Goal: Task Accomplishment & Management: Manage account settings

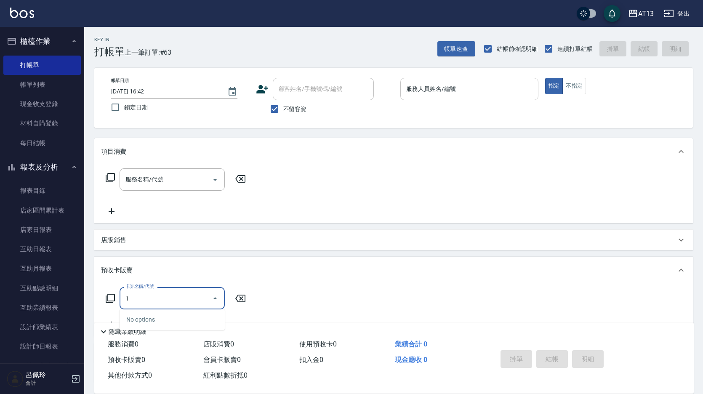
type input "1"
click at [434, 86] on div "服務人員姓名/編號 服務人員姓名/編號" at bounding box center [469, 89] width 138 height 22
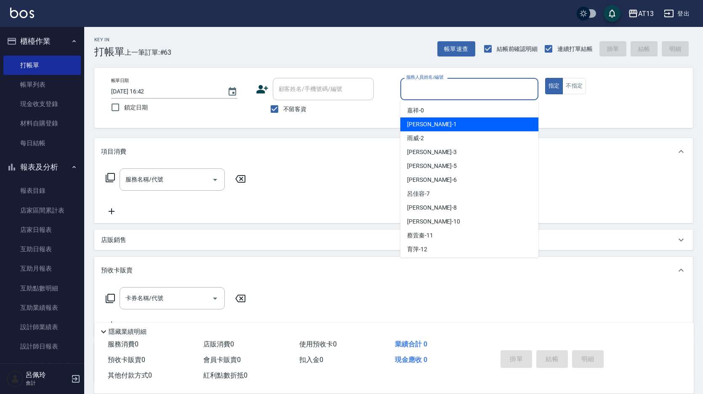
click at [426, 126] on div "[PERSON_NAME] -1" at bounding box center [469, 124] width 138 height 14
type input "[PERSON_NAME]-1"
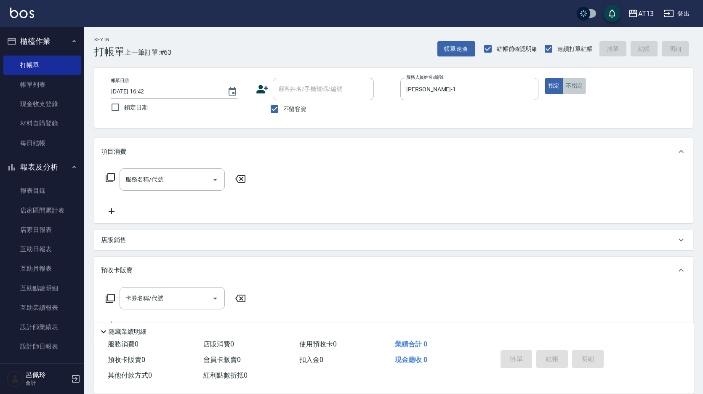
click at [573, 82] on button "不指定" at bounding box center [574, 86] width 24 height 16
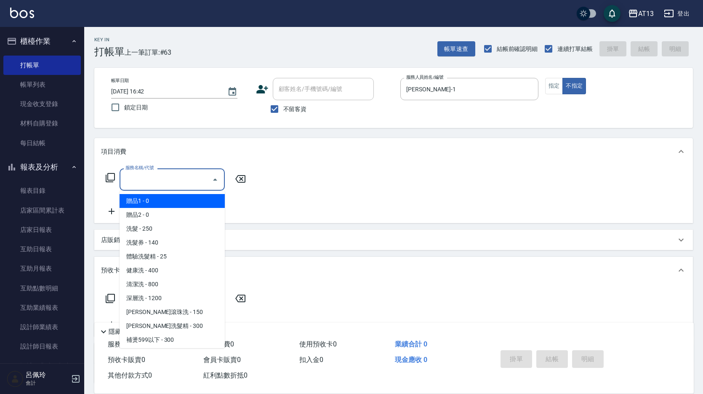
click at [165, 186] on input "服務名稱/代號" at bounding box center [165, 179] width 85 height 15
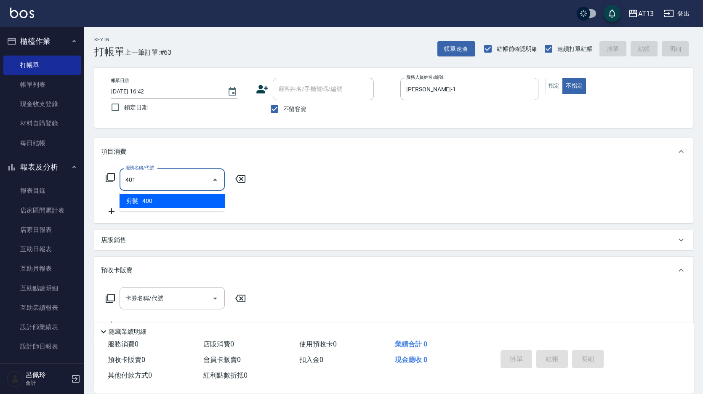
type input "剪髮(401)"
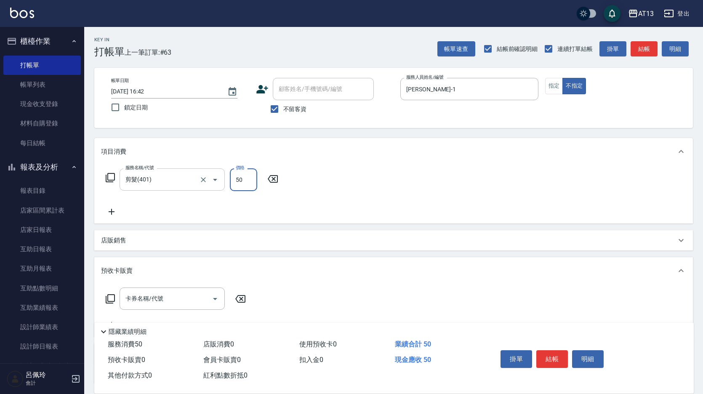
type input "50"
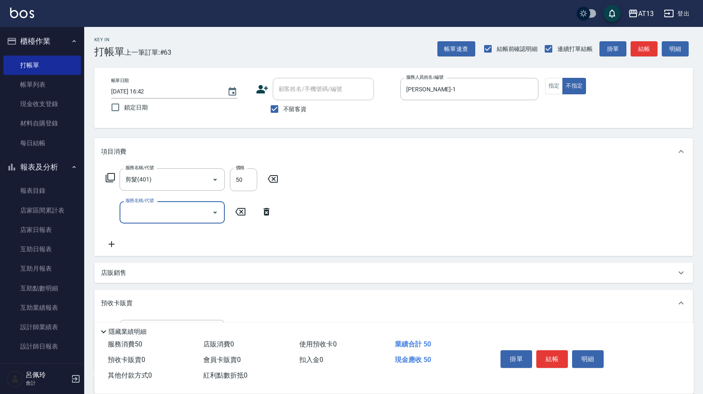
click at [550, 252] on div "服務名稱/代號 剪髮(401) 服務名稱/代號 價格 50 價格 服務名稱/代號 服務名稱/代號" at bounding box center [393, 210] width 599 height 91
click at [549, 358] on button "結帳" at bounding box center [552, 359] width 32 height 18
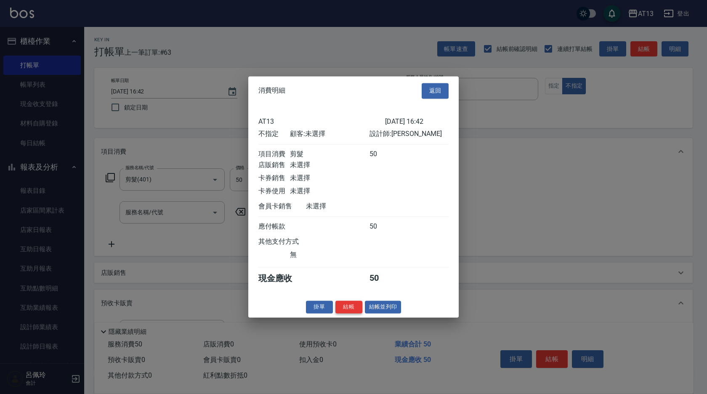
click at [348, 309] on button "結帳" at bounding box center [349, 307] width 27 height 13
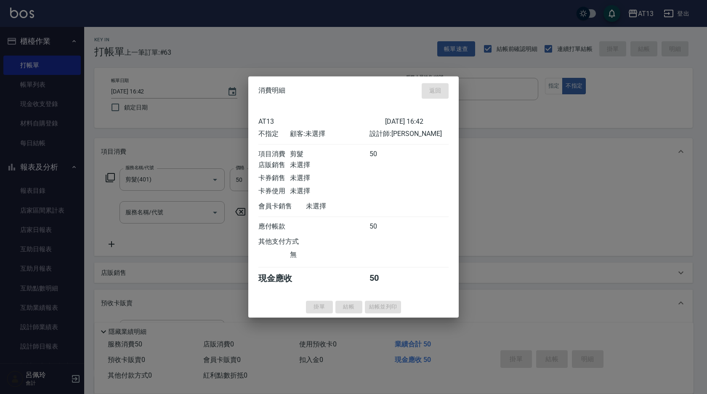
type input "[DATE] 17:50"
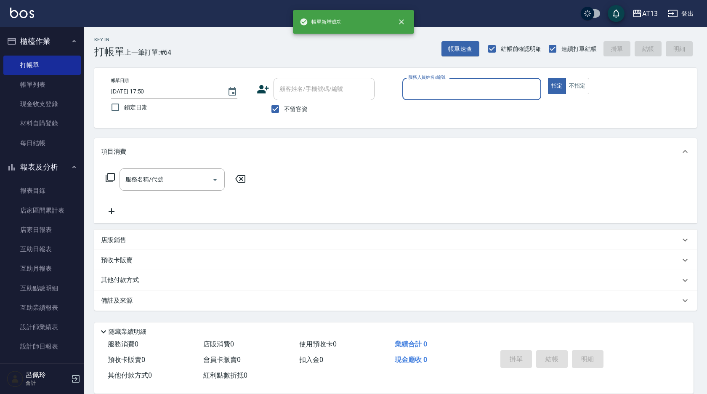
click at [432, 93] on input "服務人員姓名/編號" at bounding box center [471, 89] width 131 height 15
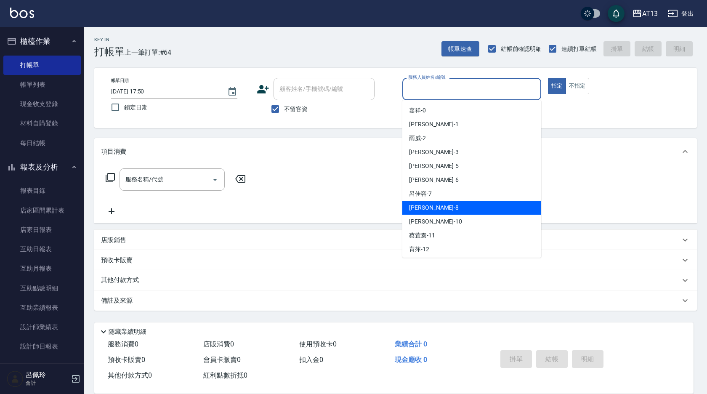
click at [435, 209] on div "[PERSON_NAME] -8" at bounding box center [471, 208] width 139 height 14
type input "[PERSON_NAME]-8"
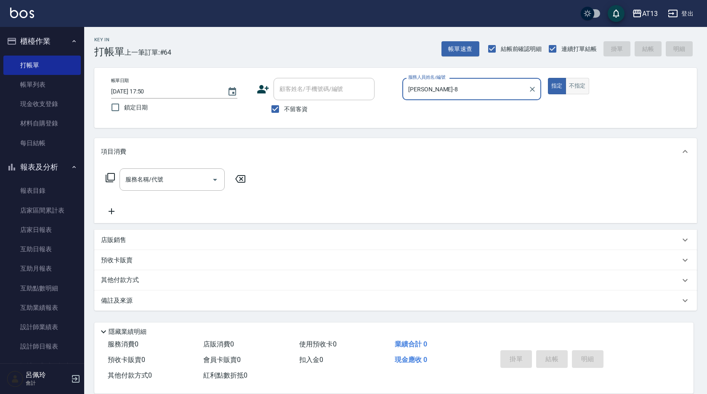
click at [575, 81] on button "不指定" at bounding box center [578, 86] width 24 height 16
click at [147, 174] on div "服務名稱/代號 服務名稱/代號" at bounding box center [172, 179] width 105 height 22
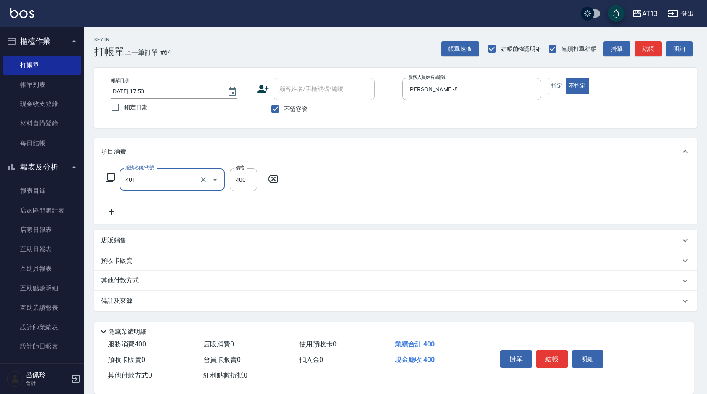
type input "剪髮(401)"
type input "50"
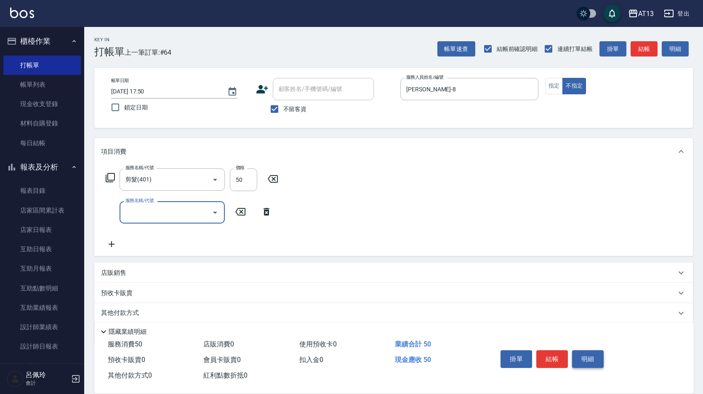
drag, startPoint x: 499, startPoint y: 207, endPoint x: 575, endPoint y: 362, distance: 173.2
click at [503, 213] on div "服務名稱/代號 剪髮(401) 服務名稱/代號 價格 50 價格 服務名稱/代號 服務名稱/代號" at bounding box center [393, 210] width 599 height 91
click at [560, 350] on button "結帳" at bounding box center [552, 359] width 32 height 18
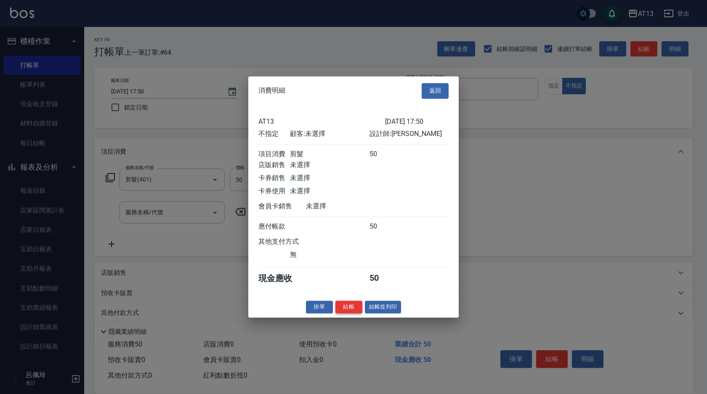
click at [353, 311] on button "結帳" at bounding box center [349, 307] width 27 height 13
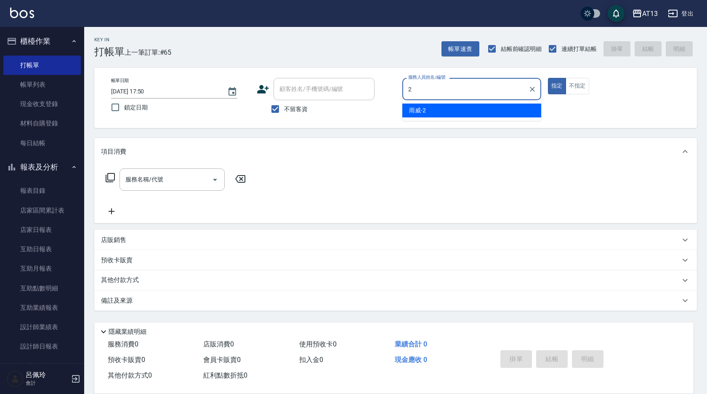
click at [423, 109] on span "雨威 -2" at bounding box center [417, 110] width 17 height 9
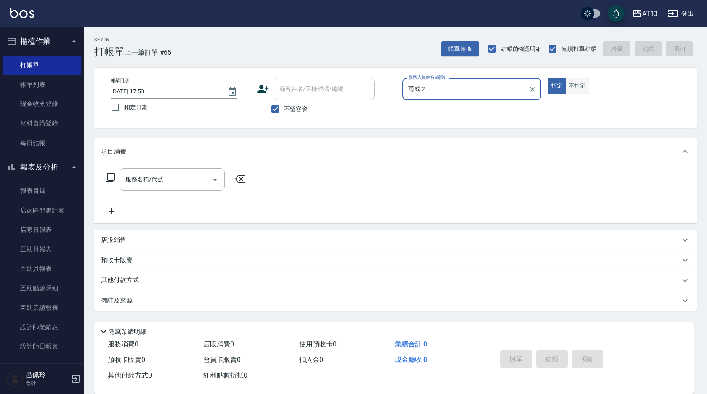
type input "雨威-2"
click at [566, 84] on button "不指定" at bounding box center [578, 86] width 24 height 16
click at [150, 178] on div "服務名稱/代號 服務名稱/代號" at bounding box center [172, 179] width 105 height 22
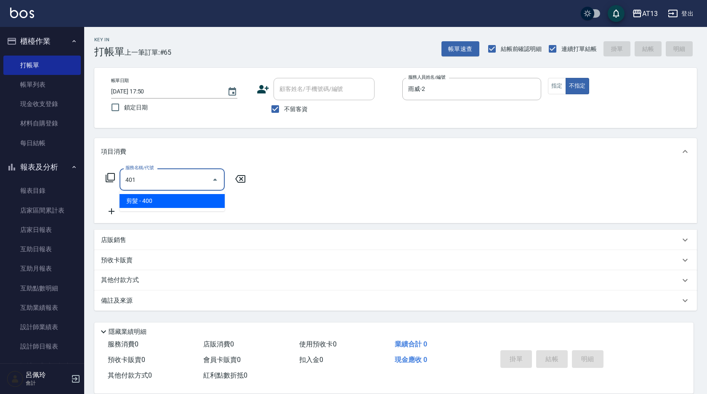
type input "剪髮(401)"
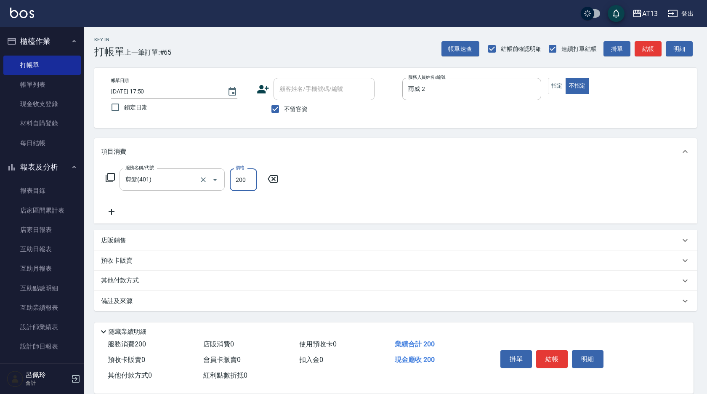
type input "200"
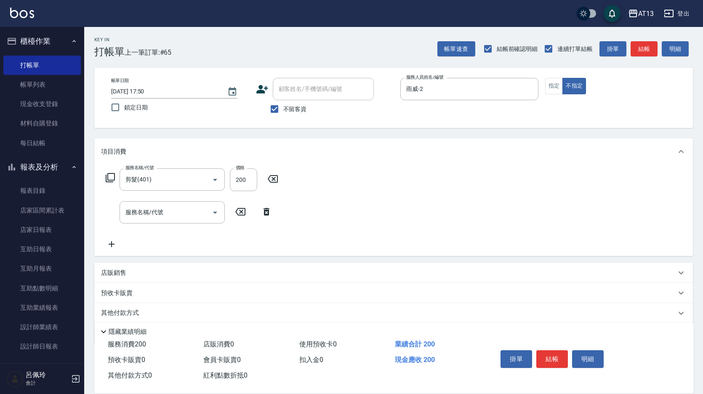
drag, startPoint x: 382, startPoint y: 204, endPoint x: 384, endPoint y: 217, distance: 13.6
click at [383, 204] on div "服務名稱/代號 剪髮(401) 服務名稱/代號 價格 200 價格 服務名稱/代號 服務名稱/代號" at bounding box center [393, 210] width 599 height 91
click at [562, 351] on button "結帳" at bounding box center [552, 359] width 32 height 18
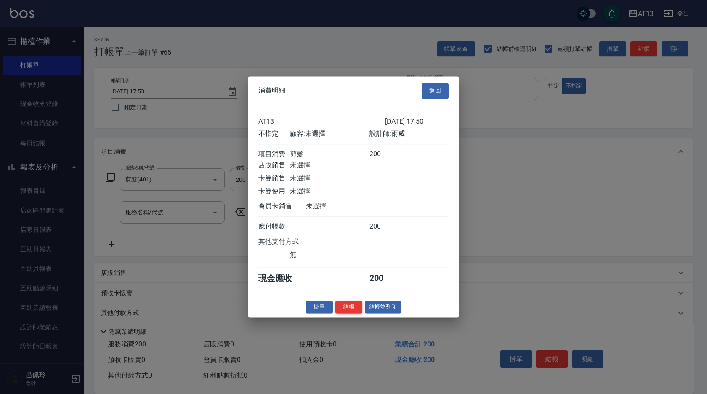
click at [359, 314] on button "結帳" at bounding box center [349, 307] width 27 height 13
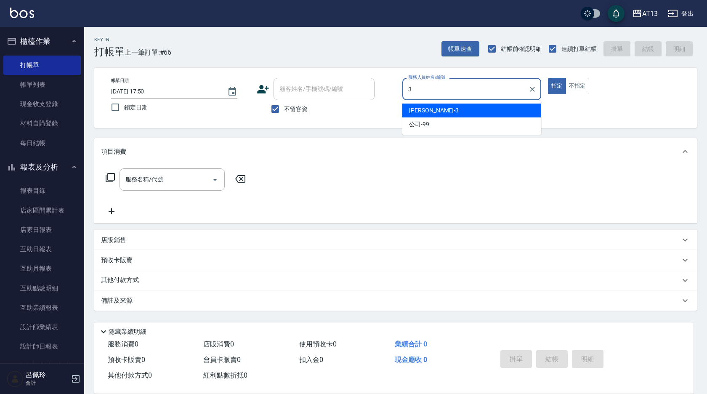
click at [472, 101] on ul "[PERSON_NAME] -3 公司 -99" at bounding box center [471, 117] width 139 height 35
click at [459, 112] on div "[PERSON_NAME] -3" at bounding box center [471, 111] width 139 height 14
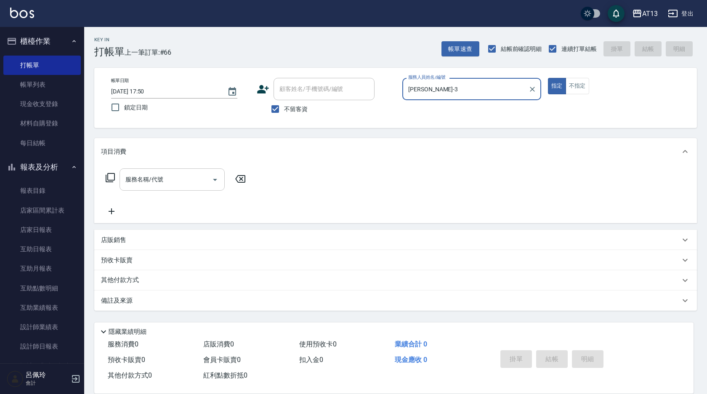
type input "[PERSON_NAME]-3"
click at [179, 186] on input "服務名稱/代號" at bounding box center [165, 179] width 85 height 15
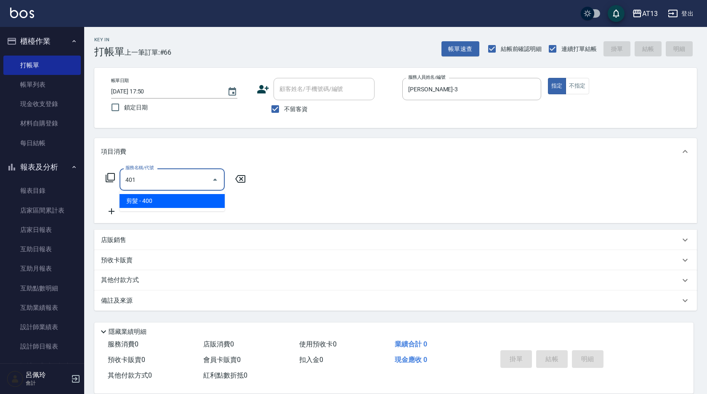
type input "剪髮(401)"
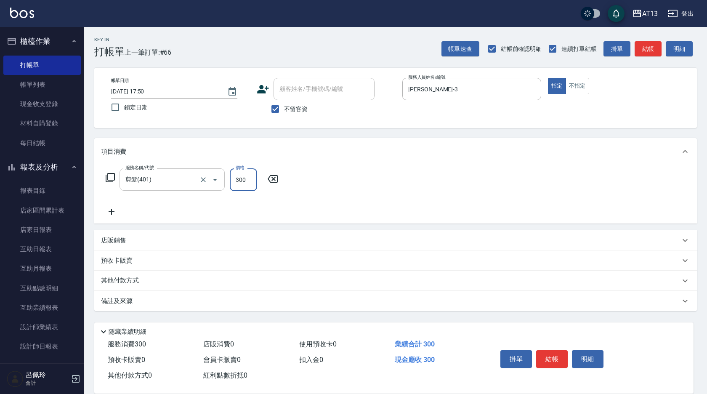
type input "300"
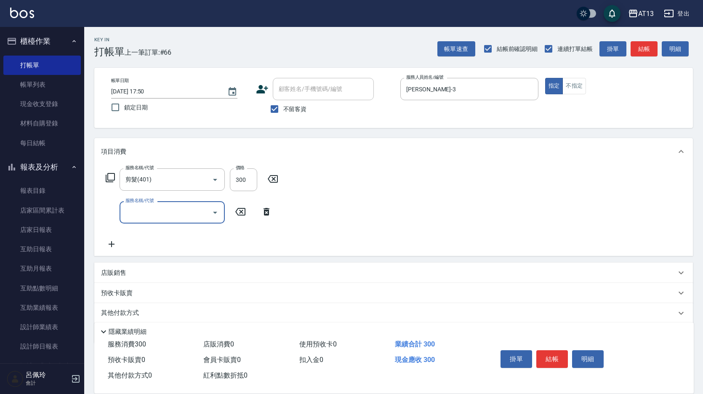
click at [463, 207] on div "服務名稱/代號 剪髮(401) 服務名稱/代號 價格 300 價格 服務名稱/代號 服務名稱/代號" at bounding box center [393, 210] width 599 height 91
click at [549, 352] on button "結帳" at bounding box center [552, 359] width 32 height 18
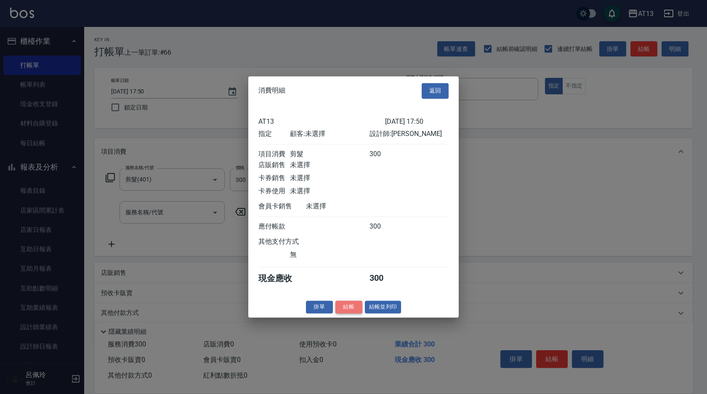
click at [350, 314] on button "結帳" at bounding box center [349, 307] width 27 height 13
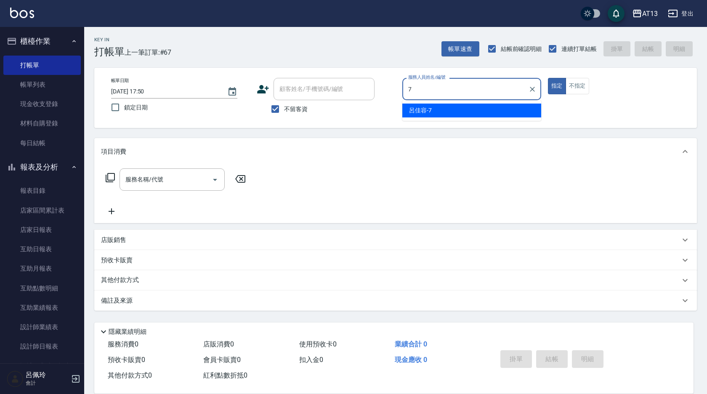
click at [454, 107] on div "[PERSON_NAME]-7" at bounding box center [471, 111] width 139 height 14
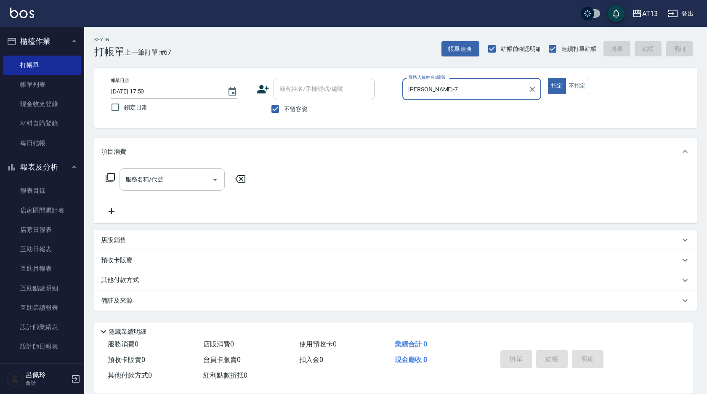
type input "[PERSON_NAME]-7"
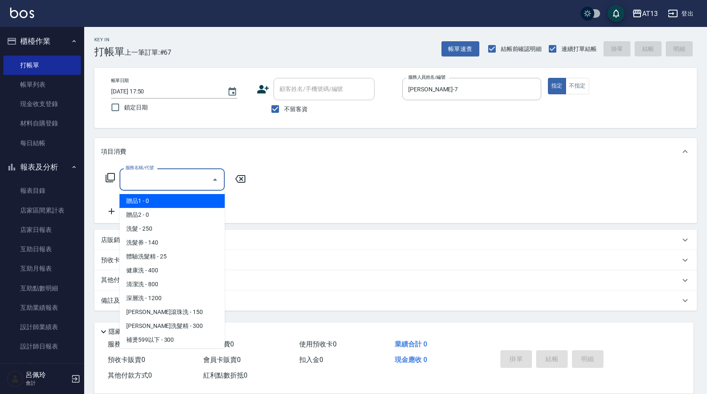
click at [145, 175] on div "服務名稱/代號 服務名稱/代號" at bounding box center [172, 179] width 105 height 22
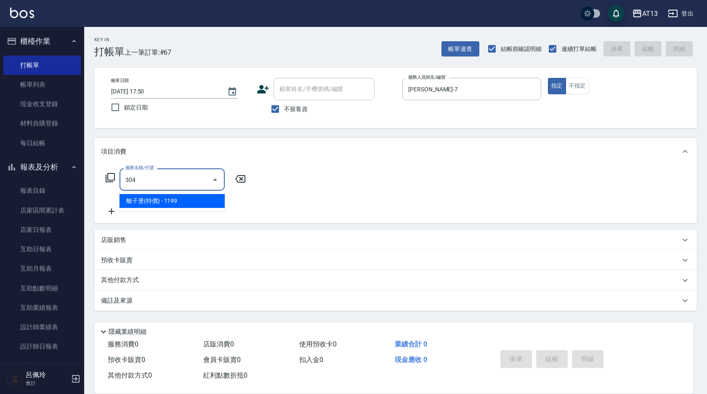
type input "離子燙(特價)(304)"
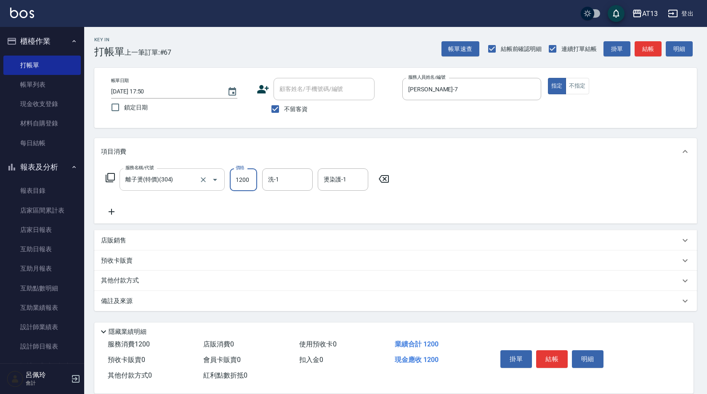
type input "1200"
type input "[PERSON_NAME]-24"
click at [548, 354] on button "結帳" at bounding box center [552, 359] width 32 height 18
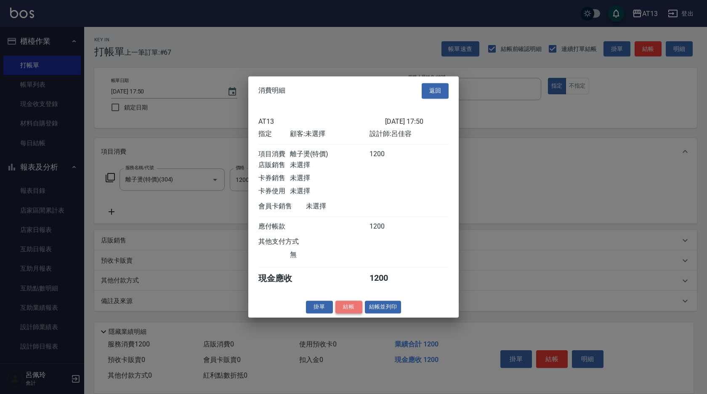
click at [341, 311] on button "結帳" at bounding box center [349, 307] width 27 height 13
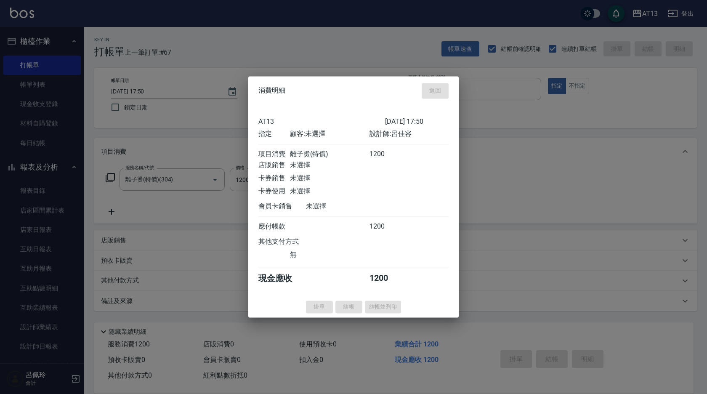
type input "[DATE] 17:51"
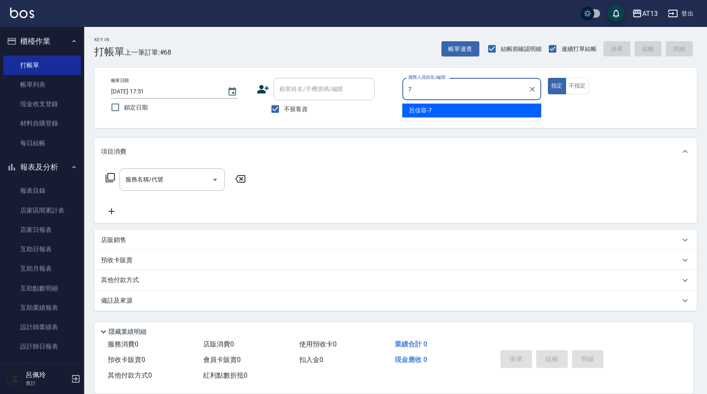
click at [427, 105] on div "[PERSON_NAME]-7" at bounding box center [471, 111] width 139 height 14
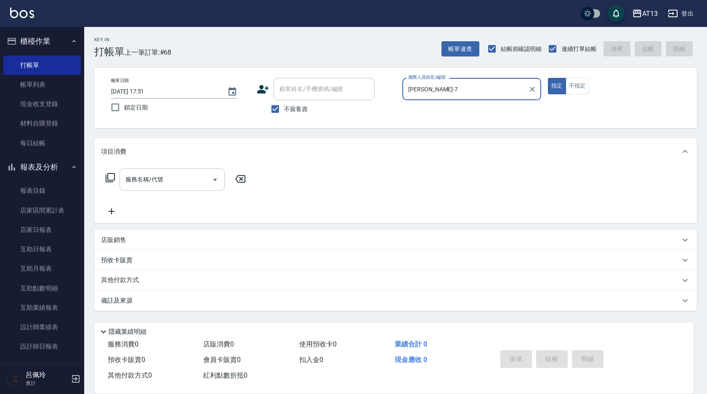
type input "[PERSON_NAME]-7"
click at [151, 183] on div "服務名稱/代號 服務名稱/代號" at bounding box center [172, 179] width 105 height 22
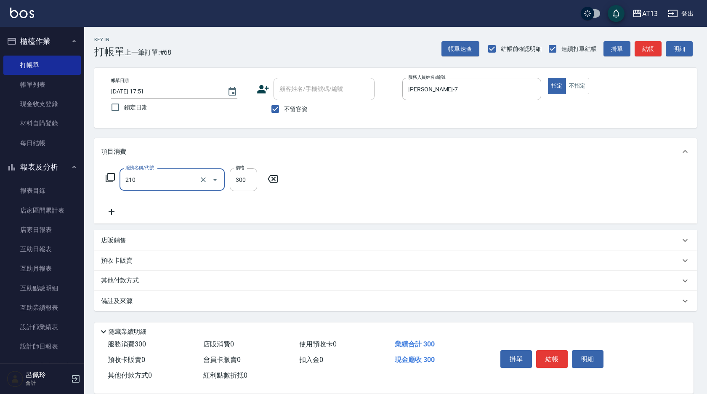
type input "[PERSON_NAME]洗髮精(210)"
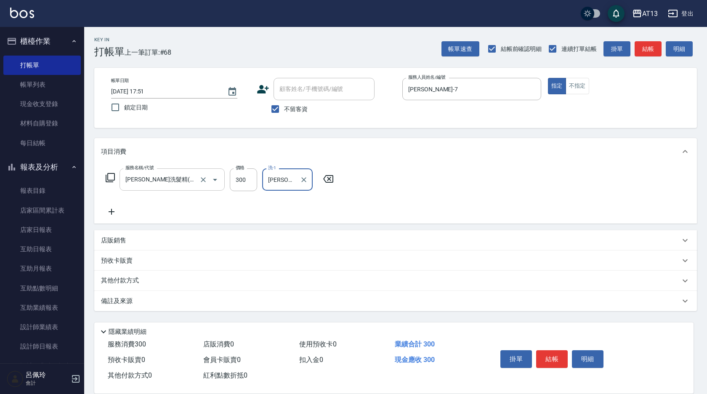
type input "[PERSON_NAME]-24"
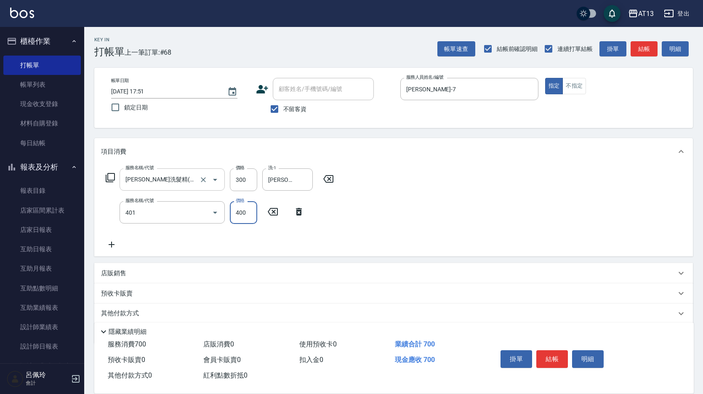
type input "剪髮(401)"
type input "300"
click at [436, 230] on div "服務名稱/代號 [PERSON_NAME]洗髮精(210) 服務名稱/代號 價格 300 價格 洗-1 [PERSON_NAME]-24 洗-1 服務名稱/代…" at bounding box center [393, 210] width 599 height 91
click at [557, 355] on button "結帳" at bounding box center [552, 359] width 32 height 18
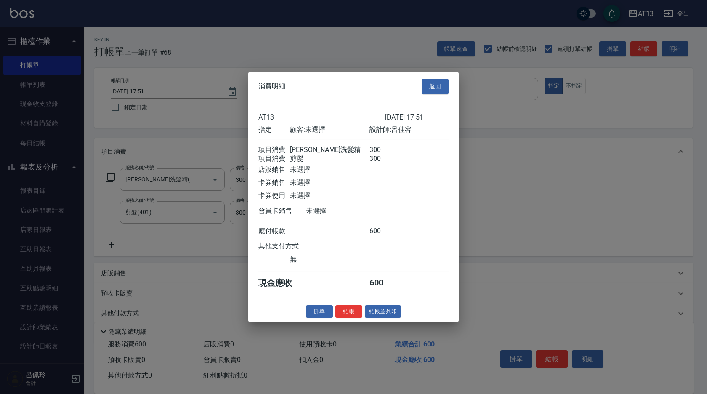
click at [352, 318] on button "結帳" at bounding box center [349, 311] width 27 height 13
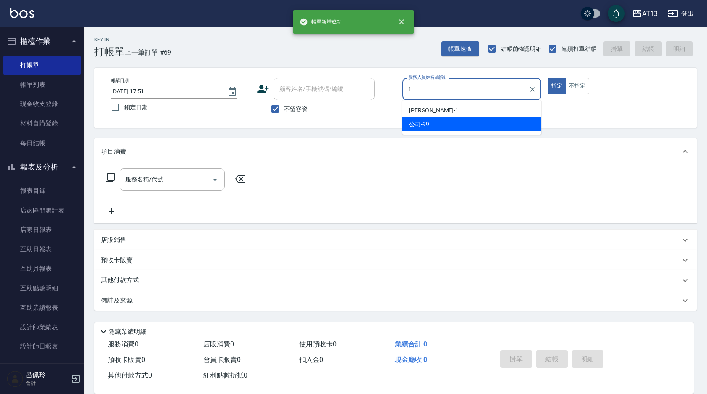
click at [497, 109] on div "[PERSON_NAME] -1" at bounding box center [471, 111] width 139 height 14
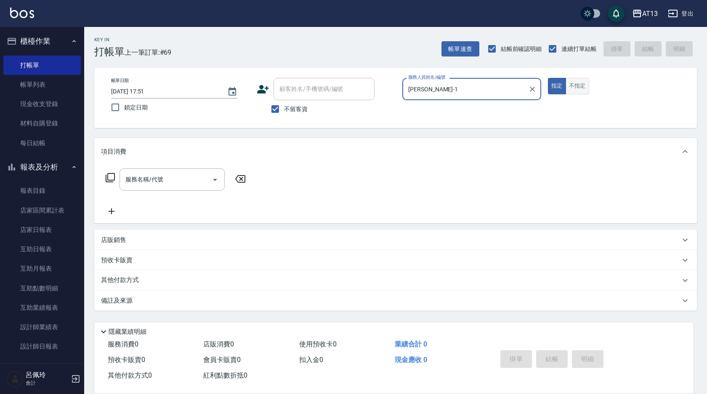
type input "[PERSON_NAME]-1"
click at [588, 88] on button "不指定" at bounding box center [578, 86] width 24 height 16
click at [136, 185] on input "服務名稱/代號" at bounding box center [165, 179] width 85 height 15
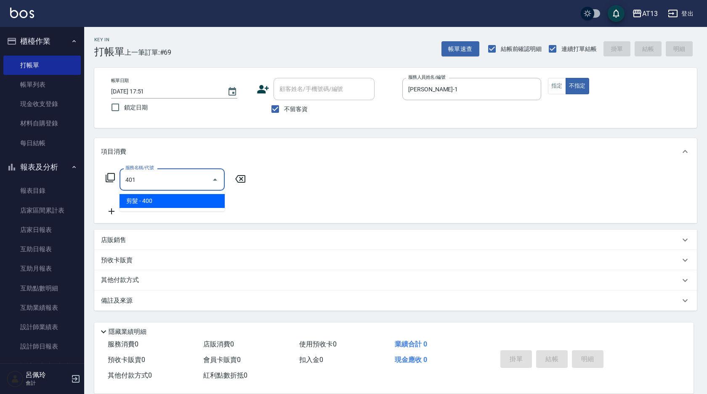
type input "剪髮(401)"
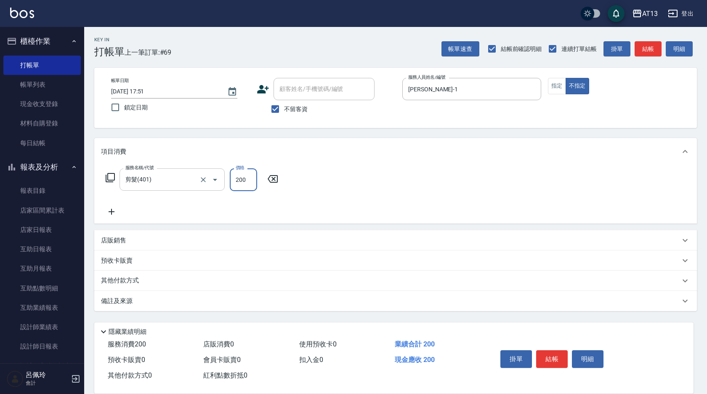
type input "200"
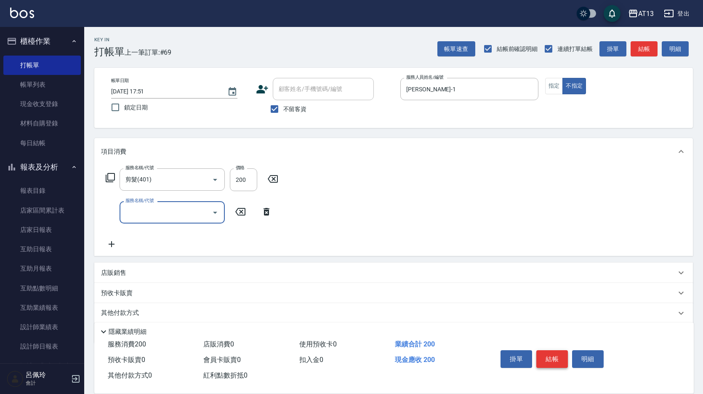
click at [559, 351] on button "結帳" at bounding box center [552, 359] width 32 height 18
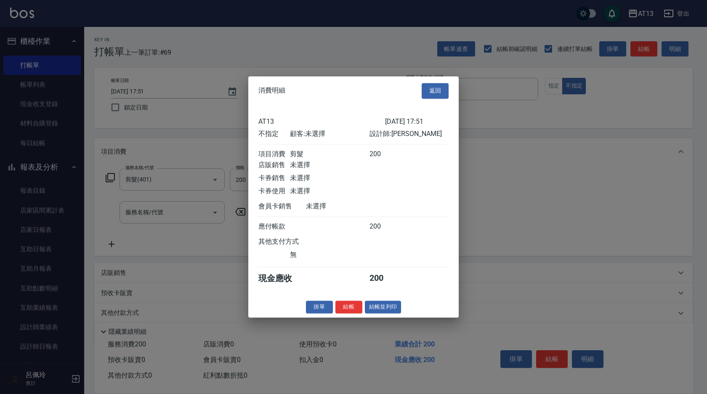
click at [346, 310] on button "結帳" at bounding box center [349, 307] width 27 height 13
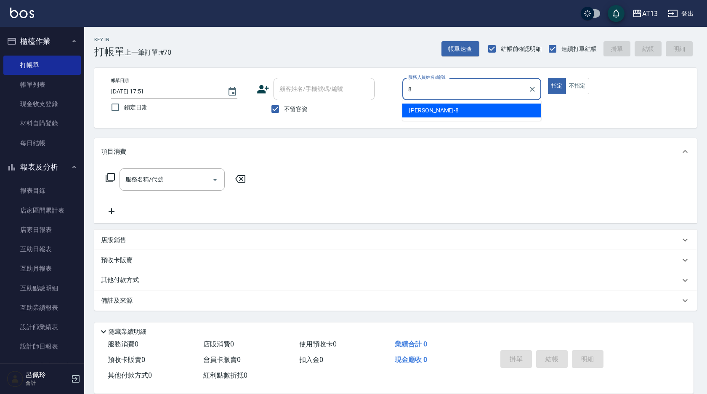
click at [494, 107] on div "[PERSON_NAME] -8" at bounding box center [471, 111] width 139 height 14
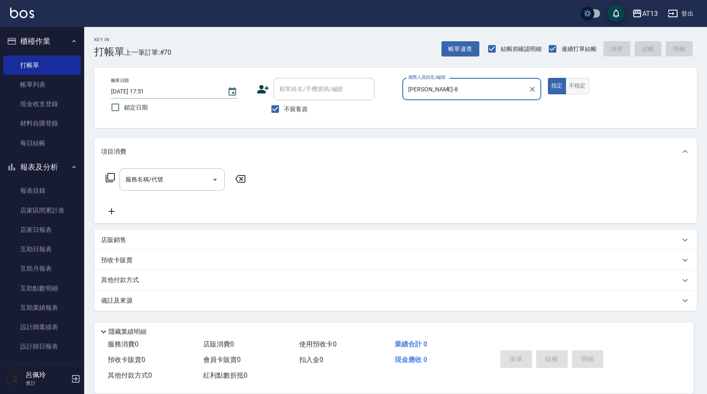
type input "[PERSON_NAME]-8"
click at [587, 89] on button "不指定" at bounding box center [578, 86] width 24 height 16
click at [160, 171] on div "服務名稱/代號" at bounding box center [172, 179] width 105 height 22
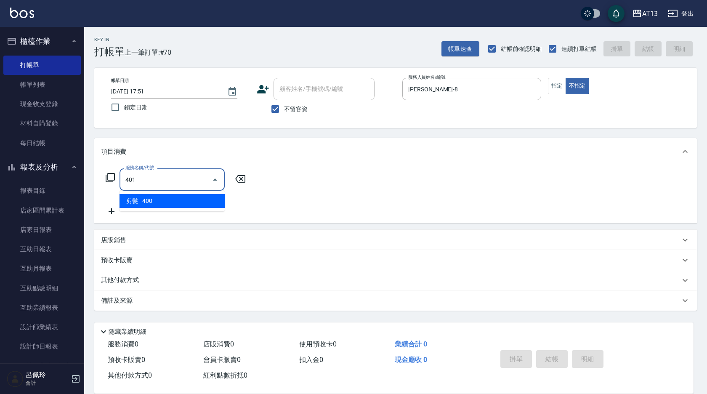
type input "剪髮(401)"
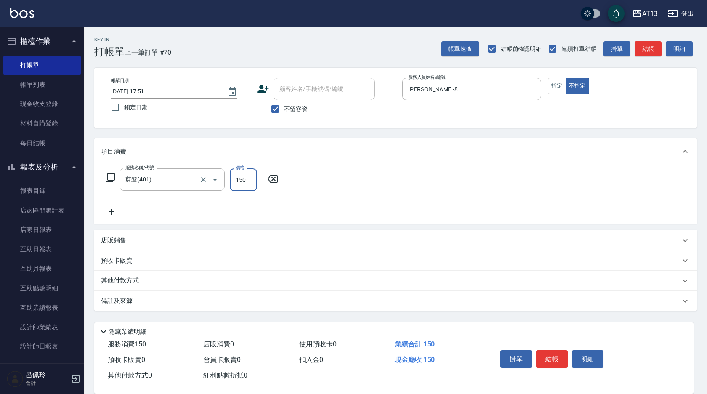
type input "150"
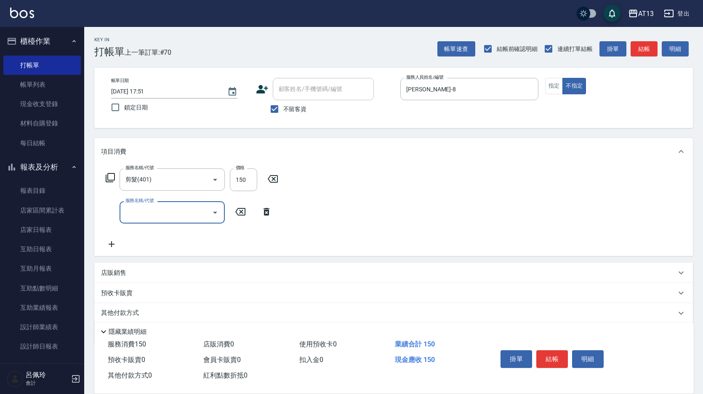
drag, startPoint x: 425, startPoint y: 206, endPoint x: 429, endPoint y: 209, distance: 4.8
click at [428, 208] on div "服務名稱/代號 剪髮(401) 服務名稱/代號 價格 150 價格 服務名稱/代號 服務名稱/代號" at bounding box center [393, 210] width 599 height 91
click at [561, 357] on button "結帳" at bounding box center [552, 359] width 32 height 18
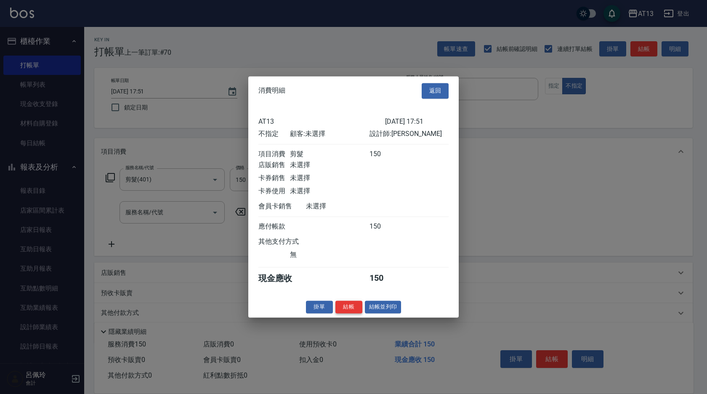
click at [349, 313] on button "結帳" at bounding box center [349, 307] width 27 height 13
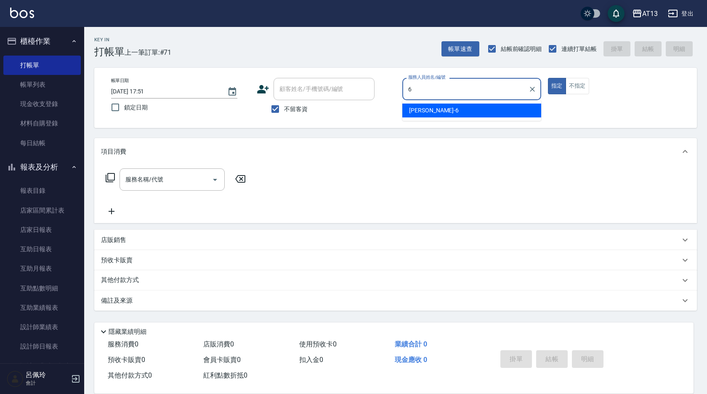
click at [437, 109] on div "亭妤 -6" at bounding box center [471, 111] width 139 height 14
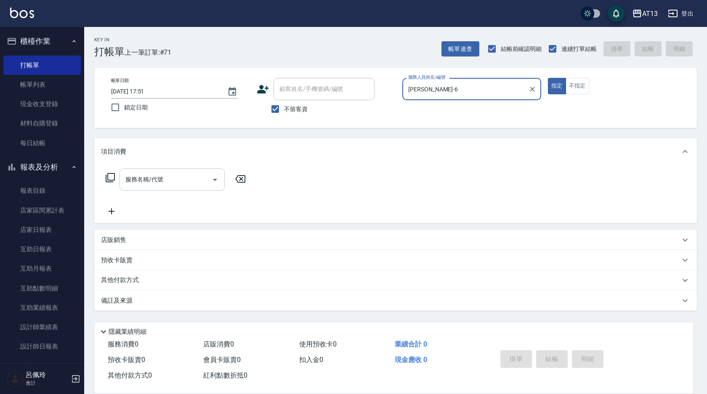
click at [183, 172] on div "服務名稱/代號" at bounding box center [172, 179] width 105 height 22
type input "[PERSON_NAME]-6"
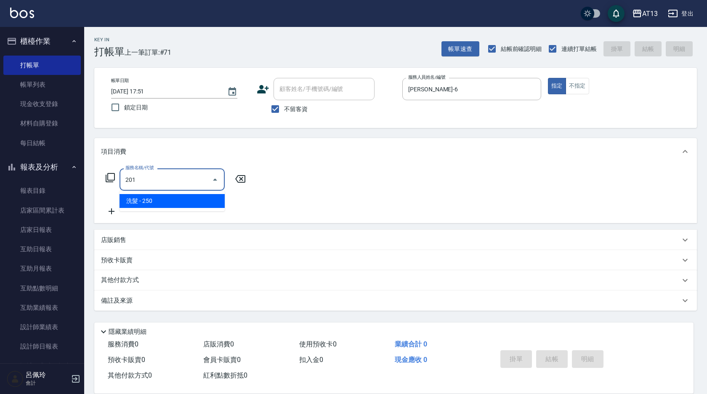
type input "洗髮(201)"
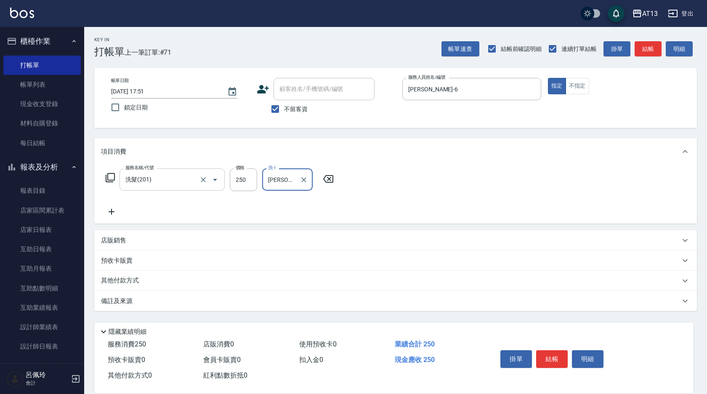
type input "[PERSON_NAME]-26"
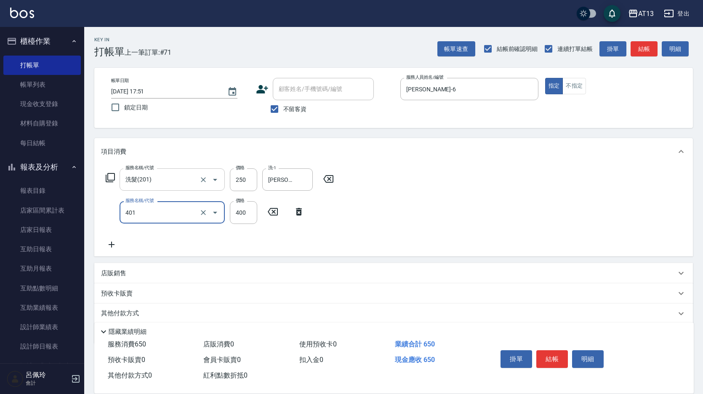
type input "剪髮(401)"
type input "300"
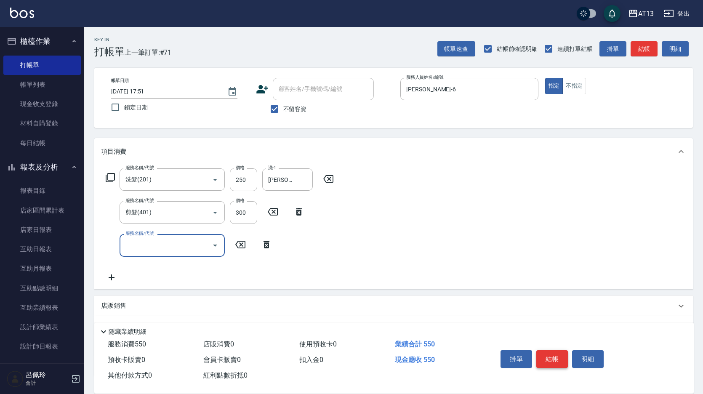
click at [555, 350] on button "結帳" at bounding box center [552, 359] width 32 height 18
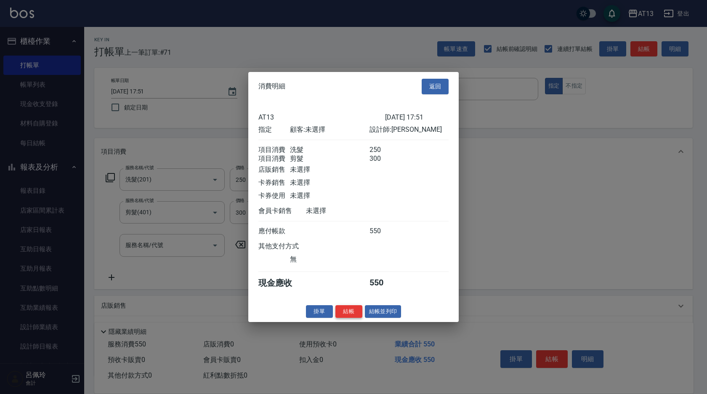
click at [352, 315] on button "結帳" at bounding box center [349, 311] width 27 height 13
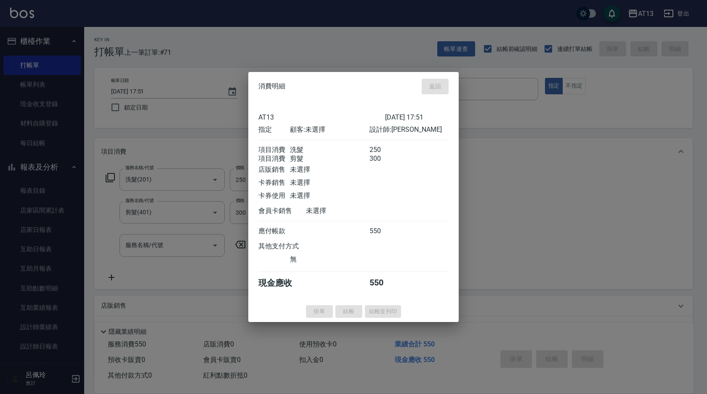
type input "[DATE] 17:52"
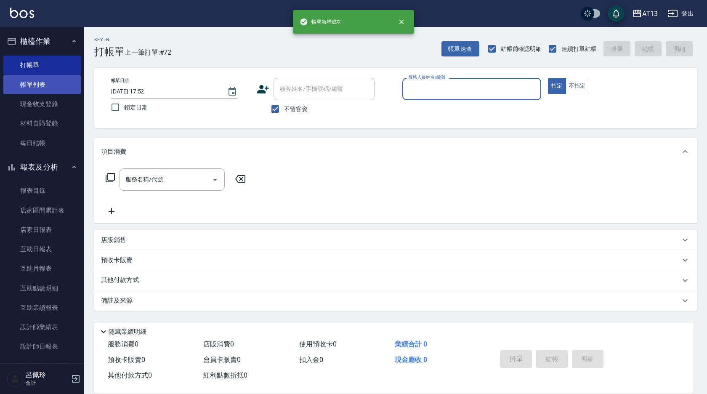
click at [42, 80] on link "帳單列表" at bounding box center [41, 84] width 77 height 19
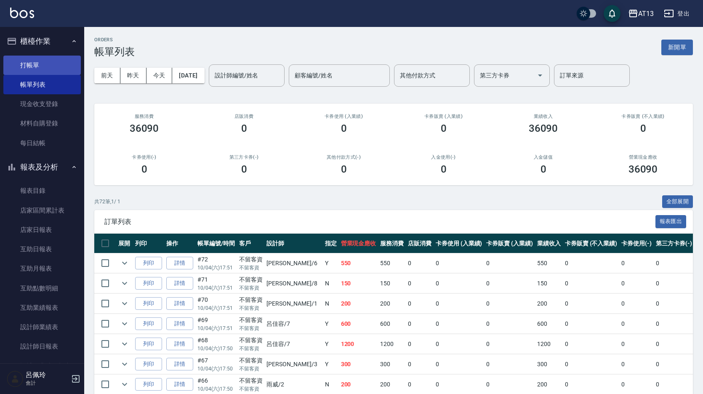
click at [24, 59] on link "打帳單" at bounding box center [41, 65] width 77 height 19
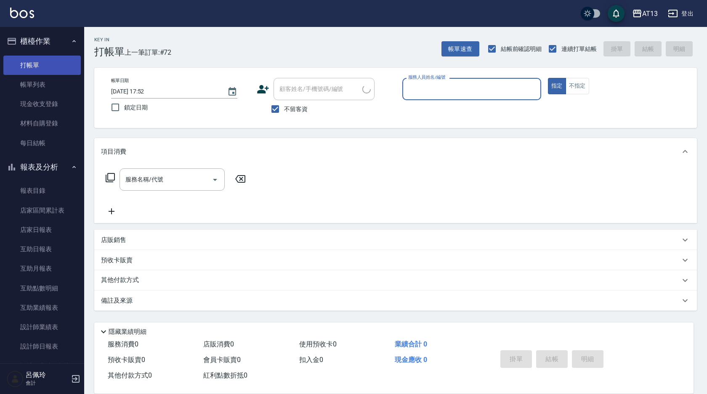
click at [548, 78] on button "指定" at bounding box center [557, 86] width 18 height 16
type button "true"
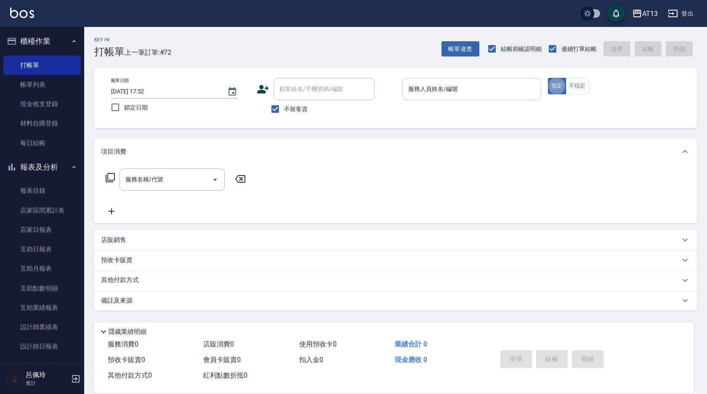
click at [420, 90] on div "服務人員姓名/編號 服務人員姓名/編號" at bounding box center [471, 89] width 139 height 22
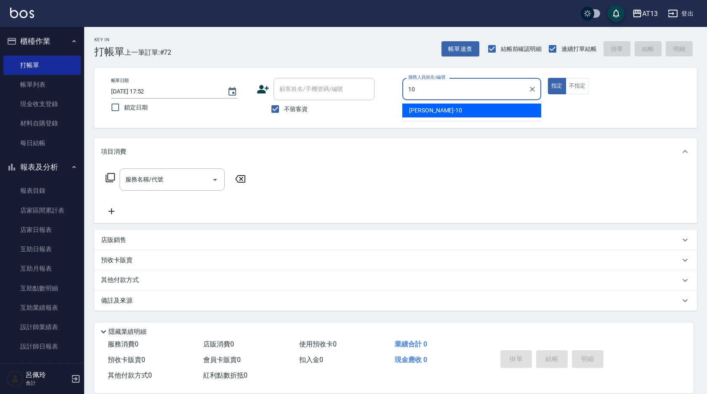
click at [465, 104] on div "[PERSON_NAME] -10" at bounding box center [471, 111] width 139 height 14
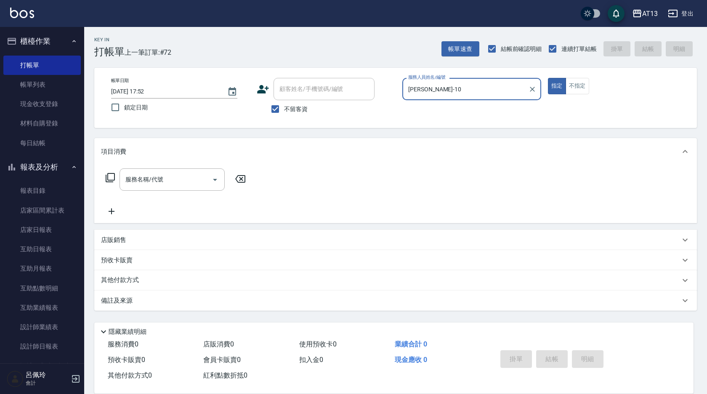
click at [148, 189] on div "服務名稱/代號" at bounding box center [172, 179] width 105 height 22
type input "[PERSON_NAME]-10"
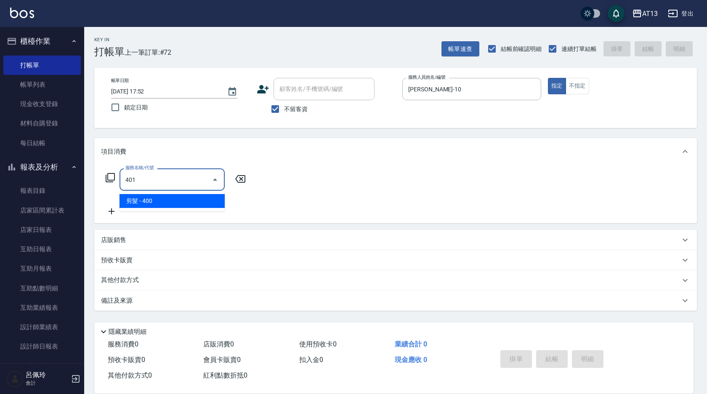
type input "剪髮(401)"
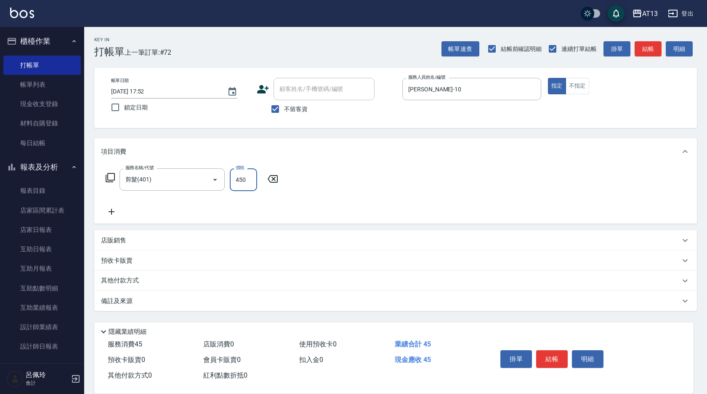
type input "450"
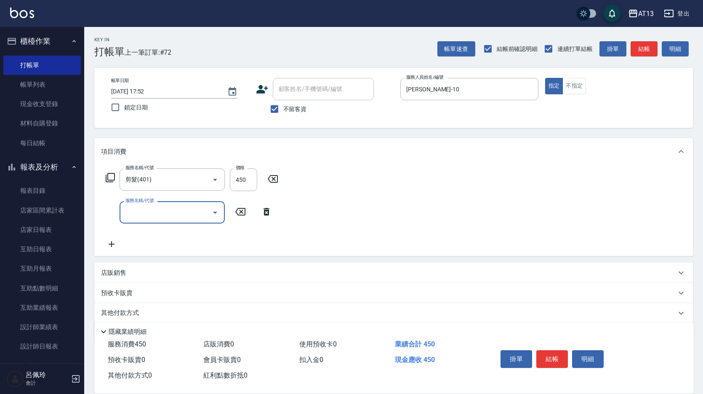
click at [368, 189] on div "服務名稱/代號 剪髮(401) 服務名稱/代號 價格 450 價格 服務名稱/代號 服務名稱/代號" at bounding box center [393, 210] width 599 height 91
click at [551, 359] on button "結帳" at bounding box center [552, 359] width 32 height 18
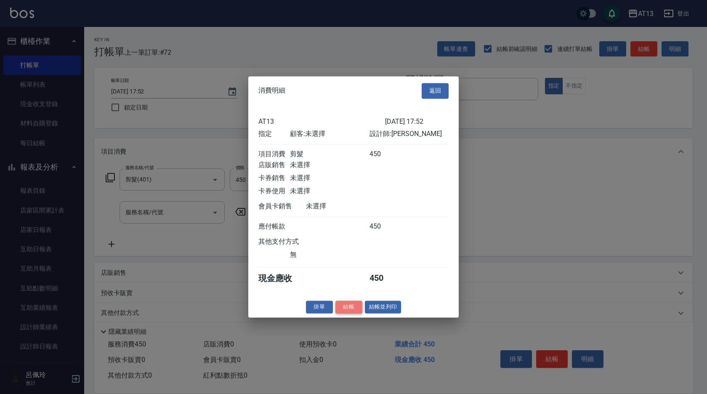
click at [346, 314] on button "結帳" at bounding box center [349, 307] width 27 height 13
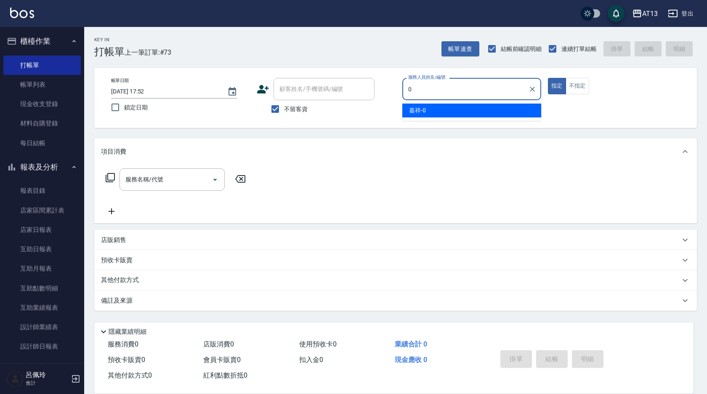
click at [447, 109] on div "嘉祥 -0" at bounding box center [471, 111] width 139 height 14
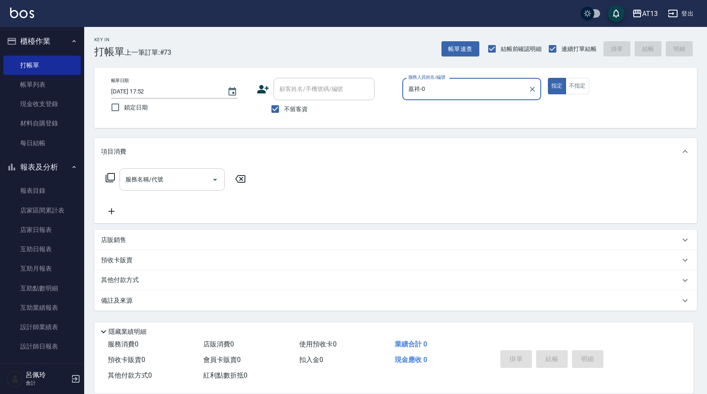
type input "嘉祥-0"
drag, startPoint x: 145, startPoint y: 184, endPoint x: 142, endPoint y: 170, distance: 14.1
click at [146, 184] on input "服務名稱/代號" at bounding box center [165, 179] width 85 height 15
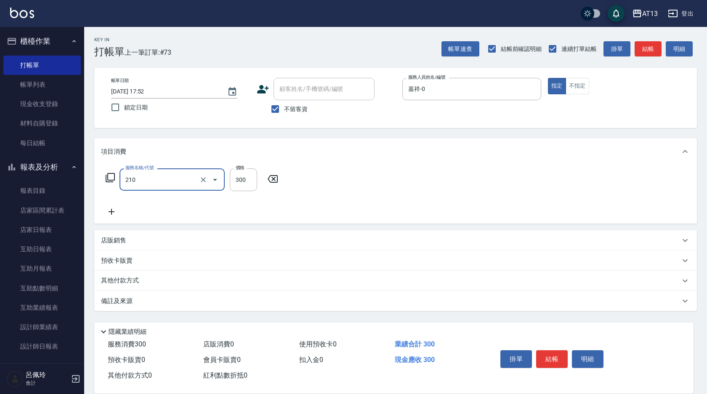
type input "[PERSON_NAME]洗髮精(210)"
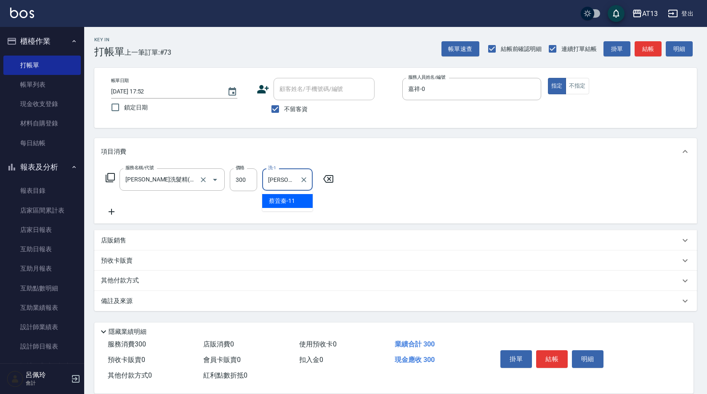
type input "[PERSON_NAME]-11"
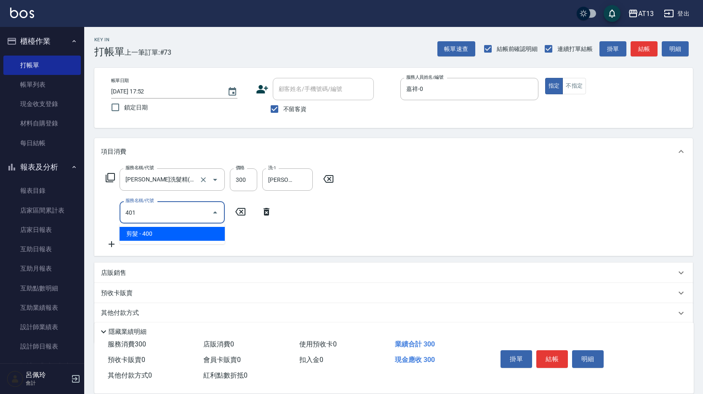
type input "剪髮(401)"
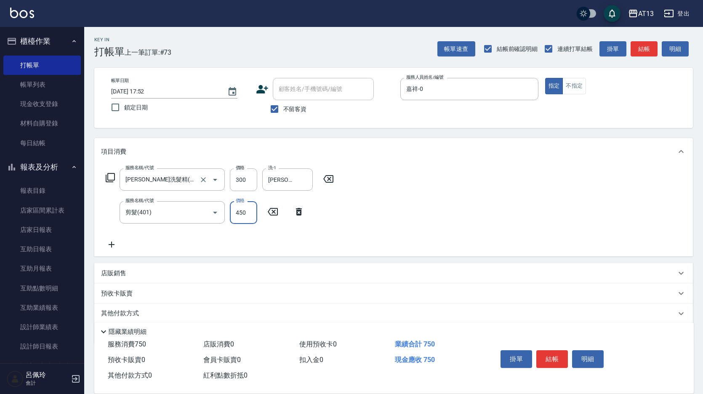
type input "450"
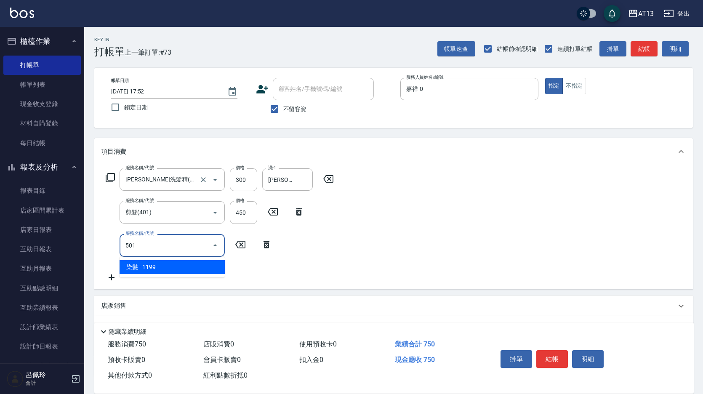
type input "染髮(501)"
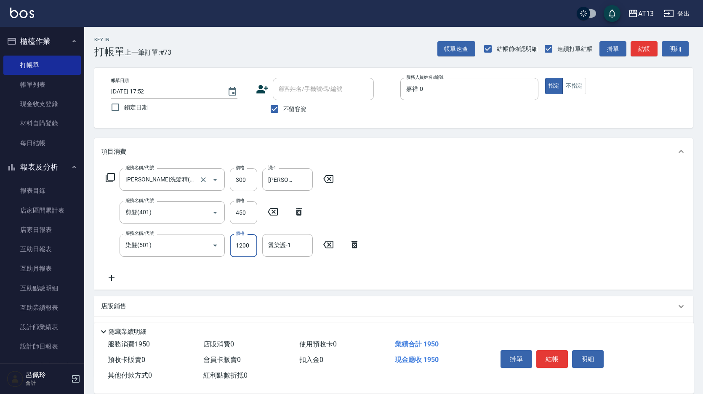
type input "1200"
type input "[PERSON_NAME]-11"
drag, startPoint x: 610, startPoint y: 271, endPoint x: 602, endPoint y: 280, distance: 11.9
click at [609, 271] on div "服務名稱/代號 [PERSON_NAME]洗髮精(210) 服務名稱/代號 價格 300 價格 洗-1 [PERSON_NAME]-11 洗-1 服務名稱/代…" at bounding box center [393, 227] width 599 height 124
click at [550, 355] on button "結帳" at bounding box center [552, 359] width 32 height 18
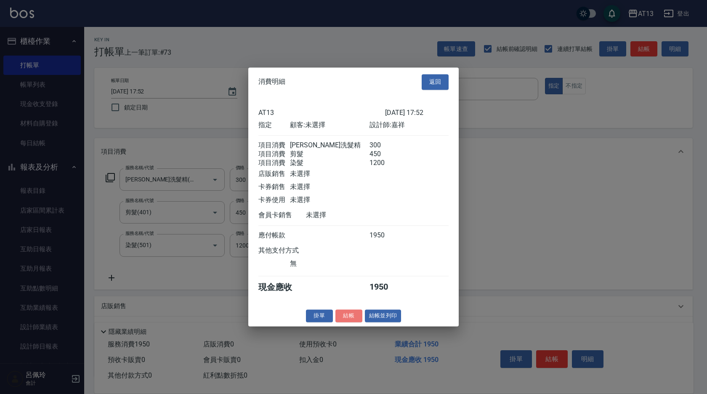
drag, startPoint x: 348, startPoint y: 324, endPoint x: 340, endPoint y: 315, distance: 11.3
click at [348, 320] on button "結帳" at bounding box center [349, 315] width 27 height 13
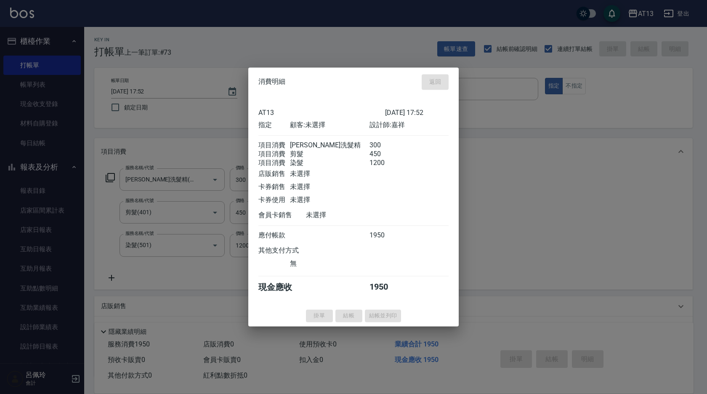
type input "[DATE] 17:53"
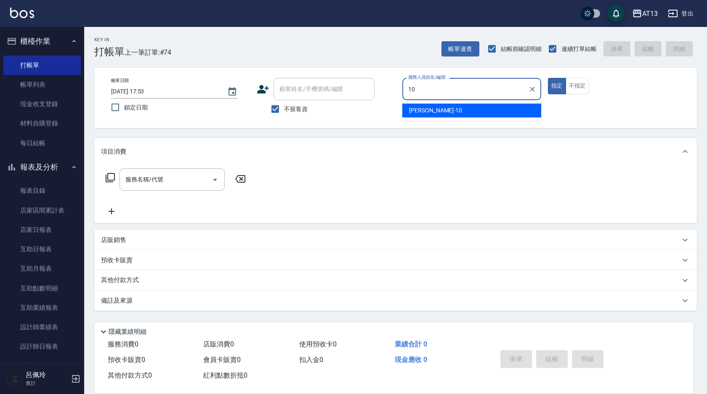
click at [485, 112] on div "[PERSON_NAME] -10" at bounding box center [471, 111] width 139 height 14
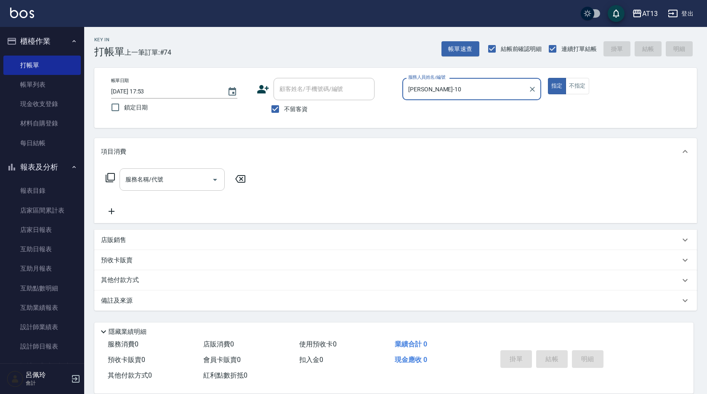
type input "[PERSON_NAME]-10"
click at [183, 173] on input "服務名稱/代號" at bounding box center [165, 179] width 85 height 15
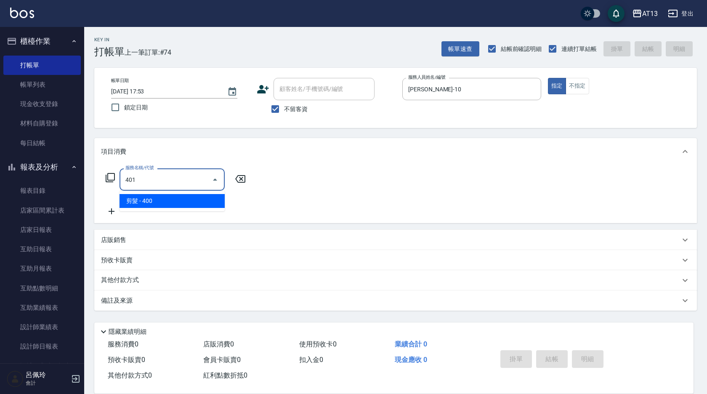
type input "剪髮(401)"
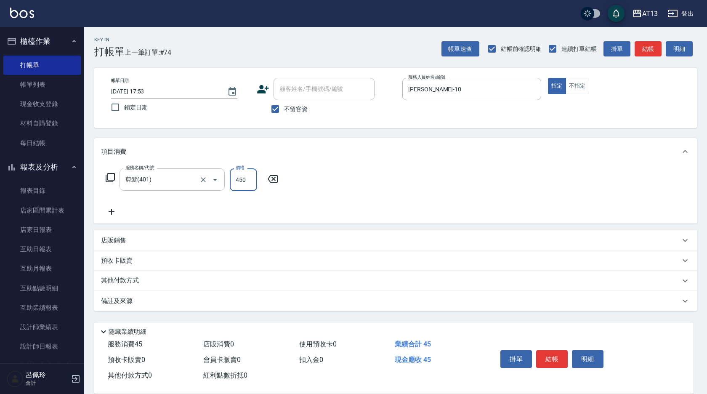
type input "450"
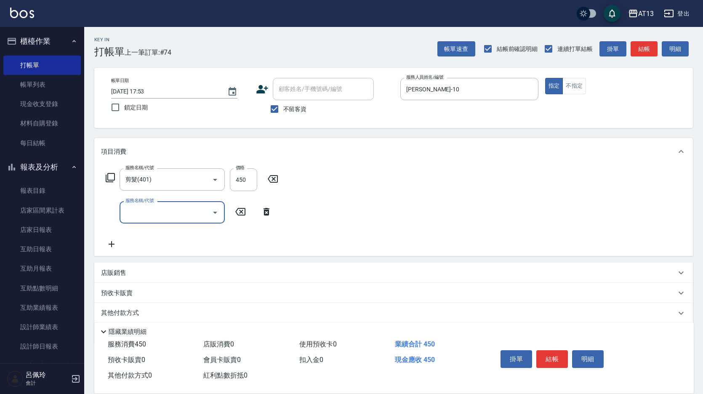
drag, startPoint x: 472, startPoint y: 201, endPoint x: 572, endPoint y: 333, distance: 165.5
click at [473, 203] on div "服務名稱/代號 剪髮(401) 服務名稱/代號 價格 450 價格 服務名稱/代號 服務名稱/代號" at bounding box center [393, 210] width 599 height 91
click at [566, 361] on button "結帳" at bounding box center [552, 359] width 32 height 18
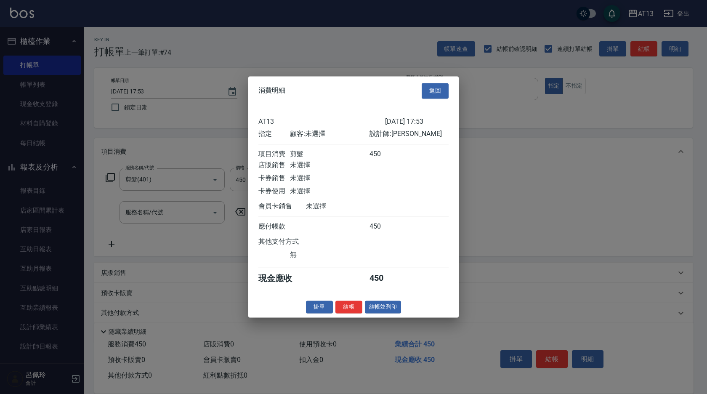
click at [345, 305] on div "消費明細 返回 AT13 [DATE] 17:53 指定 顧客: 未選擇 設計師: 稔穎 項目消費 剪髮 450 店販銷售 未選擇 卡券銷售 未選擇 卡券使用…" at bounding box center [353, 196] width 210 height 241
click at [346, 309] on button "結帳" at bounding box center [349, 307] width 27 height 13
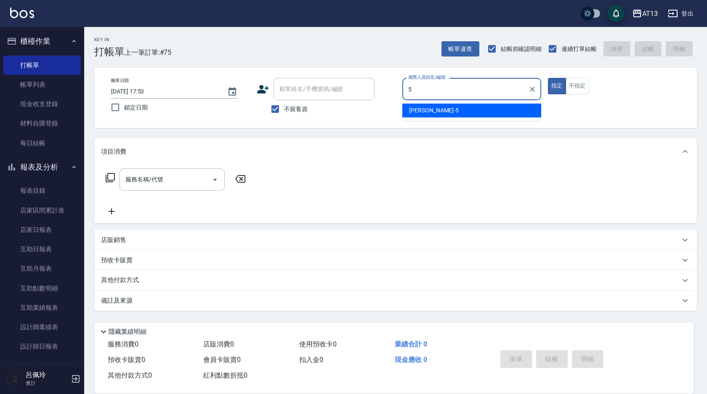
click at [458, 110] on div "[PERSON_NAME] -5" at bounding box center [471, 111] width 139 height 14
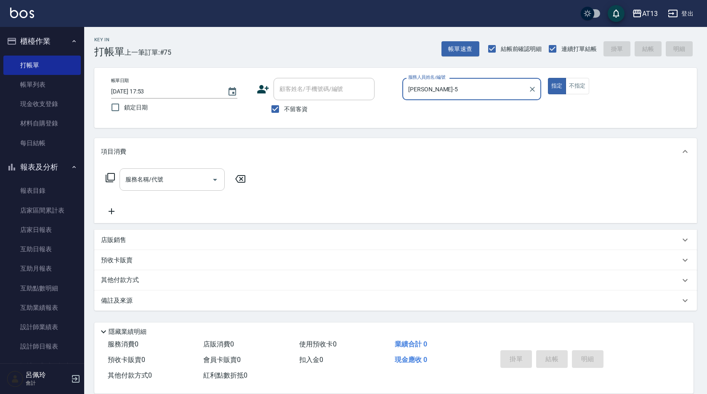
type input "[PERSON_NAME]-5"
click at [141, 177] on div "服務名稱/代號 服務名稱/代號" at bounding box center [172, 179] width 105 height 22
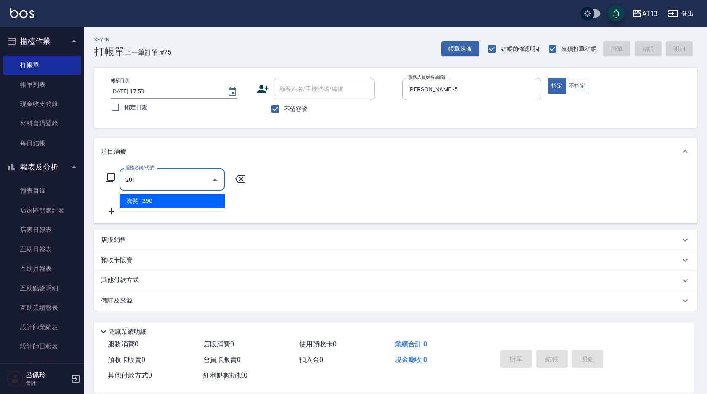
type input "洗髮(201)"
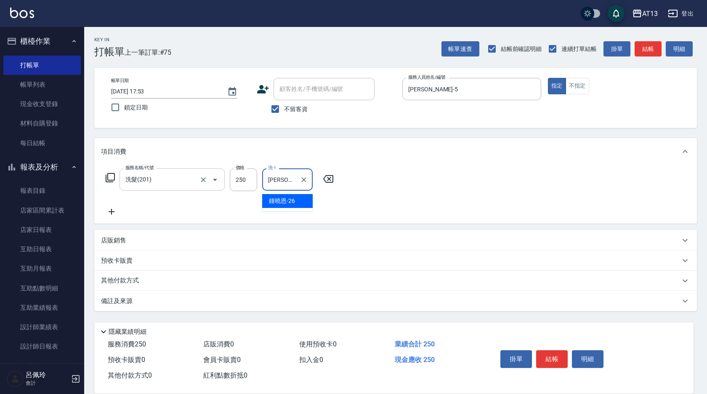
type input "[PERSON_NAME]-26"
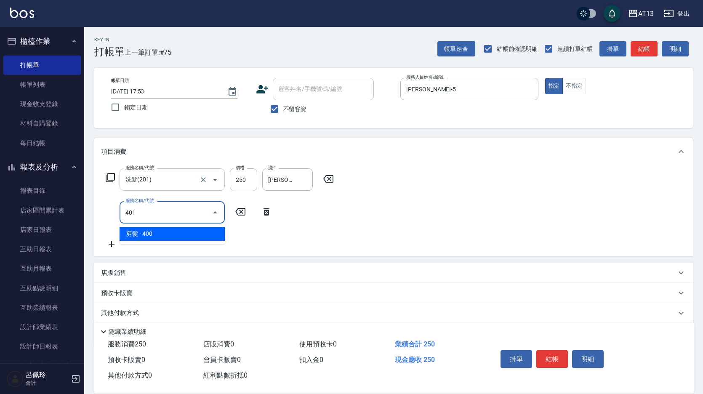
type input "剪髮(401)"
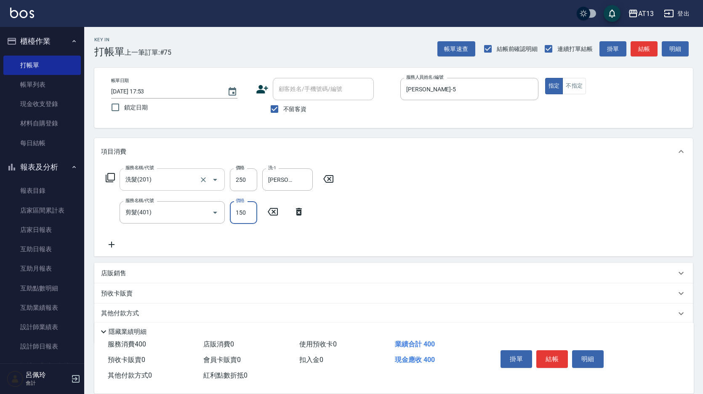
type input "150"
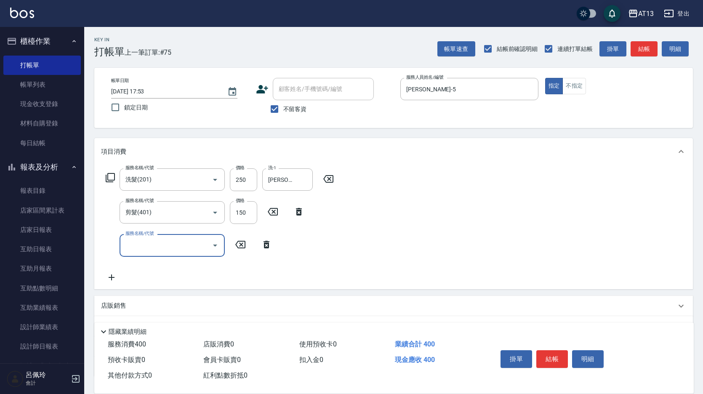
drag, startPoint x: 485, startPoint y: 200, endPoint x: 486, endPoint y: 204, distance: 4.5
click at [485, 202] on div "服務名稱/代號 洗髮(201) 服務名稱/代號 價格 250 價格 洗-1 [PERSON_NAME]-26 洗-1 服務名稱/代號 剪髮(401) 服務名稱…" at bounding box center [393, 227] width 599 height 124
click at [557, 351] on button "結帳" at bounding box center [552, 359] width 32 height 18
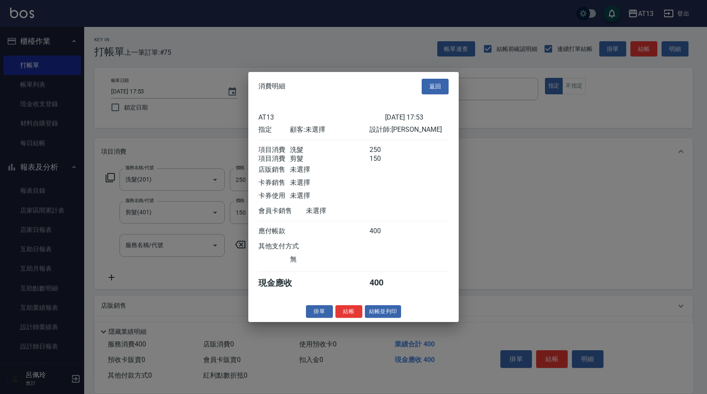
click at [346, 317] on button "結帳" at bounding box center [349, 311] width 27 height 13
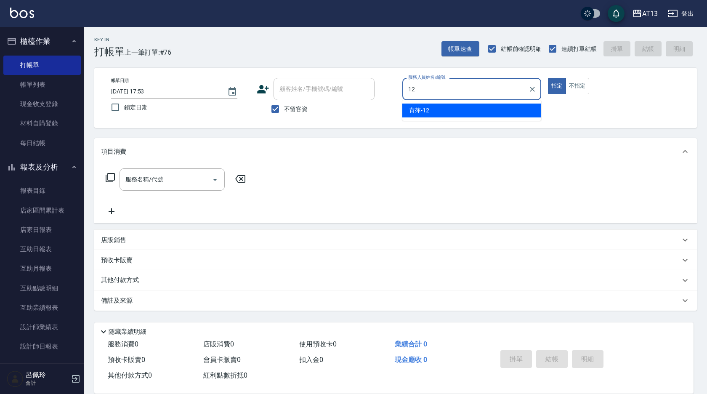
click at [412, 109] on span "育萍 -12" at bounding box center [419, 110] width 20 height 9
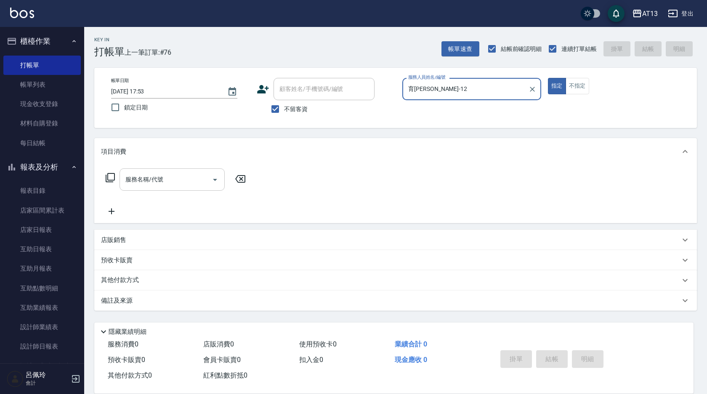
click at [189, 189] on div "服務名稱/代號" at bounding box center [172, 179] width 105 height 22
type input "育[PERSON_NAME]-12"
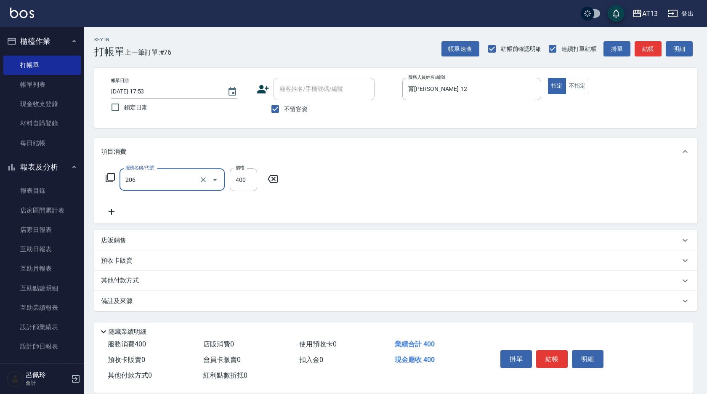
type input "健康洗(206)"
type input "[PERSON_NAME]-24"
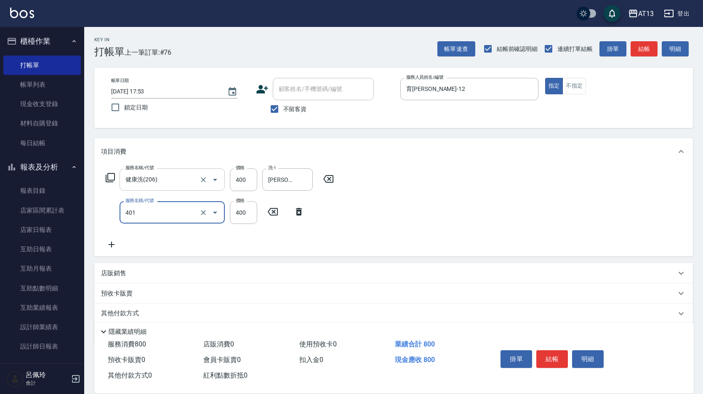
type input "剪髮(401)"
type input "500"
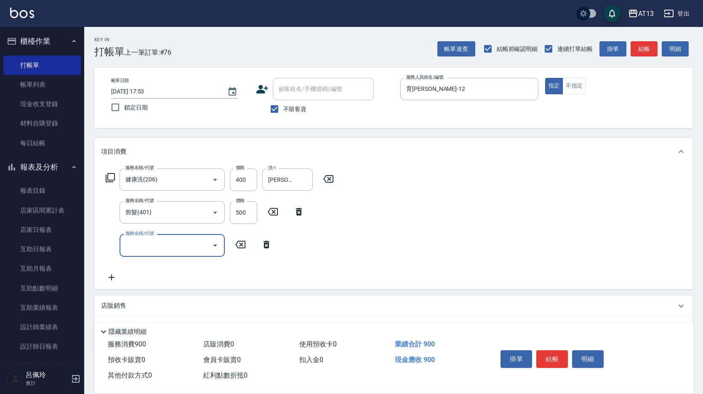
drag, startPoint x: 607, startPoint y: 220, endPoint x: 604, endPoint y: 234, distance: 14.5
click at [606, 226] on div "服務名稱/代號 健康洗(206) 服務名稱/代號 價格 400 價格 洗-1 [PERSON_NAME]-24 洗-1 服務名稱/代號 剪髮(401) 服務名…" at bounding box center [393, 227] width 599 height 124
click at [551, 353] on button "結帳" at bounding box center [552, 359] width 32 height 18
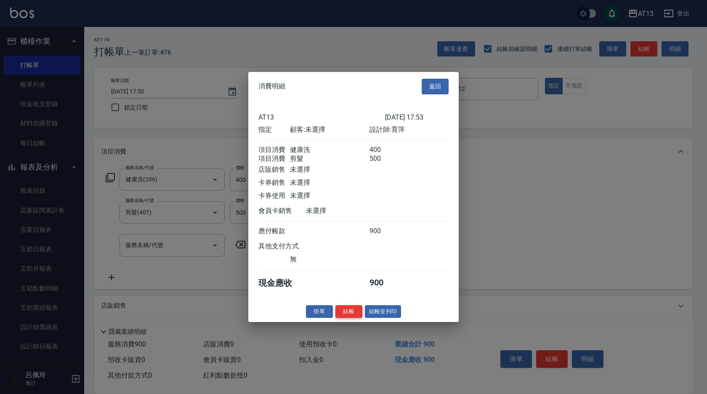
click at [347, 317] on button "結帳" at bounding box center [349, 311] width 27 height 13
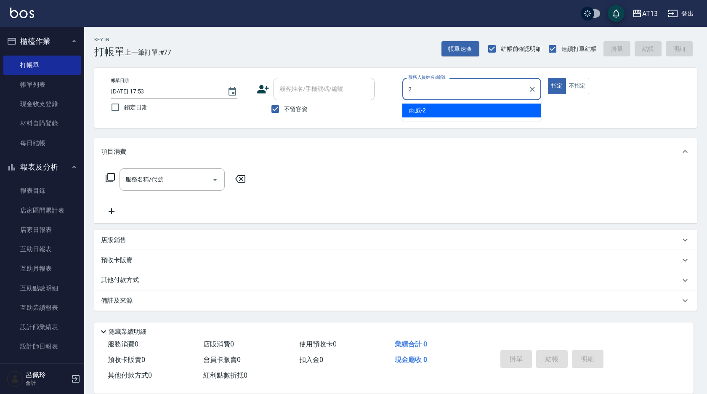
click at [437, 107] on div "雨威 -2" at bounding box center [471, 111] width 139 height 14
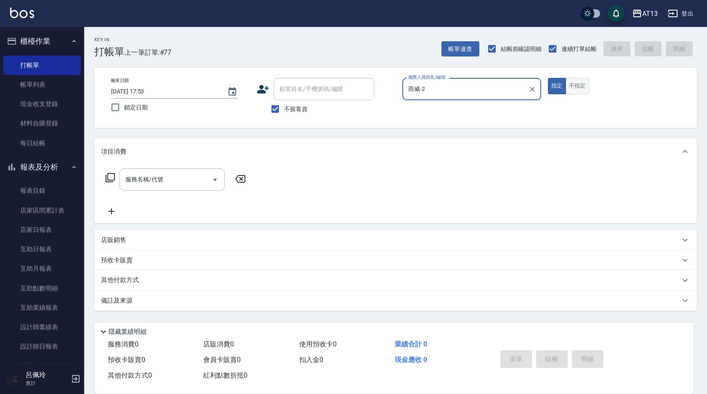
type input "雨威-2"
click at [579, 90] on button "不指定" at bounding box center [578, 86] width 24 height 16
click at [162, 188] on div "服務名稱/代號" at bounding box center [172, 179] width 105 height 22
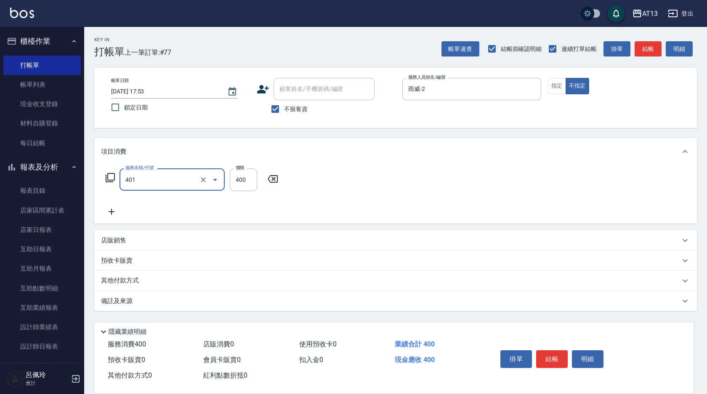
type input "剪髮(401)"
type input "160"
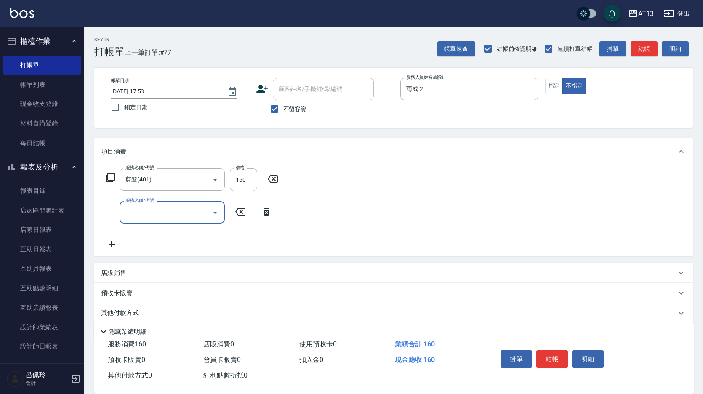
click at [578, 195] on div "服務名稱/代號 剪髮(401) 服務名稱/代號 價格 160 價格 服務名稱/代號 服務名稱/代號" at bounding box center [393, 210] width 599 height 91
click at [566, 358] on button "結帳" at bounding box center [552, 359] width 32 height 18
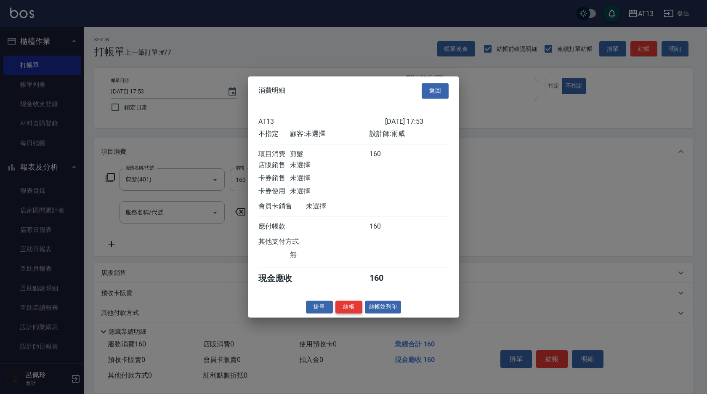
click at [353, 309] on button "結帳" at bounding box center [349, 307] width 27 height 13
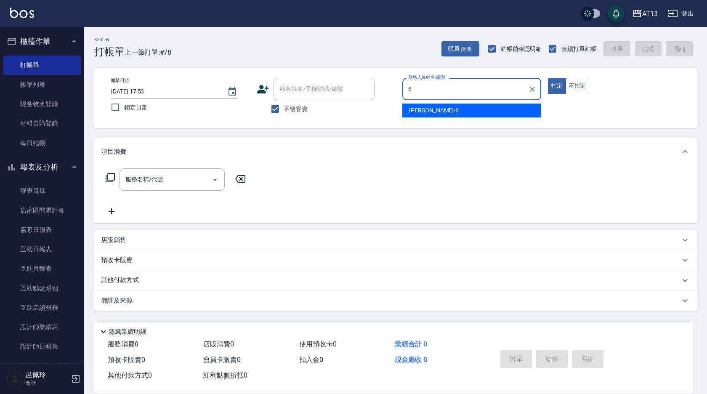
click at [435, 106] on div "亭妤 -6" at bounding box center [471, 111] width 139 height 14
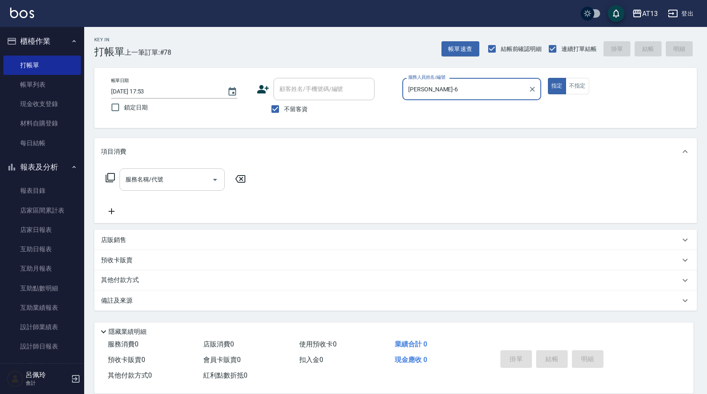
type input "[PERSON_NAME]-6"
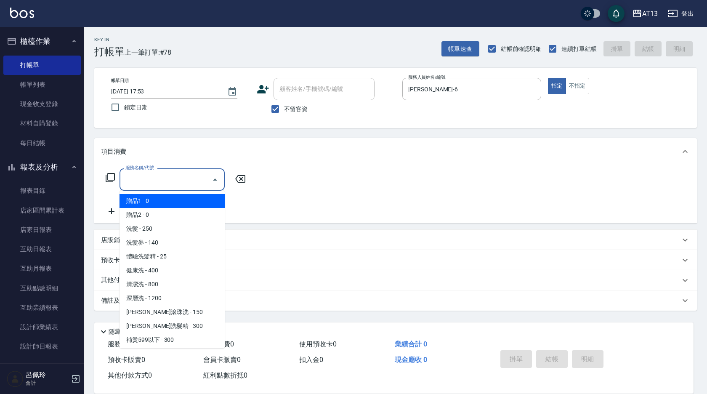
click at [151, 175] on div "服務名稱/代號 服務名稱/代號" at bounding box center [172, 179] width 105 height 22
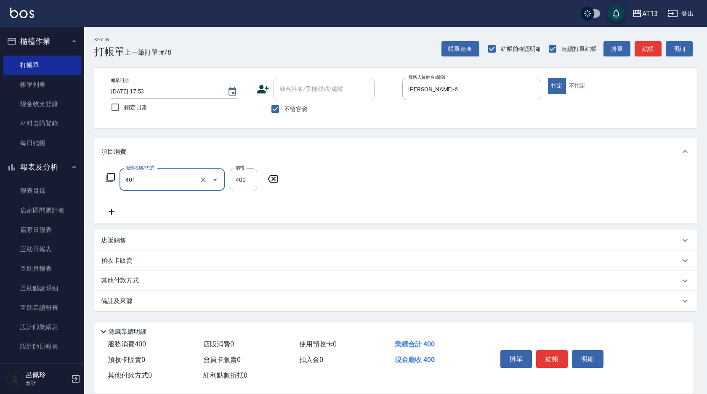
type input "剪髮(401)"
type input "350"
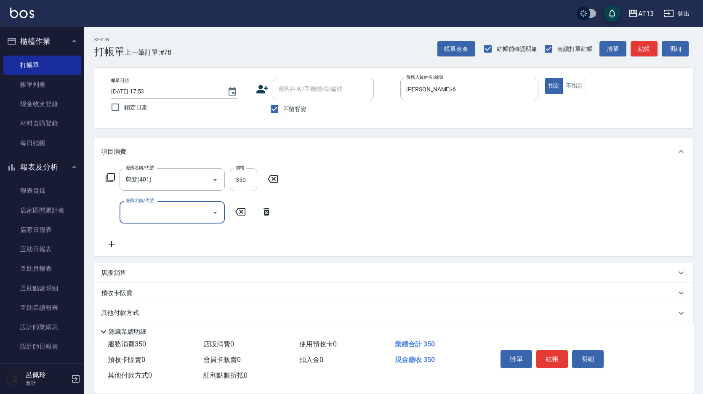
click at [484, 232] on div "服務名稱/代號 剪髮(401) 服務名稱/代號 價格 350 價格 服務名稱/代號 服務名稱/代號" at bounding box center [393, 210] width 599 height 91
click at [555, 356] on button "結帳" at bounding box center [552, 359] width 32 height 18
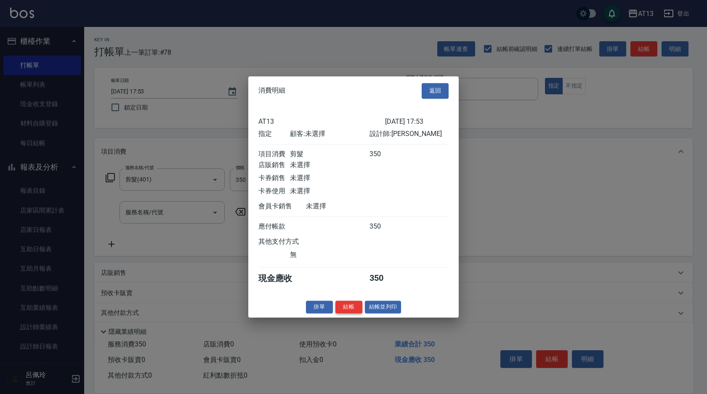
click at [353, 312] on button "結帳" at bounding box center [349, 307] width 27 height 13
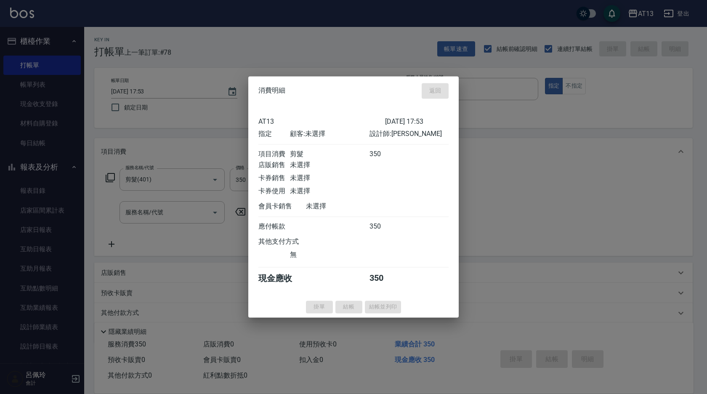
type input "[DATE] 17:54"
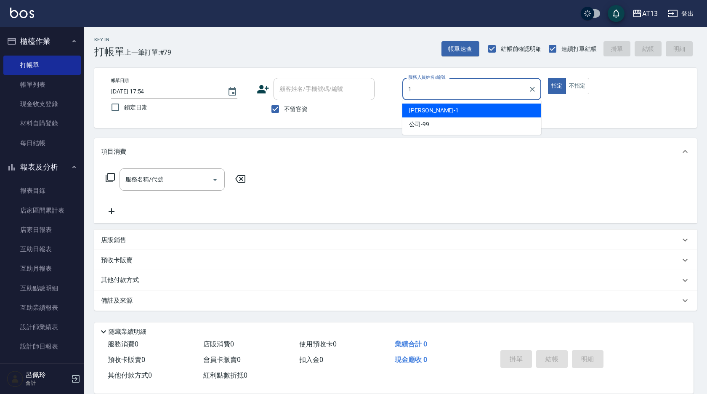
click at [433, 107] on div "[PERSON_NAME] -1" at bounding box center [471, 111] width 139 height 14
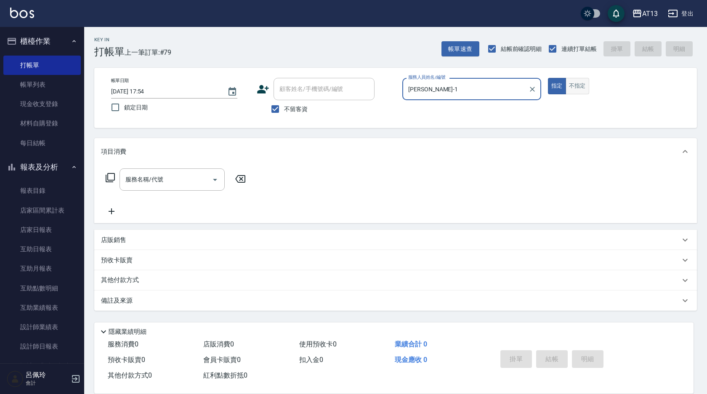
type input "[PERSON_NAME]-1"
click at [580, 89] on button "不指定" at bounding box center [578, 86] width 24 height 16
click at [155, 173] on div "服務名稱/代號 服務名稱/代號" at bounding box center [172, 179] width 105 height 22
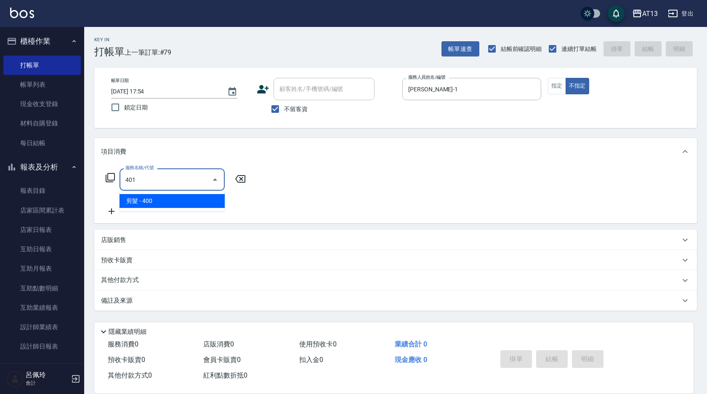
type input "剪髮(401)"
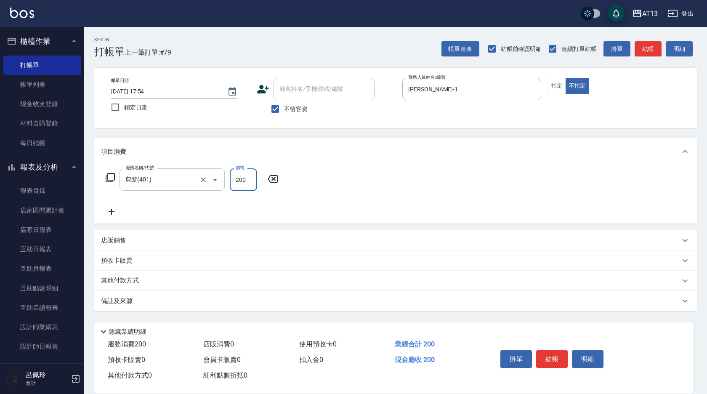
type input "200"
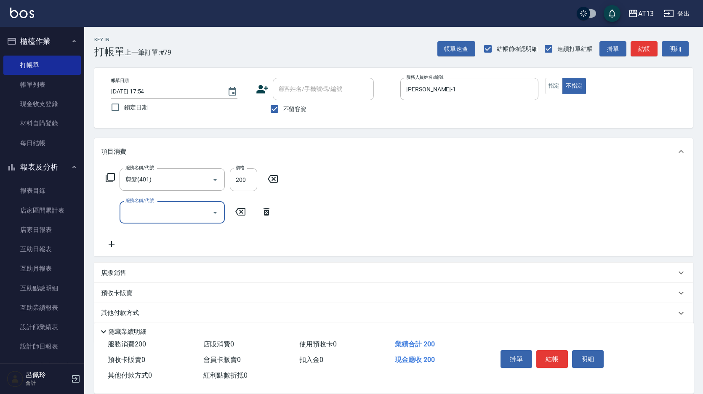
drag, startPoint x: 442, startPoint y: 215, endPoint x: 497, endPoint y: 261, distance: 71.5
click at [442, 215] on div "服務名稱/代號 剪髮(401) 服務名稱/代號 價格 200 價格 服務名稱/代號 服務名稱/代號" at bounding box center [393, 210] width 599 height 91
click at [560, 354] on button "結帳" at bounding box center [552, 359] width 32 height 18
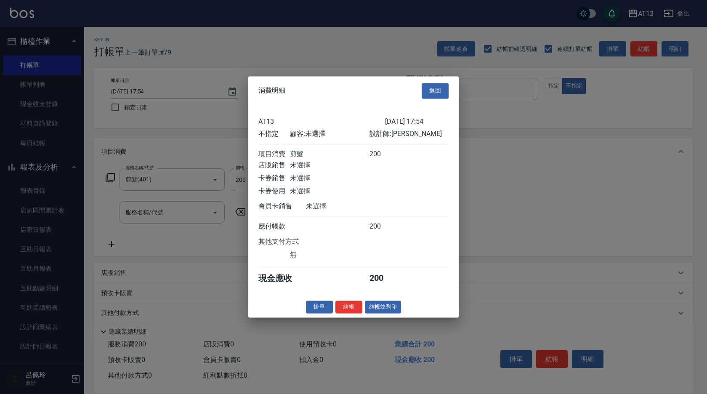
click at [346, 314] on button "結帳" at bounding box center [349, 307] width 27 height 13
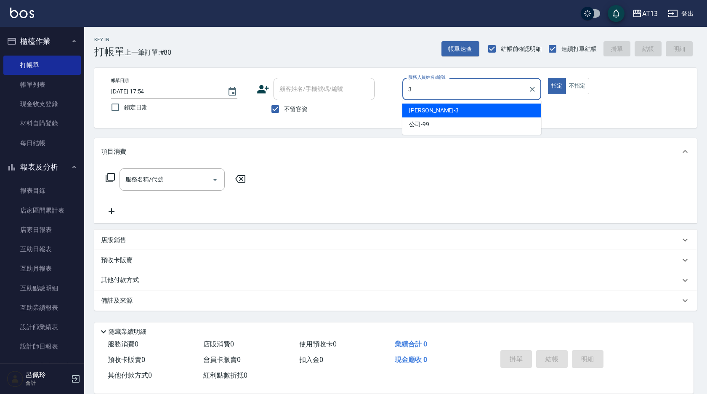
click at [425, 114] on span "[PERSON_NAME] -3" at bounding box center [434, 110] width 50 height 9
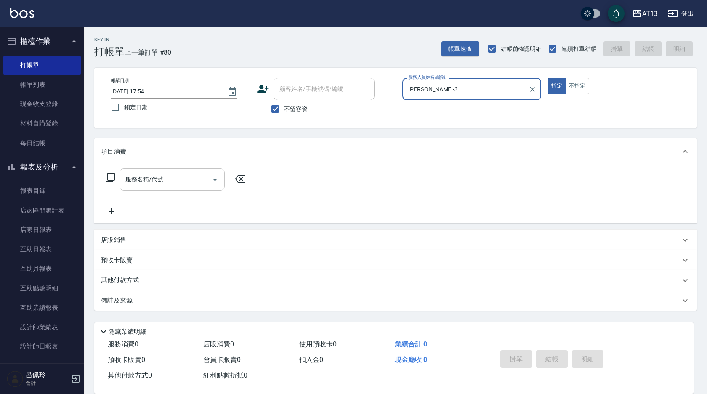
type input "[PERSON_NAME]-3"
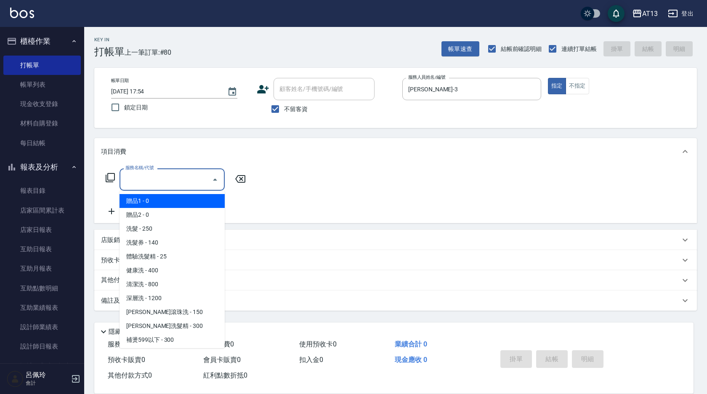
click at [144, 175] on div "服務名稱/代號 服務名稱/代號" at bounding box center [172, 179] width 105 height 22
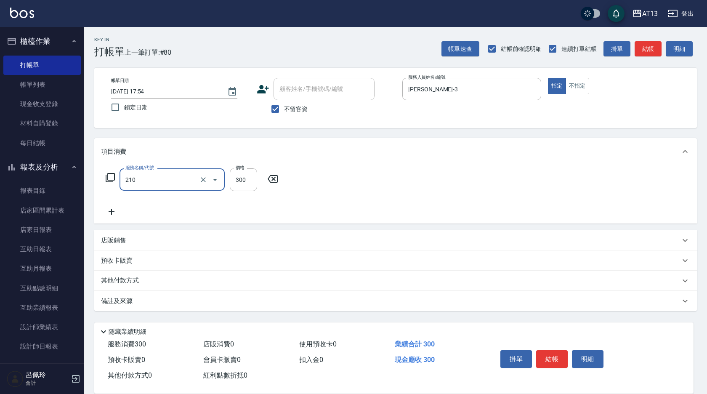
type input "[PERSON_NAME]洗髮精(210)"
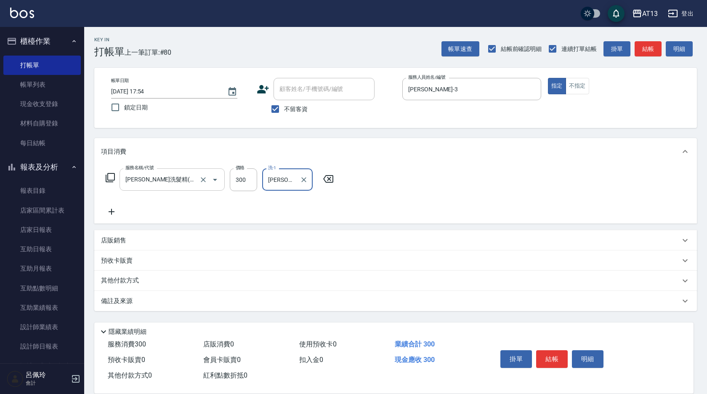
type input "[PERSON_NAME]-31"
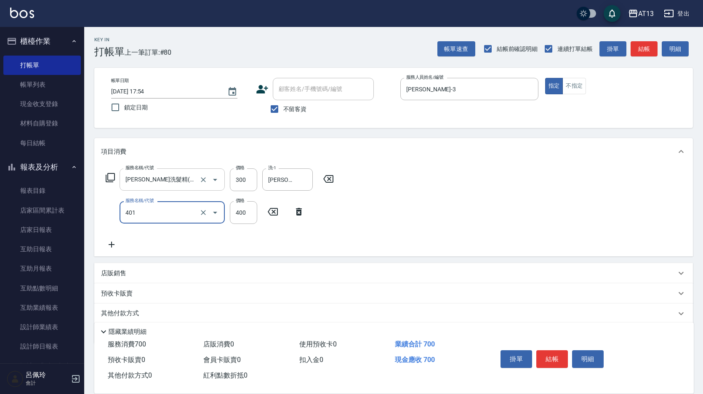
type input "剪髮(401)"
type input "350"
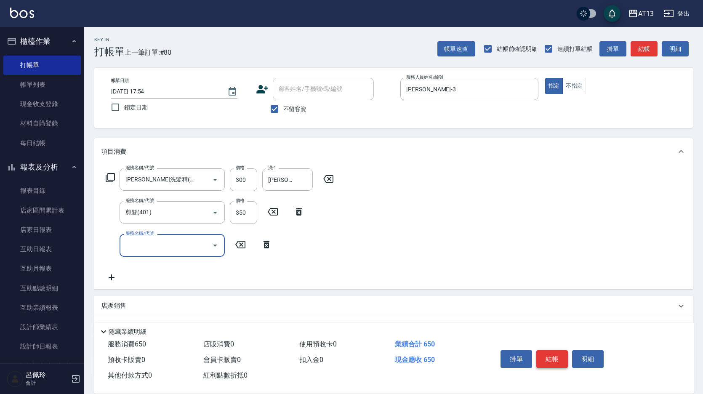
click at [562, 350] on button "結帳" at bounding box center [552, 359] width 32 height 18
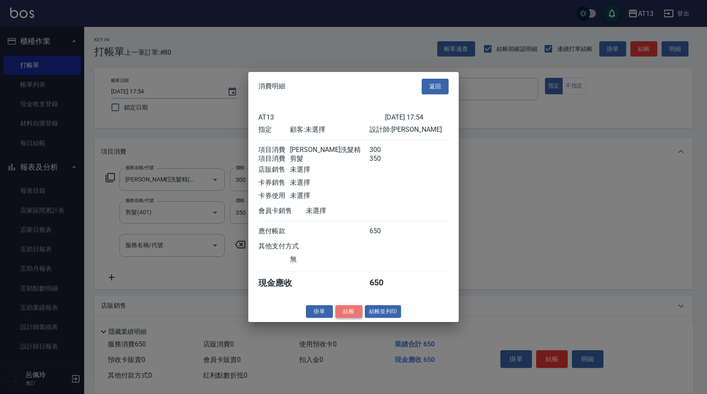
click at [358, 317] on button "結帳" at bounding box center [349, 311] width 27 height 13
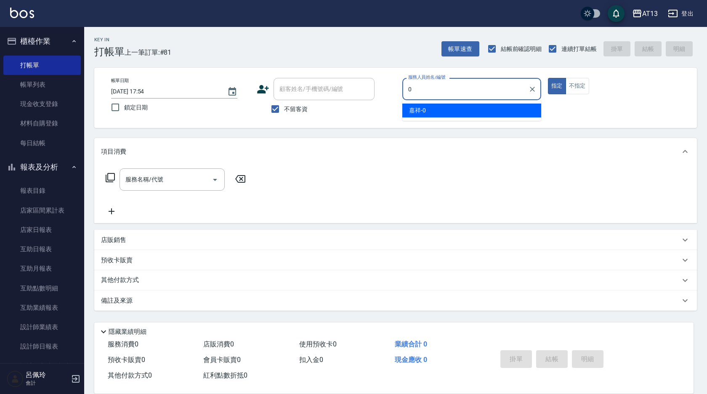
click at [480, 114] on div "嘉祥 -0" at bounding box center [471, 111] width 139 height 14
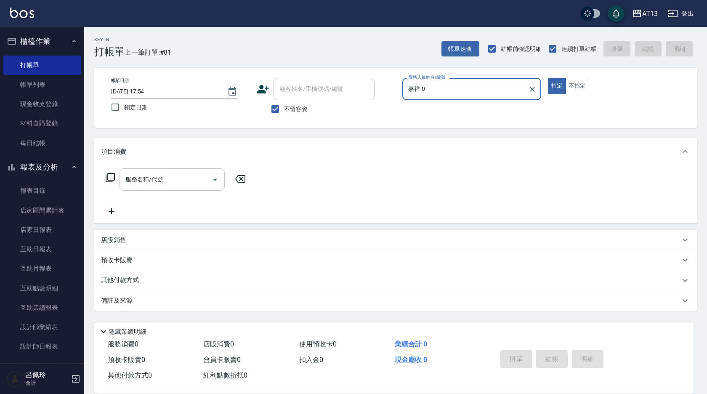
type input "嘉祥-0"
drag, startPoint x: 135, startPoint y: 181, endPoint x: 142, endPoint y: 182, distance: 7.3
click at [135, 181] on input "服務名稱/代號" at bounding box center [165, 179] width 85 height 15
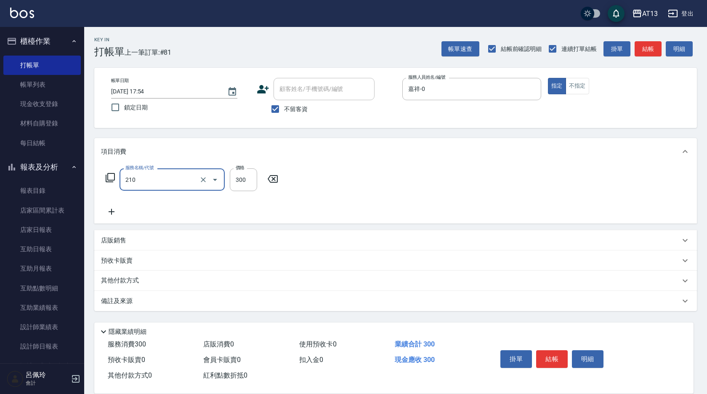
type input "[PERSON_NAME]洗髮精(210)"
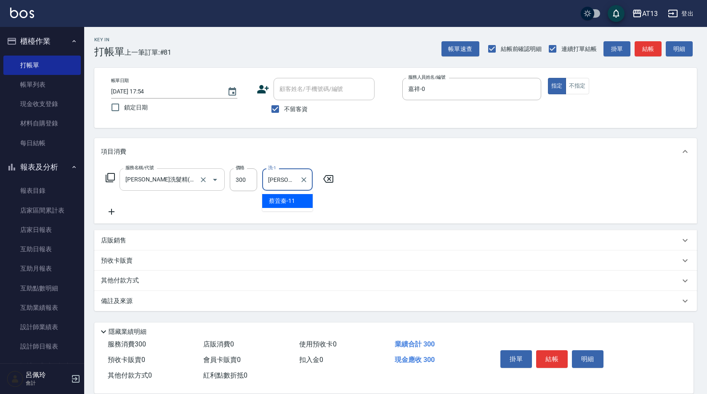
type input "[PERSON_NAME]-11"
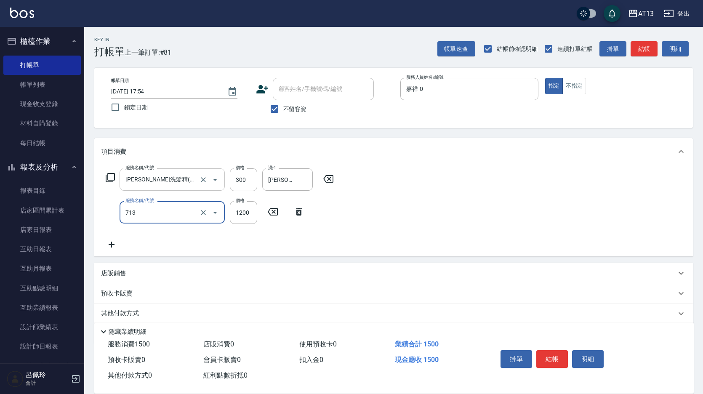
type input "水樣結構式1200(713)"
type input "840"
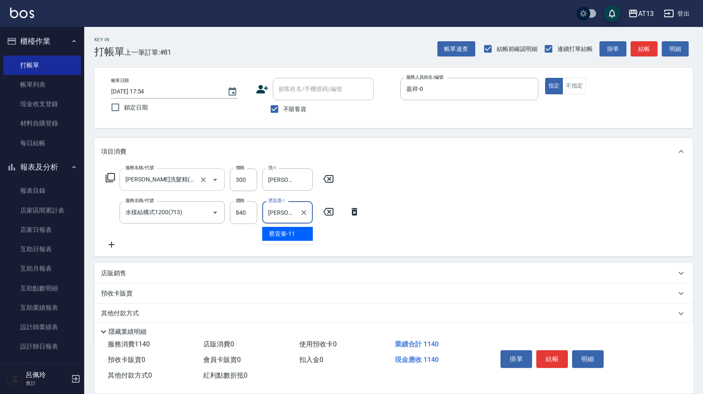
type input "[PERSON_NAME]-11"
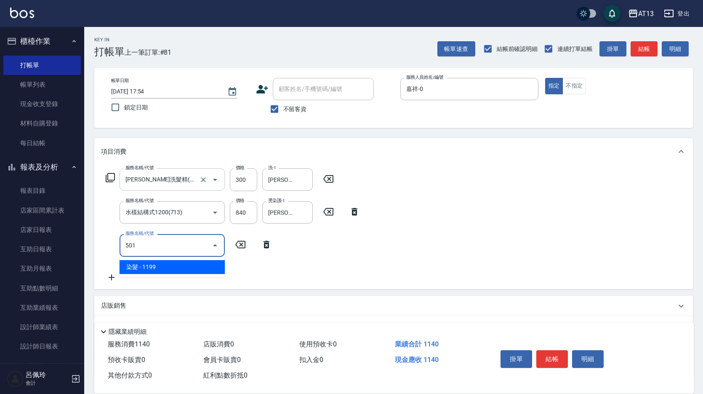
type input "染髮(501)"
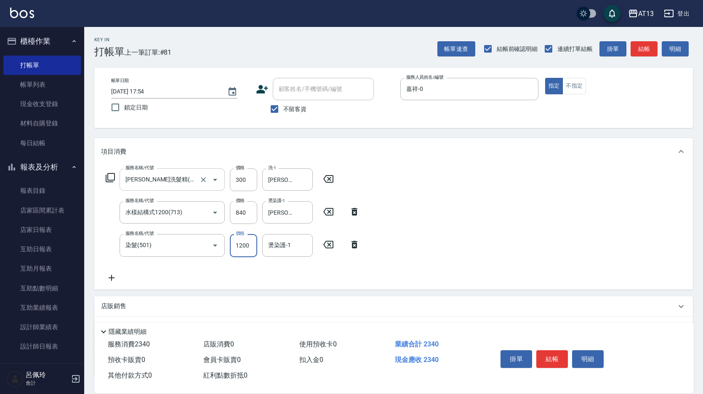
type input "1200"
type input "[PERSON_NAME]-11"
click at [558, 359] on button "結帳" at bounding box center [552, 359] width 32 height 18
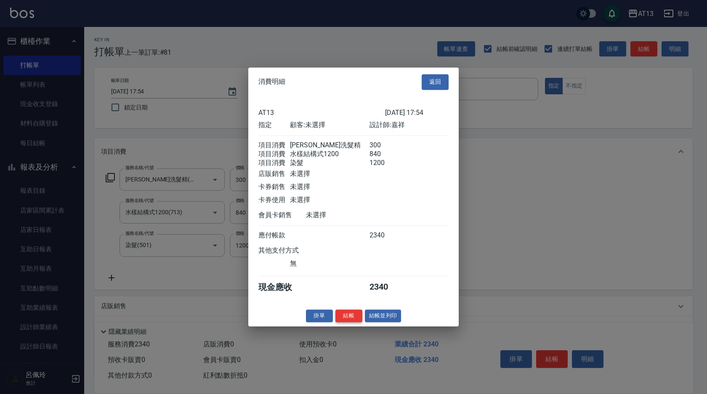
click at [353, 320] on button "結帳" at bounding box center [349, 315] width 27 height 13
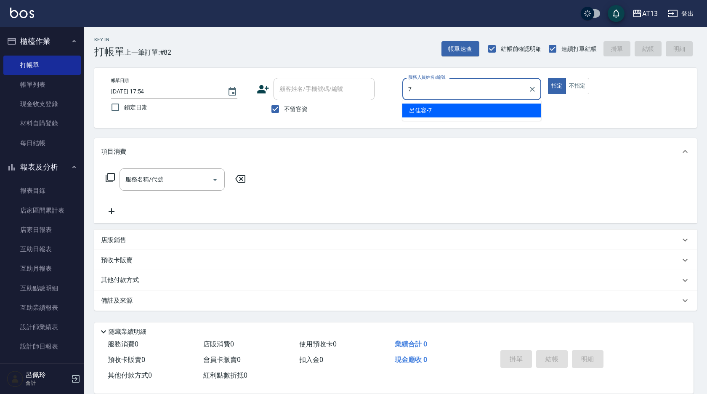
click at [487, 106] on div "[PERSON_NAME]-7" at bounding box center [471, 111] width 139 height 14
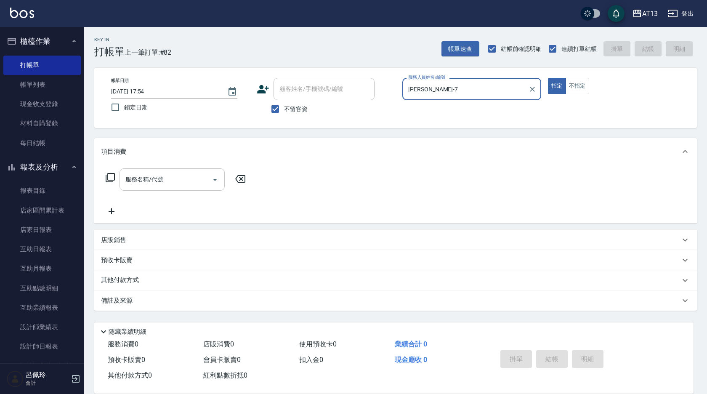
click at [189, 172] on div "服務名稱/代號" at bounding box center [172, 179] width 105 height 22
type input "[PERSON_NAME]-7"
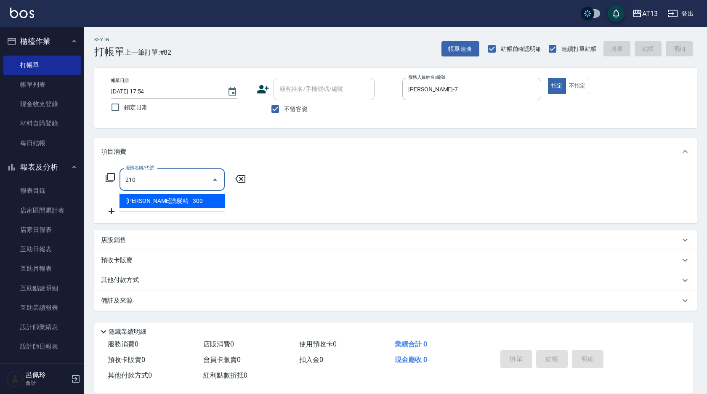
type input "[PERSON_NAME]洗髮精(210)"
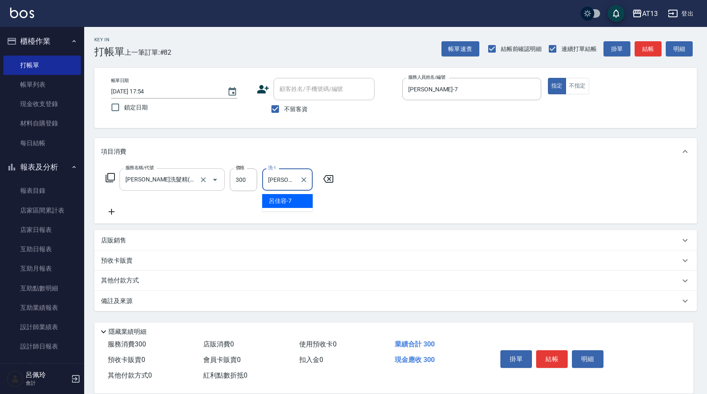
type input "[PERSON_NAME]-7"
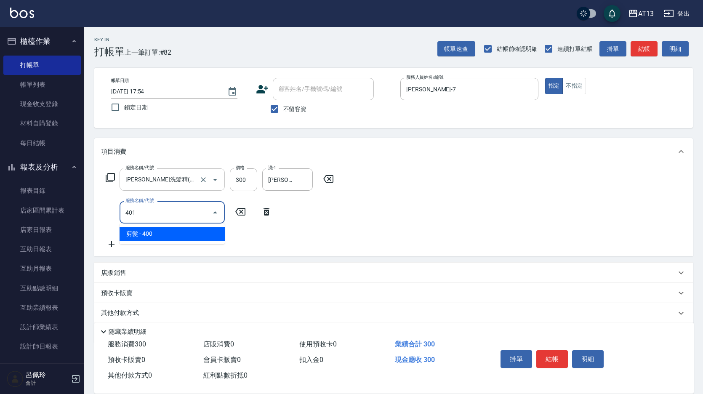
type input "剪髮(401)"
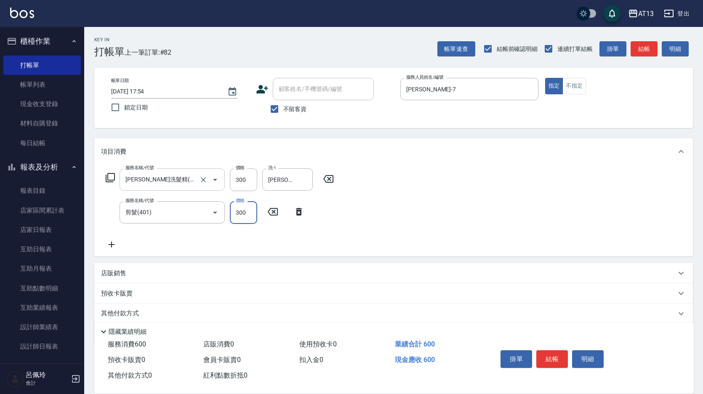
type input "300"
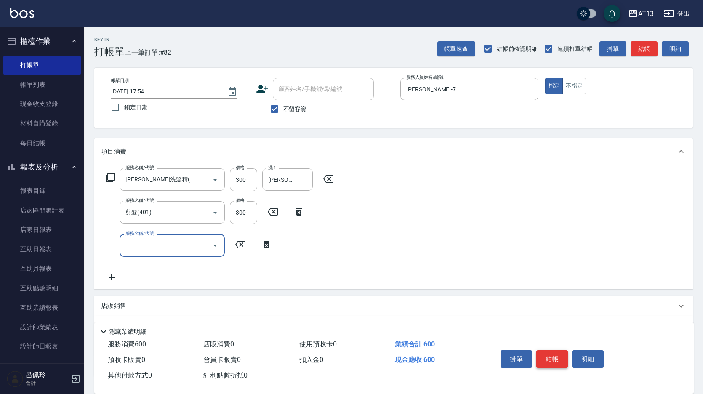
click at [563, 354] on button "結帳" at bounding box center [552, 359] width 32 height 18
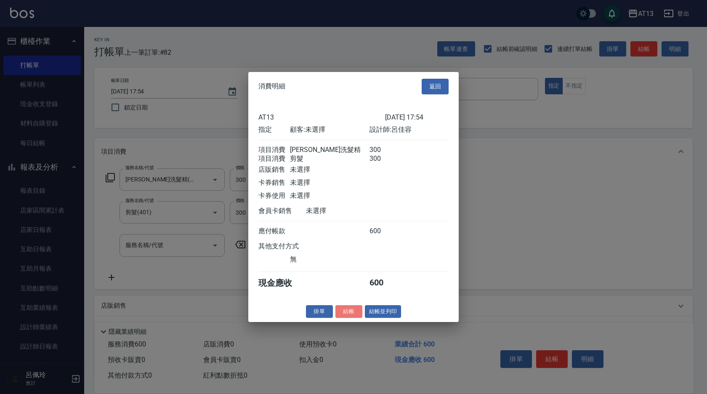
drag, startPoint x: 350, startPoint y: 316, endPoint x: 317, endPoint y: 321, distance: 33.7
click at [349, 317] on button "結帳" at bounding box center [349, 311] width 27 height 13
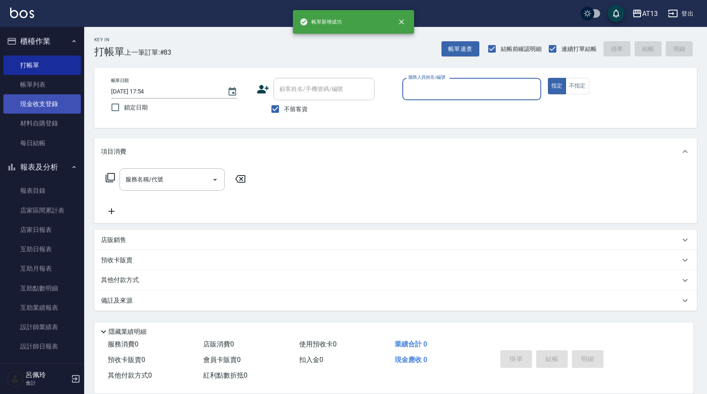
click at [30, 100] on link "現金收支登錄" at bounding box center [41, 103] width 77 height 19
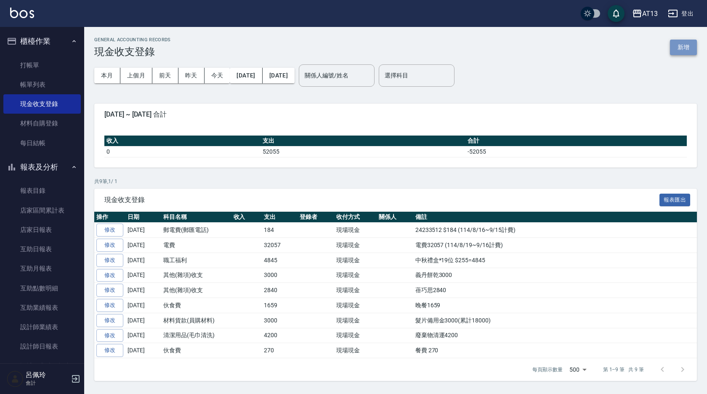
click at [683, 43] on button "新增" at bounding box center [683, 48] width 27 height 16
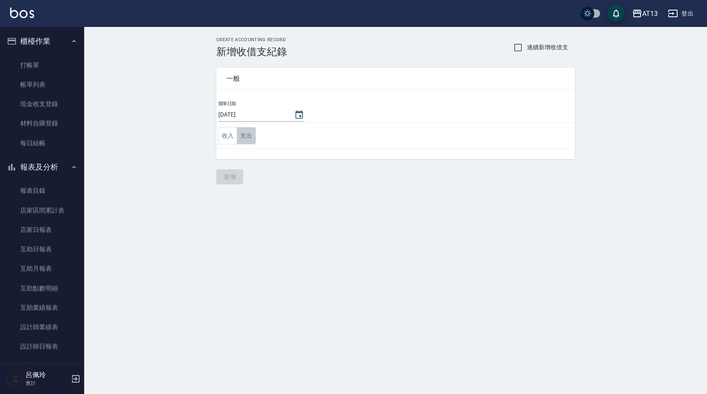
click at [246, 138] on button "支出" at bounding box center [246, 135] width 19 height 17
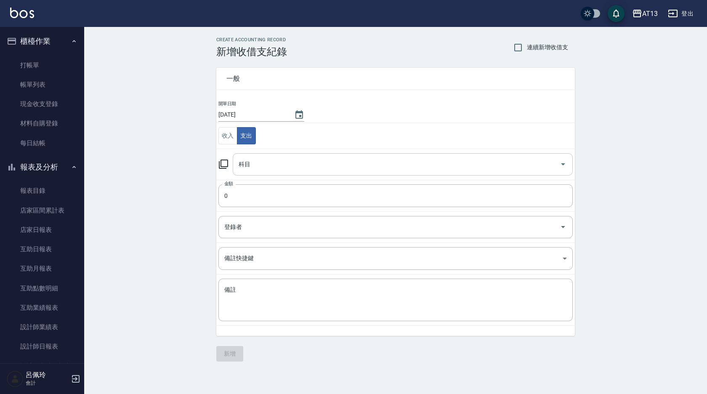
click at [561, 165] on icon "Open" at bounding box center [563, 164] width 10 height 10
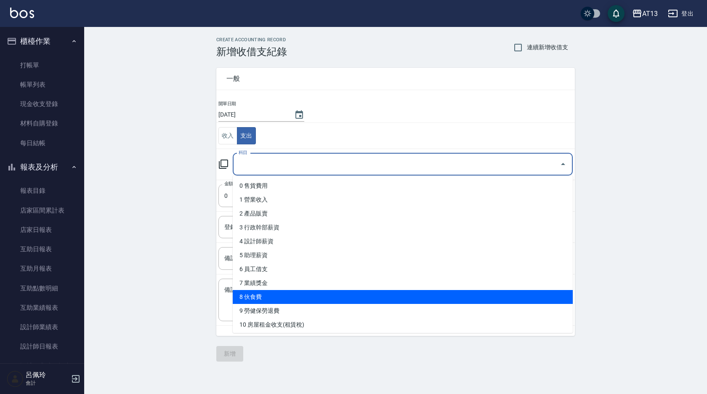
click at [295, 299] on li "8 伙食費" at bounding box center [403, 297] width 340 height 14
type input "8 伙食費"
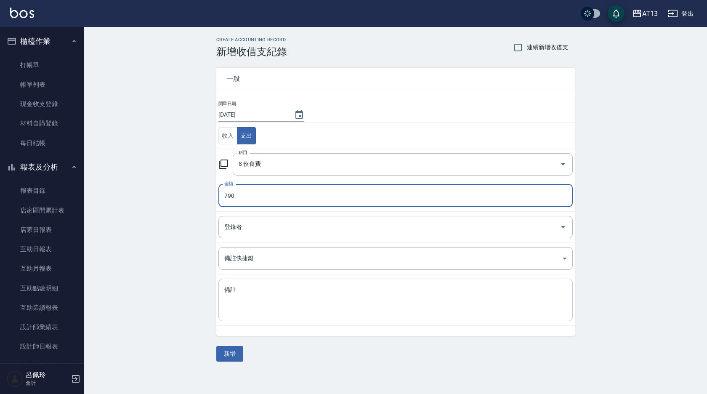
type input "790"
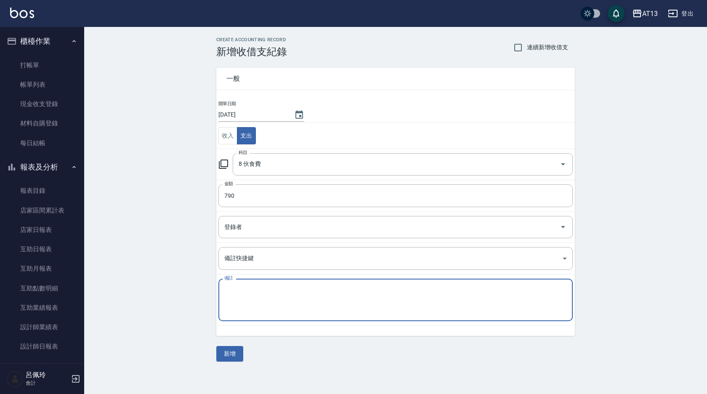
click at [278, 297] on textarea "備註" at bounding box center [395, 300] width 343 height 29
click at [279, 298] on textarea "晚餐790" at bounding box center [395, 300] width 343 height 29
type textarea "晚餐790"
click at [226, 353] on button "新增" at bounding box center [229, 354] width 27 height 16
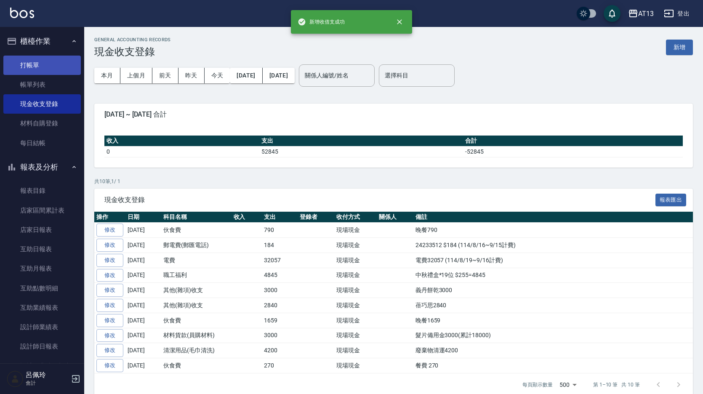
click at [27, 63] on link "打帳單" at bounding box center [41, 65] width 77 height 19
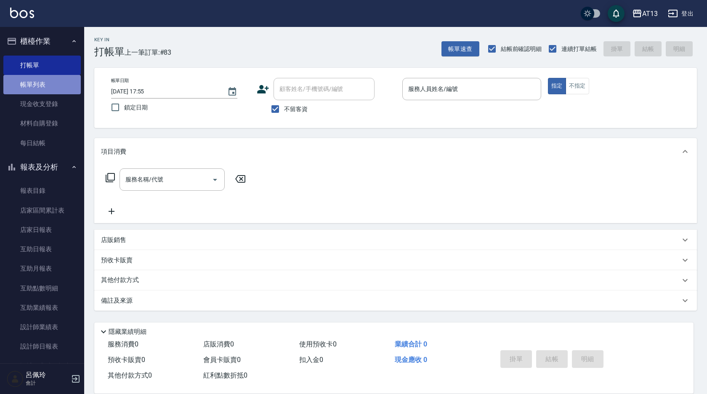
drag, startPoint x: 51, startPoint y: 80, endPoint x: 45, endPoint y: 86, distance: 8.0
click at [51, 81] on link "帳單列表" at bounding box center [41, 84] width 77 height 19
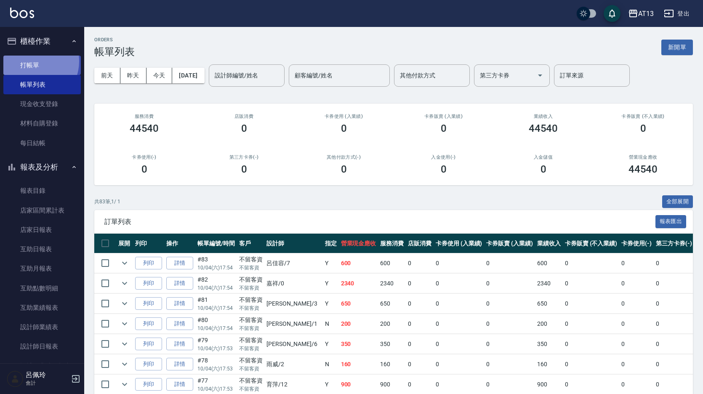
click at [33, 61] on link "打帳單" at bounding box center [41, 65] width 77 height 19
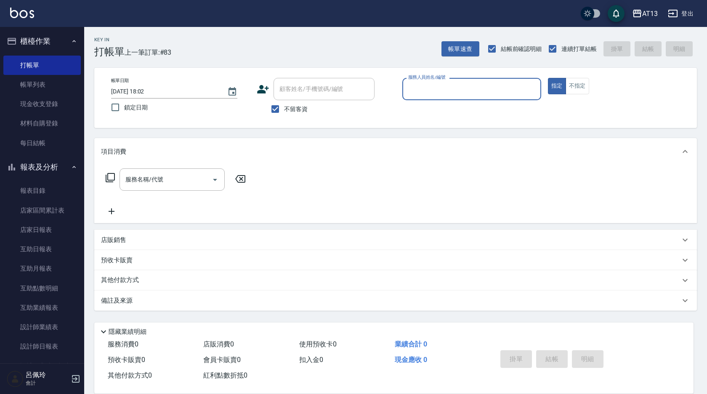
click at [548, 78] on button "指定" at bounding box center [557, 86] width 18 height 16
type button "true"
click at [439, 88] on input "服務人員姓名/編號" at bounding box center [471, 89] width 131 height 15
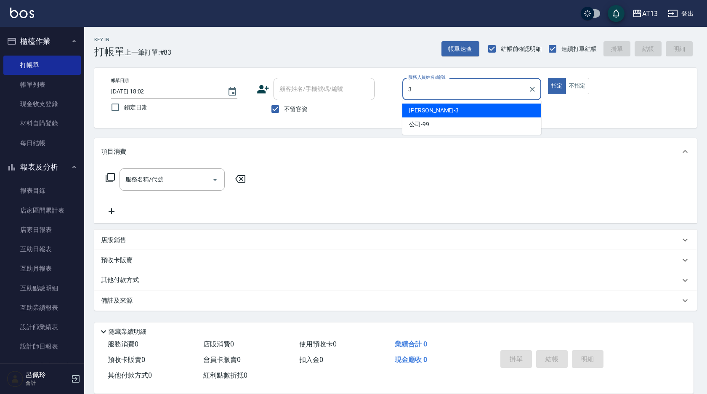
click at [494, 114] on div "[PERSON_NAME] -3" at bounding box center [471, 111] width 139 height 14
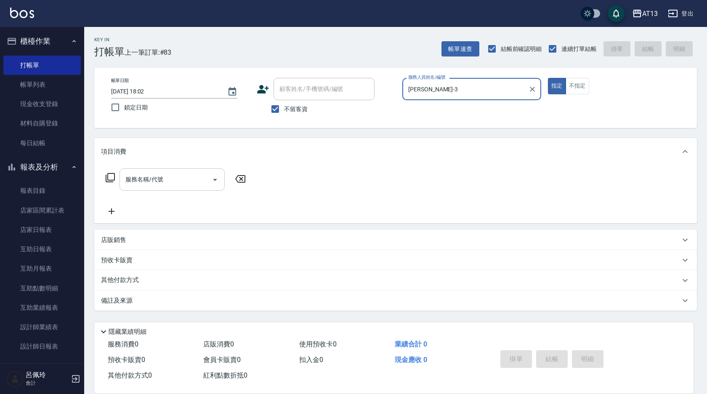
type input "[PERSON_NAME]-3"
click at [177, 177] on input "服務名稱/代號" at bounding box center [165, 179] width 85 height 15
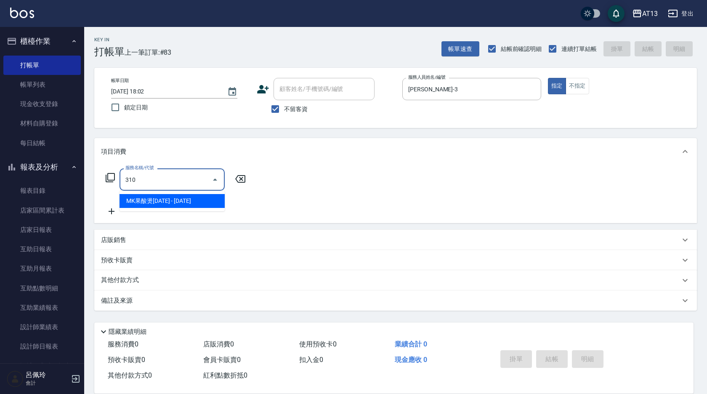
type input "MK果酸燙2000(310)"
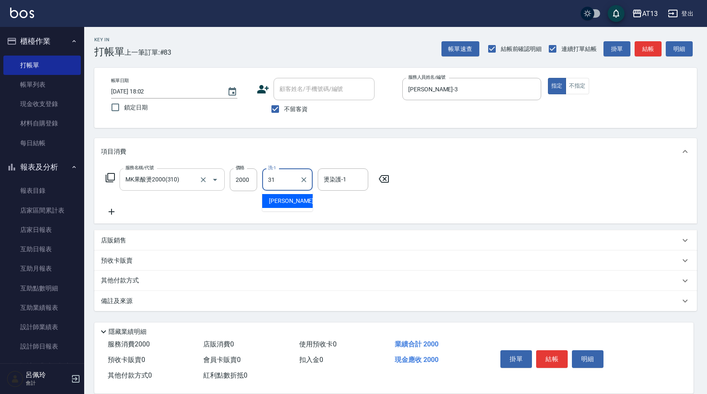
type input "[PERSON_NAME]-31"
click at [554, 358] on button "結帳" at bounding box center [552, 359] width 32 height 18
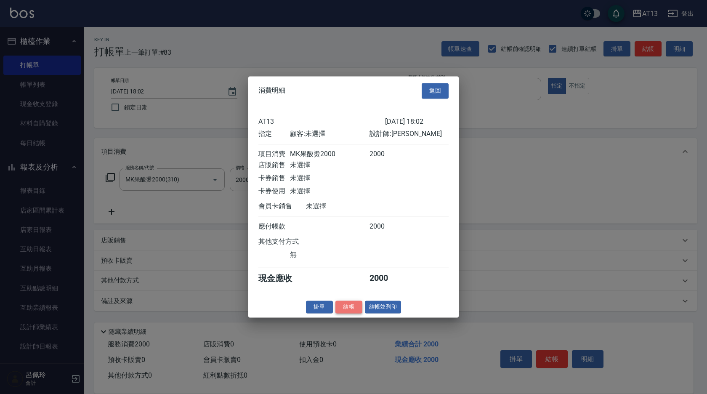
click at [348, 314] on button "結帳" at bounding box center [349, 307] width 27 height 13
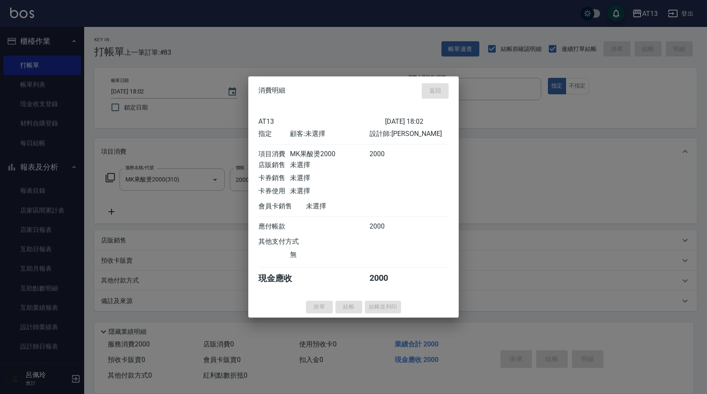
type input "[DATE] 18:40"
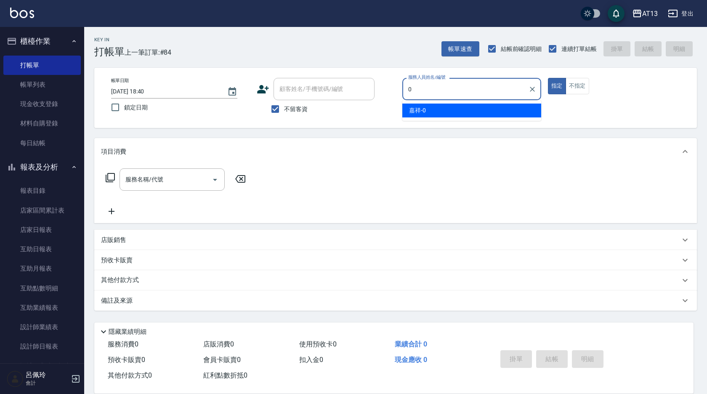
click at [459, 114] on div "嘉祥 -0" at bounding box center [471, 111] width 139 height 14
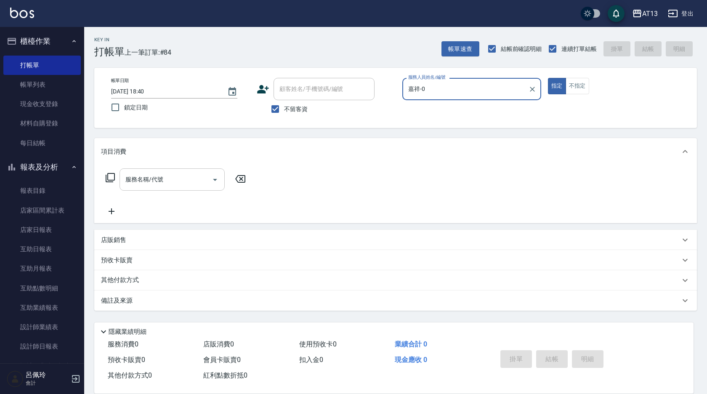
type input "嘉祥-0"
click at [180, 178] on input "服務名稱/代號" at bounding box center [165, 179] width 85 height 15
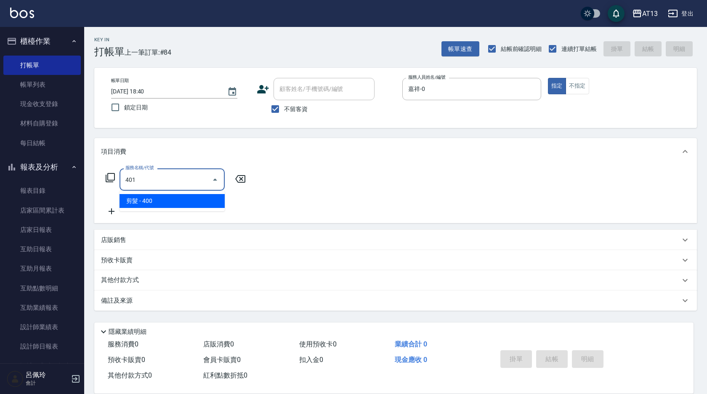
type input "剪髮(401)"
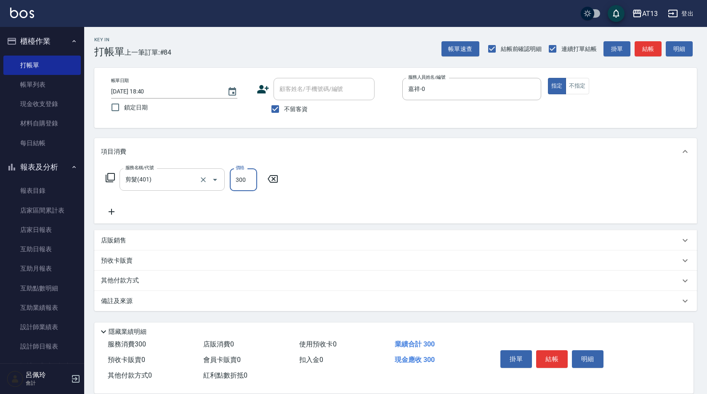
type input "300"
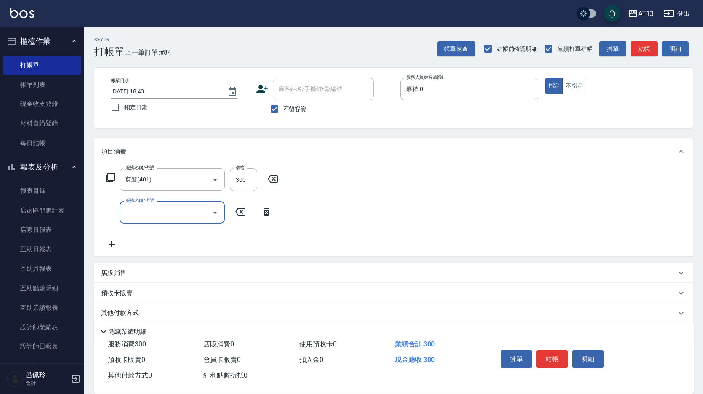
drag, startPoint x: 397, startPoint y: 181, endPoint x: 402, endPoint y: 182, distance: 4.3
click at [398, 181] on div "服務名稱/代號 剪髮(401) 服務名稱/代號 價格 300 價格 服務名稱/代號 服務名稱/代號" at bounding box center [393, 210] width 599 height 91
click at [562, 356] on button "結帳" at bounding box center [552, 359] width 32 height 18
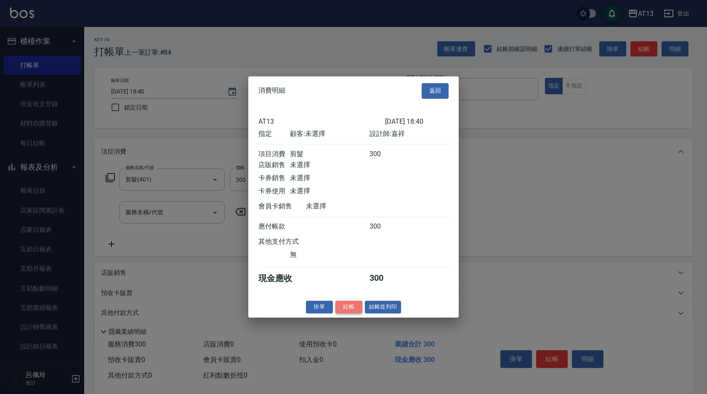
click at [349, 314] on button "結帳" at bounding box center [349, 307] width 27 height 13
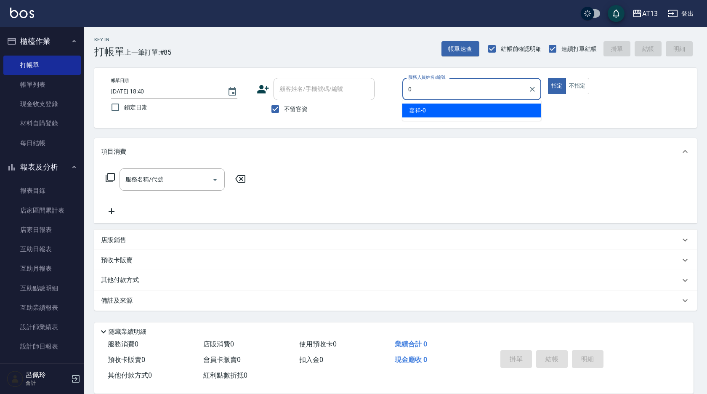
click at [450, 107] on div "嘉祥 -0" at bounding box center [471, 111] width 139 height 14
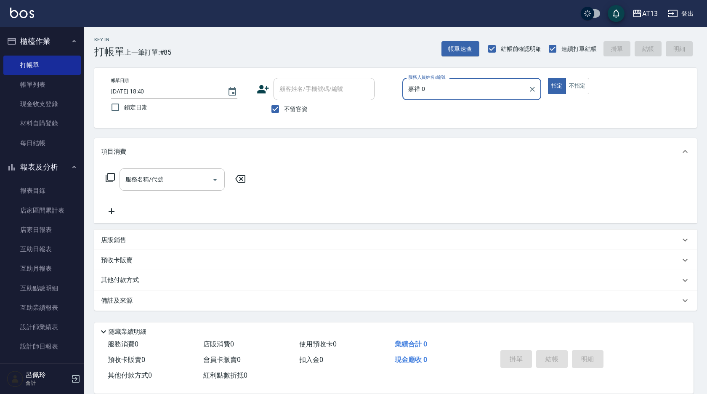
type input "嘉祥-0"
click at [185, 179] on input "服務名稱/代號" at bounding box center [165, 179] width 85 height 15
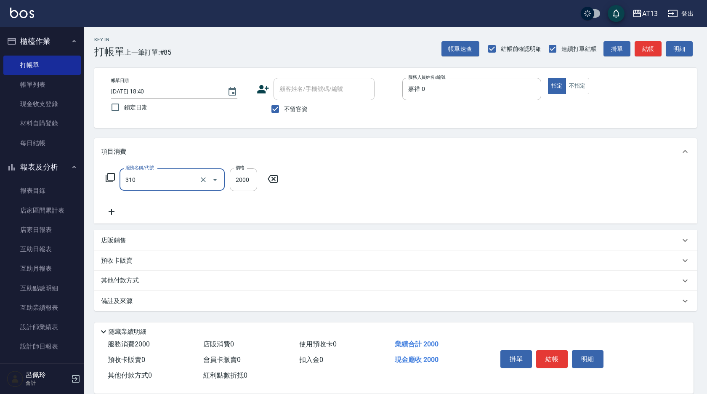
type input "MK果酸燙2000(310)"
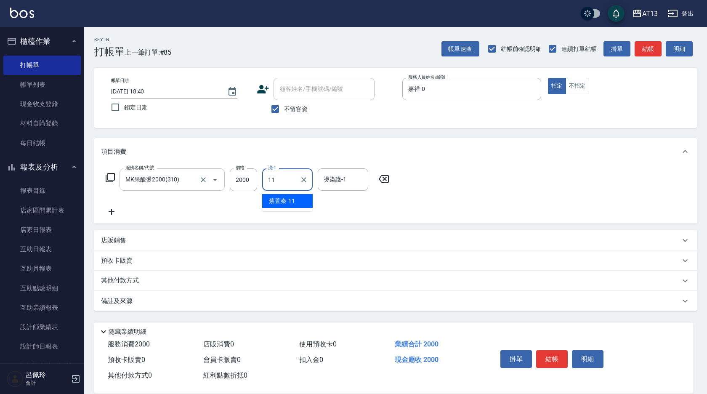
type input "[PERSON_NAME]-11"
click at [546, 350] on button "結帳" at bounding box center [552, 359] width 32 height 18
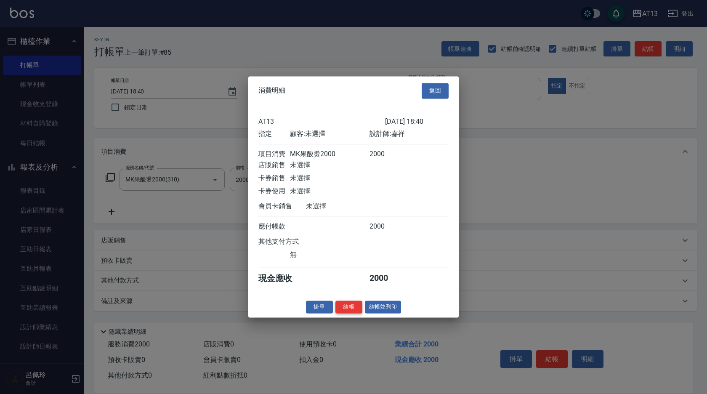
click at [353, 314] on button "結帳" at bounding box center [349, 307] width 27 height 13
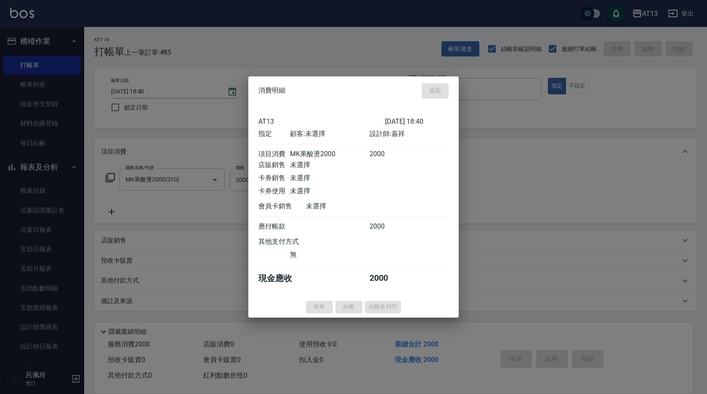
type input "[DATE] 18:41"
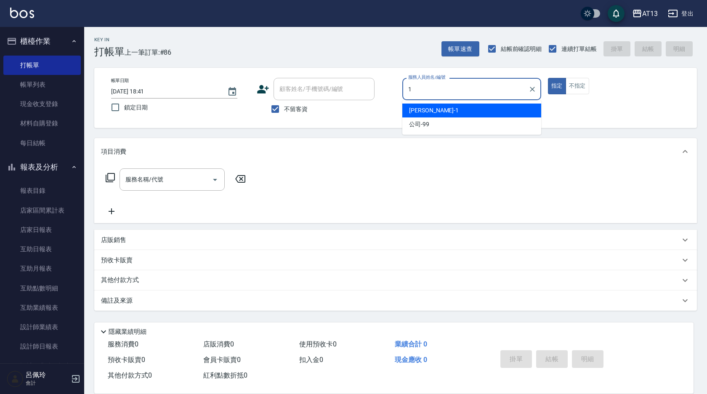
click at [448, 106] on div "[PERSON_NAME] -1" at bounding box center [471, 111] width 139 height 14
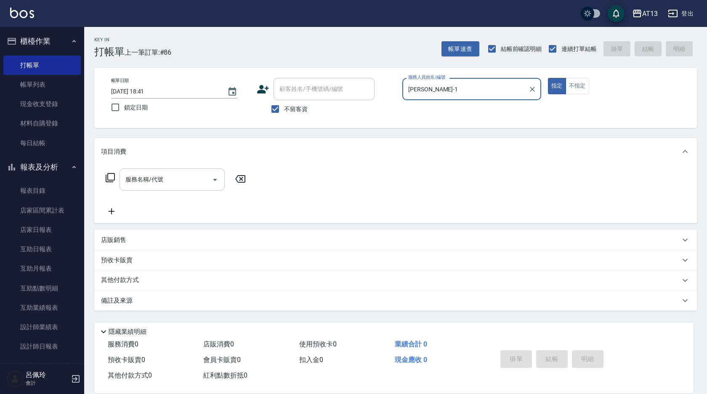
type input "[PERSON_NAME]-1"
click at [153, 184] on input "服務名稱/代號" at bounding box center [165, 179] width 85 height 15
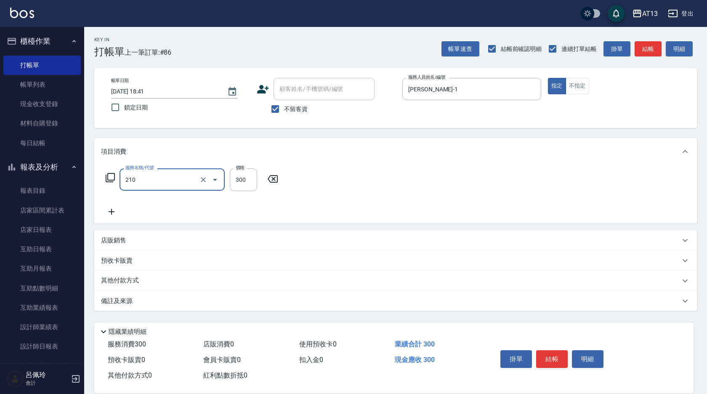
type input "[PERSON_NAME]洗髮精(210)"
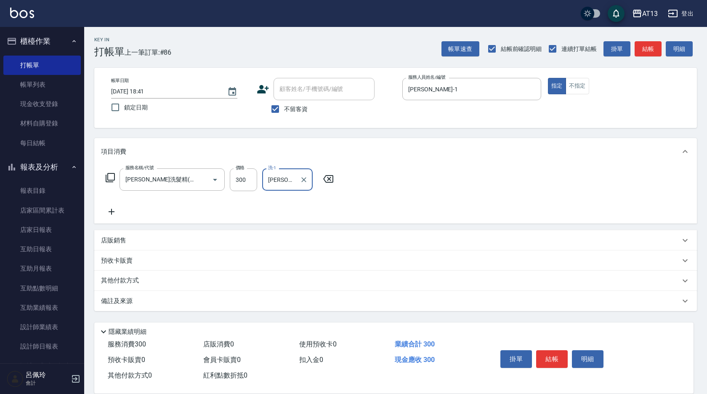
type input "[PERSON_NAME]-1"
click at [527, 175] on div "服務名稱/代號 [PERSON_NAME]洗髮精(210) 服務名稱/代號 價格 300 價格 洗-1 鈞茹-1 洗-1" at bounding box center [395, 194] width 603 height 59
click at [550, 353] on button "結帳" at bounding box center [552, 359] width 32 height 18
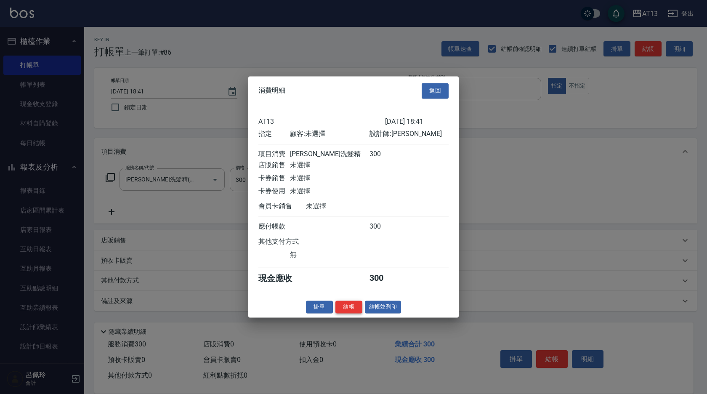
click at [345, 311] on button "結帳" at bounding box center [349, 307] width 27 height 13
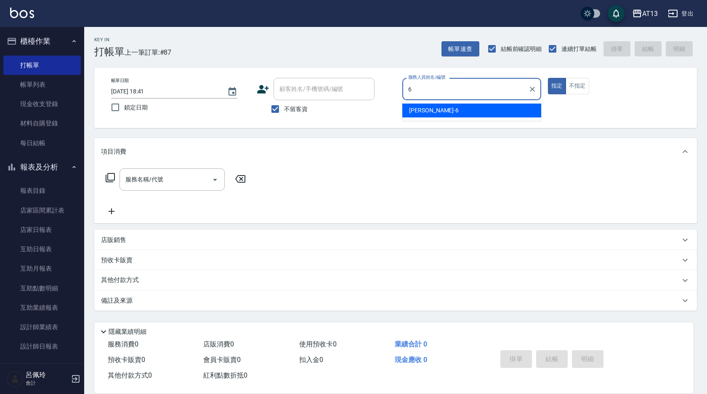
click at [441, 112] on div "亭妤 -6" at bounding box center [471, 111] width 139 height 14
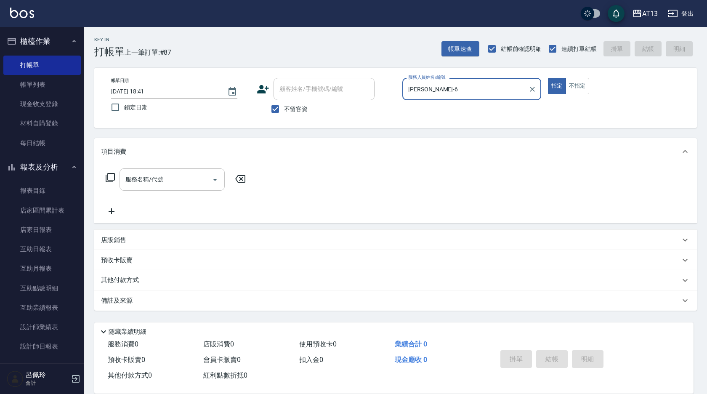
type input "[PERSON_NAME]-6"
click at [198, 179] on input "服務名稱/代號" at bounding box center [165, 179] width 85 height 15
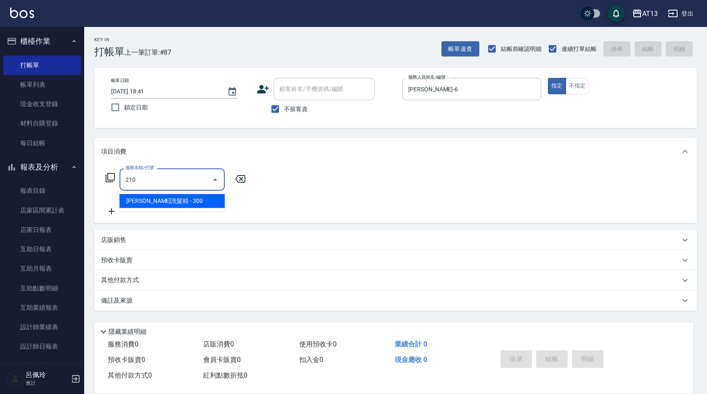
type input "[PERSON_NAME]洗髮精(210)"
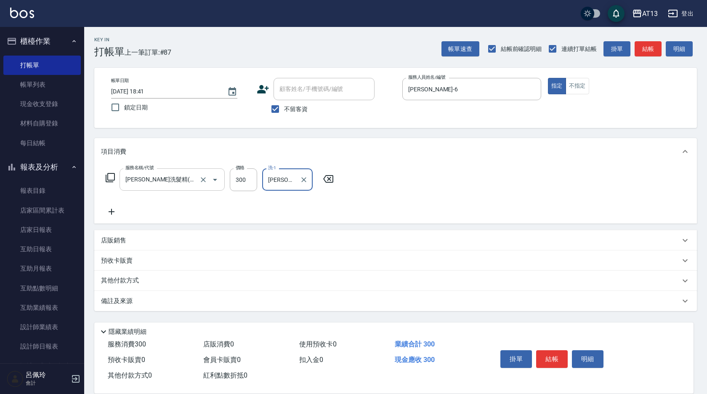
type input "[PERSON_NAME]-26"
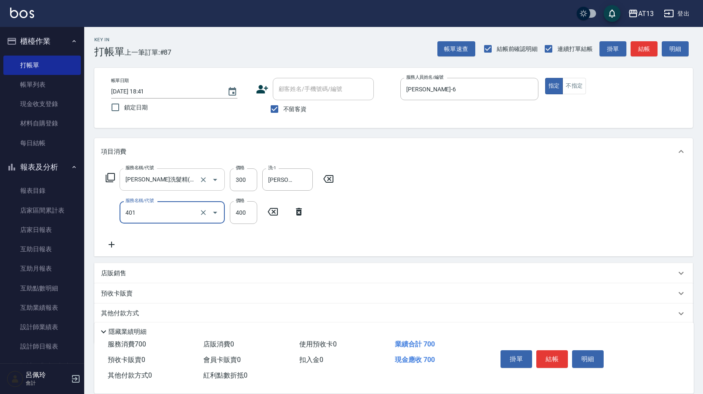
type input "剪髮(401)"
type input "350"
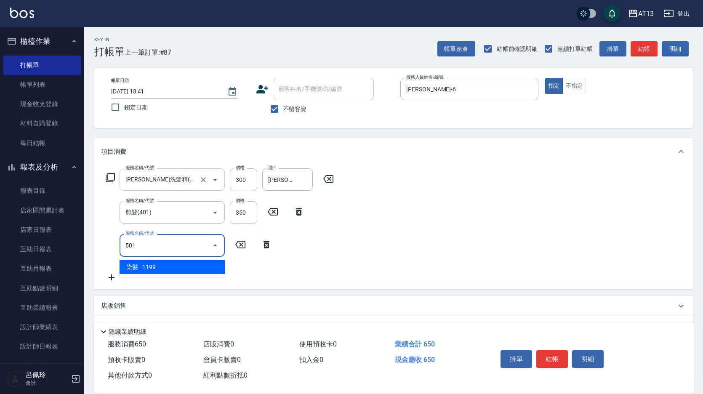
type input "染髮(501)"
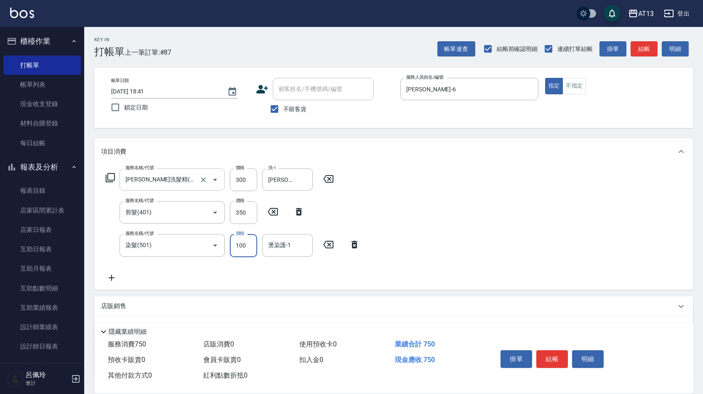
type input "100"
type input "[PERSON_NAME]-26"
click at [243, 253] on input "100" at bounding box center [243, 245] width 27 height 23
type input "1200"
click at [553, 356] on button "結帳" at bounding box center [552, 359] width 32 height 18
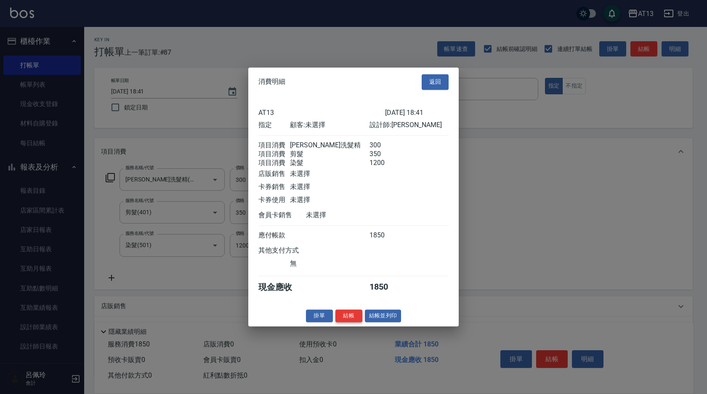
click at [352, 322] on button "結帳" at bounding box center [349, 315] width 27 height 13
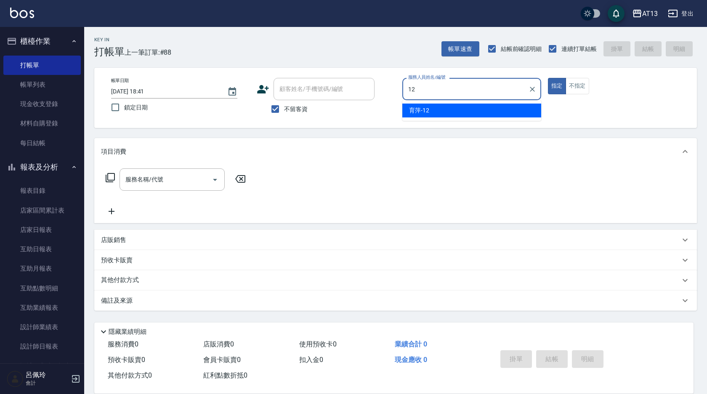
click at [461, 109] on div "育萍 -12" at bounding box center [471, 111] width 139 height 14
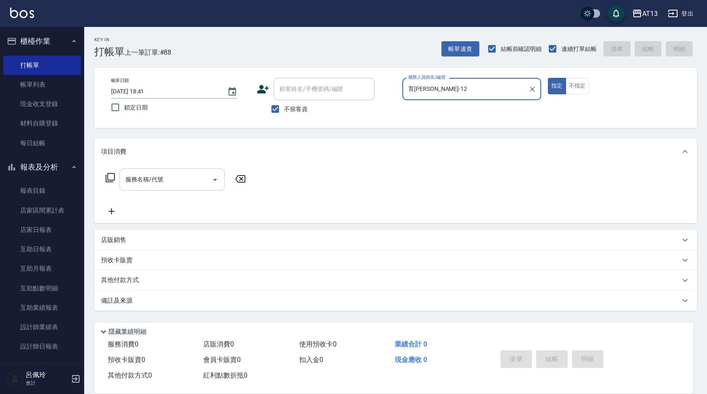
type input "育[PERSON_NAME]-12"
click at [172, 191] on body "AT13 登出 櫃檯作業 打帳單 帳單列表 現金收支登錄 材料自購登錄 每日結帳 報表及分析 報表目錄 店家區間累計表 店家日報表 互助日報表 互助月報表 互…" at bounding box center [353, 197] width 707 height 394
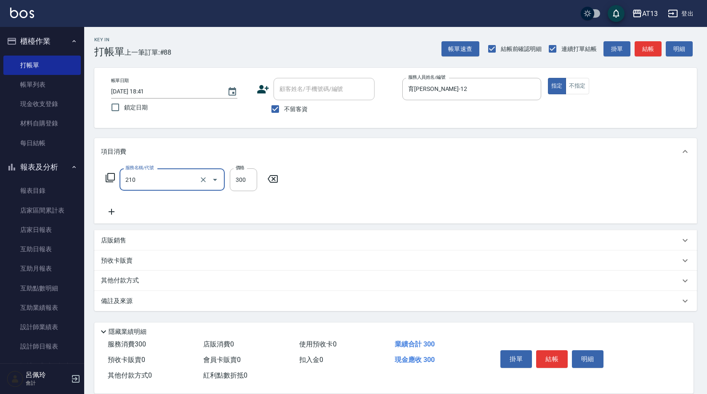
type input "[PERSON_NAME]洗髮精(210)"
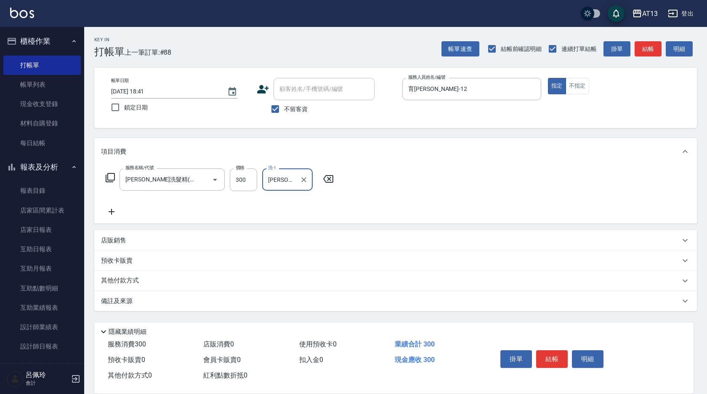
type input "[PERSON_NAME]-31"
click at [503, 177] on div "服務名稱/代號 [PERSON_NAME]洗髮精(210) 服務名稱/代號 價格 300 價格 洗-1 [PERSON_NAME]-31 洗-1" at bounding box center [395, 194] width 603 height 59
click at [557, 353] on button "結帳" at bounding box center [552, 359] width 32 height 18
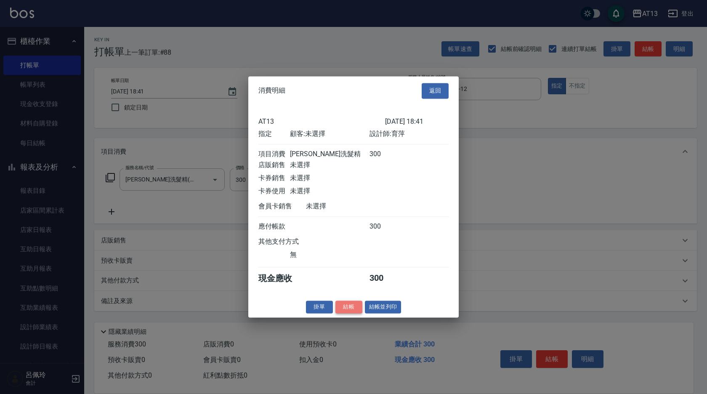
click at [347, 307] on button "結帳" at bounding box center [349, 307] width 27 height 13
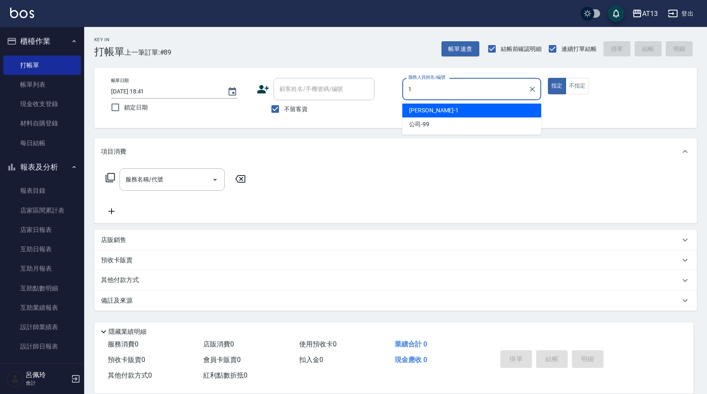
click at [407, 109] on div "[PERSON_NAME] -1" at bounding box center [471, 111] width 139 height 14
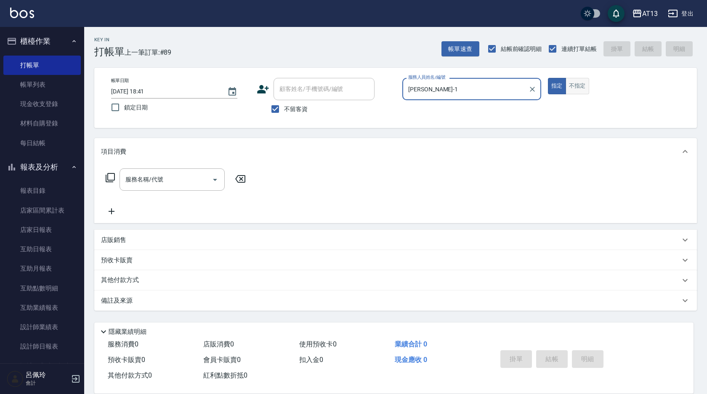
type input "[PERSON_NAME]-1"
click at [587, 84] on button "不指定" at bounding box center [578, 86] width 24 height 16
click at [167, 178] on input "服務名稱/代號" at bounding box center [165, 179] width 85 height 15
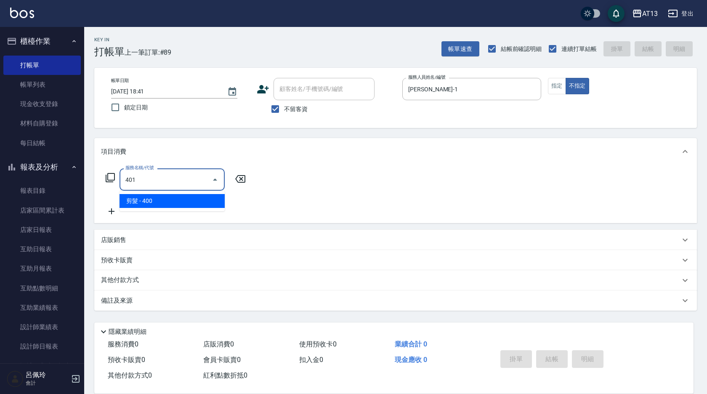
type input "剪髮(401)"
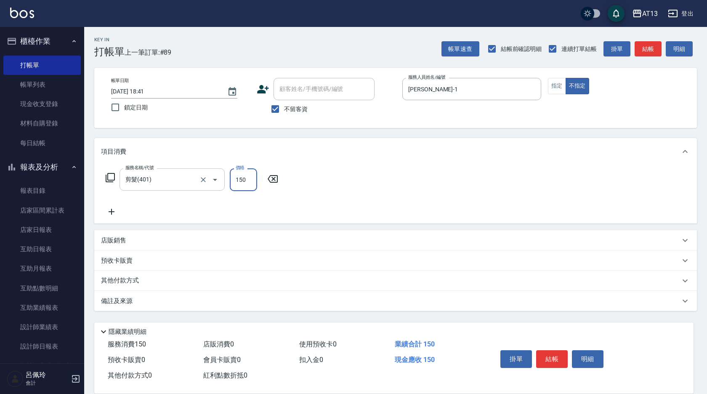
type input "150"
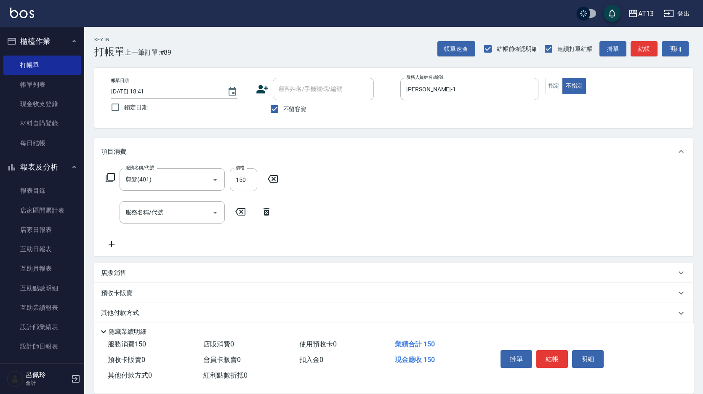
drag, startPoint x: 447, startPoint y: 165, endPoint x: 498, endPoint y: 234, distance: 86.4
click at [447, 166] on div "項目消費 服務名稱/代號 剪髮(401) 服務名稱/代號 價格 150 價格 服務名稱/代號 服務名稱/代號" at bounding box center [393, 197] width 599 height 118
click at [555, 357] on button "結帳" at bounding box center [552, 359] width 32 height 18
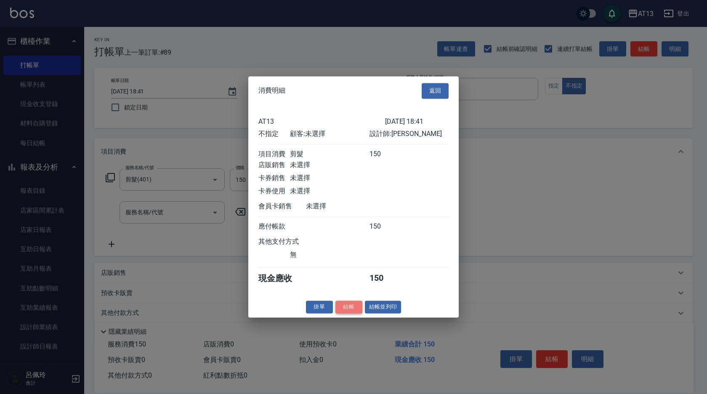
click at [355, 314] on button "結帳" at bounding box center [349, 307] width 27 height 13
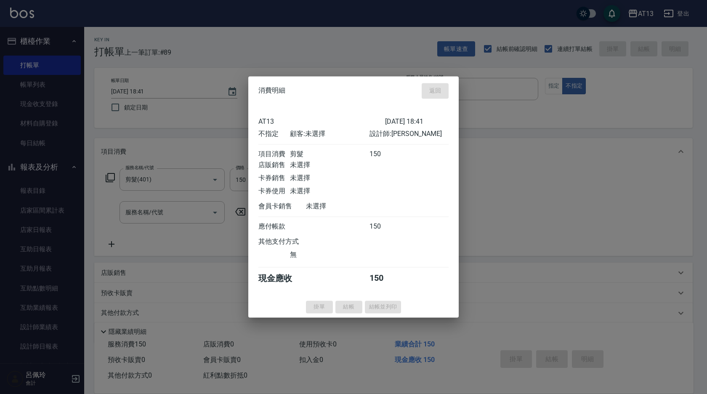
type input "[DATE] 18:42"
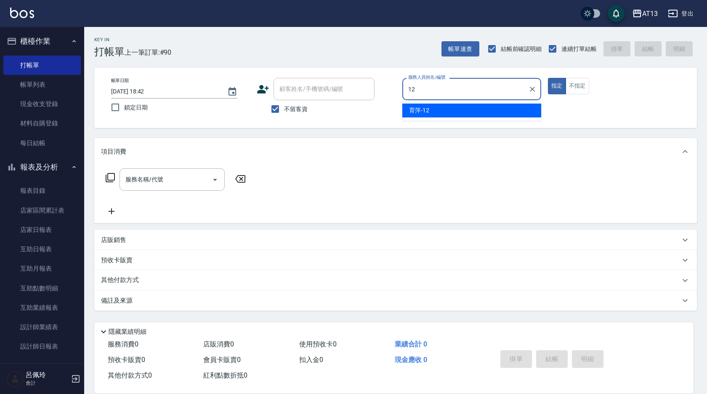
click at [473, 110] on div "育萍 -12" at bounding box center [471, 111] width 139 height 14
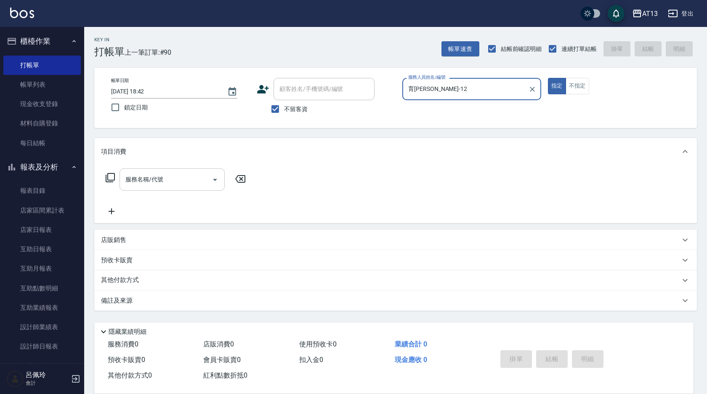
type input "育[PERSON_NAME]-12"
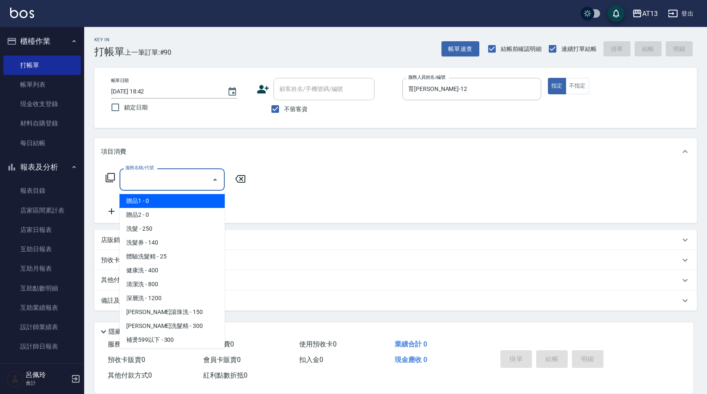
click at [168, 177] on input "服務名稱/代號" at bounding box center [165, 179] width 85 height 15
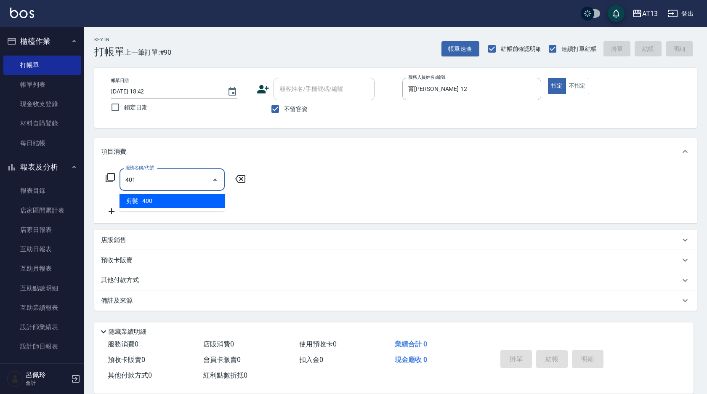
type input "剪髮(401)"
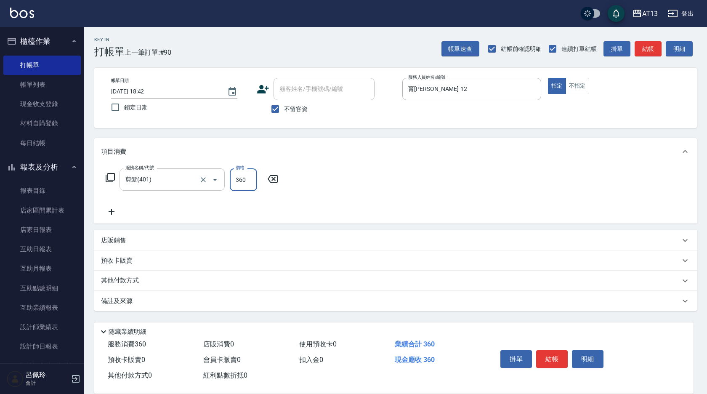
type input "360"
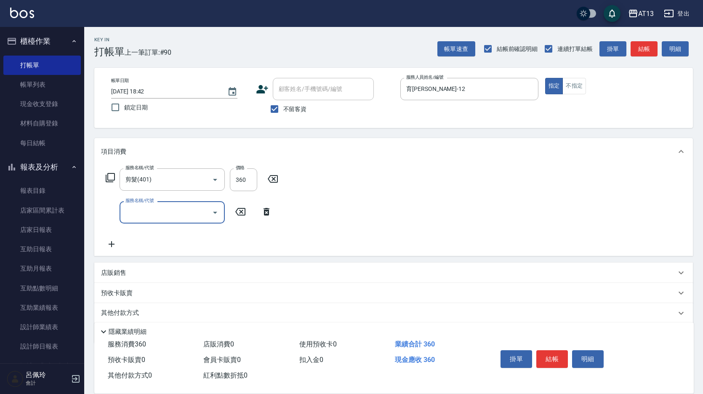
click at [397, 184] on div "服務名稱/代號 剪髮(401) 服務名稱/代號 價格 360 價格 服務名稱/代號 服務名稱/代號" at bounding box center [393, 210] width 599 height 91
click at [557, 352] on button "結帳" at bounding box center [552, 359] width 32 height 18
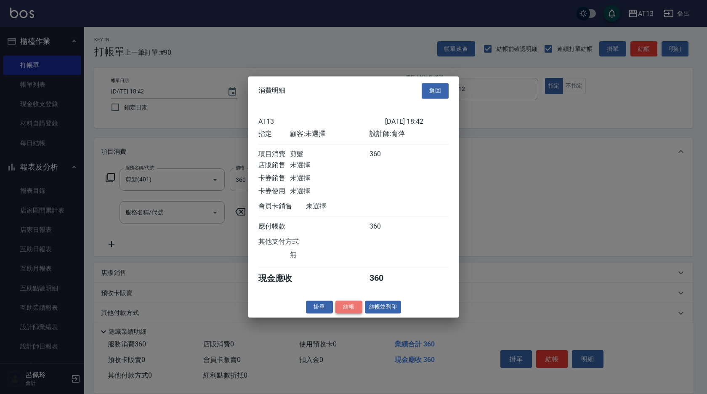
click at [352, 314] on button "結帳" at bounding box center [349, 307] width 27 height 13
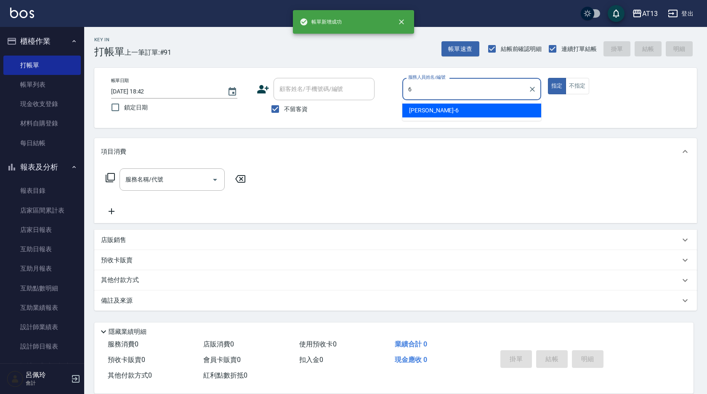
click at [433, 109] on div "亭妤 -6" at bounding box center [471, 111] width 139 height 14
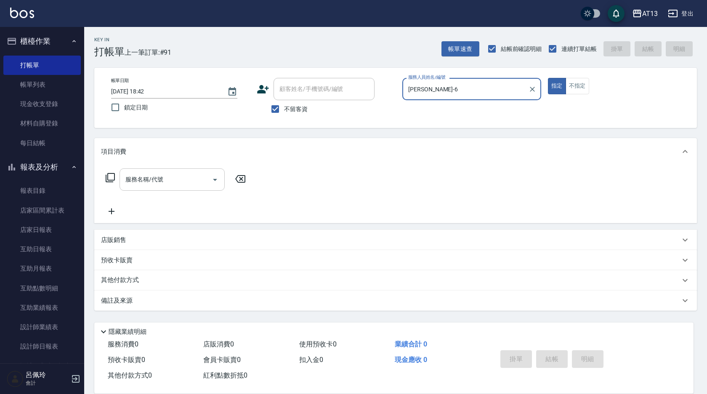
type input "[PERSON_NAME]-6"
click at [180, 174] on input "服務名稱/代號" at bounding box center [165, 179] width 85 height 15
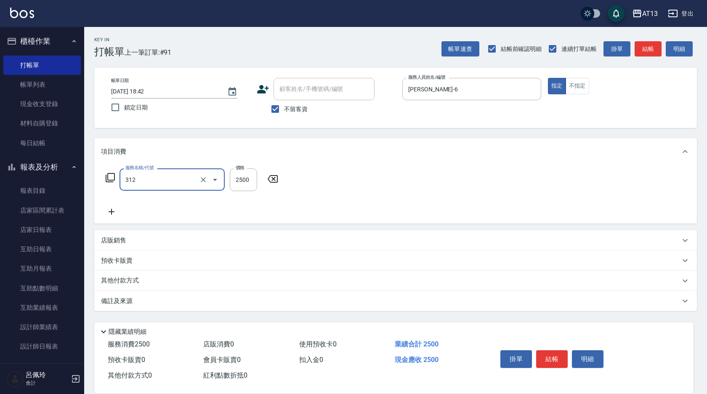
type input "有氧水離子燙2500(312)"
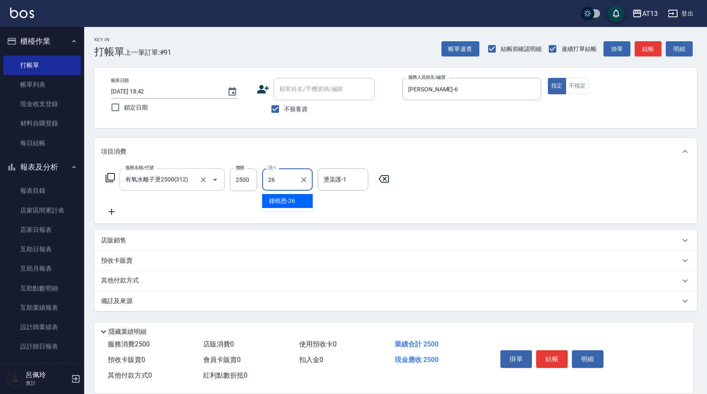
type input "[PERSON_NAME]-26"
click at [442, 199] on div "服務名稱/代號 有氧水離子燙2500(312) 服務名稱/代號 價格 2500 價格 洗-1 [PERSON_NAME]-26 洗-1 燙染護-1 [PERS…" at bounding box center [395, 194] width 603 height 59
click at [570, 352] on div "掛單 結帳 明細" at bounding box center [552, 360] width 110 height 27
click at [564, 354] on button "結帳" at bounding box center [552, 359] width 32 height 18
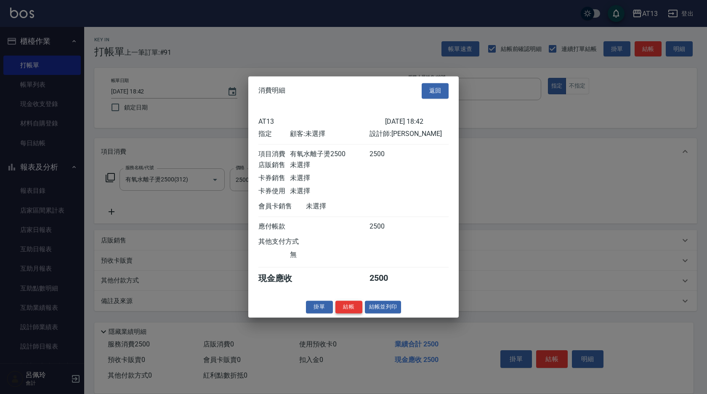
click at [354, 312] on button "結帳" at bounding box center [349, 307] width 27 height 13
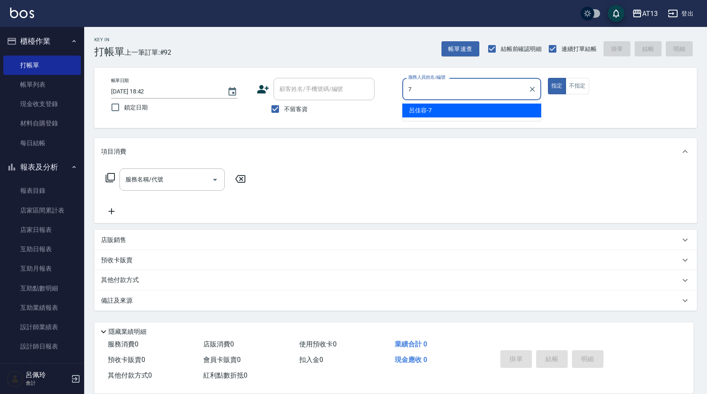
click at [437, 112] on div "[PERSON_NAME]-7" at bounding box center [471, 111] width 139 height 14
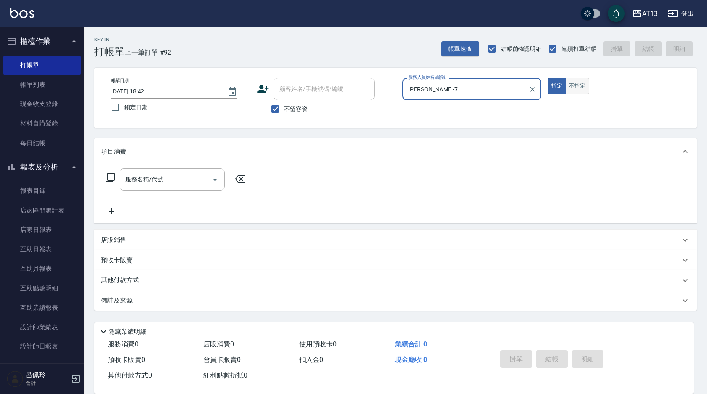
type input "[PERSON_NAME]-7"
click at [583, 83] on button "不指定" at bounding box center [578, 86] width 24 height 16
click at [156, 181] on input "服務名稱/代號" at bounding box center [165, 179] width 85 height 15
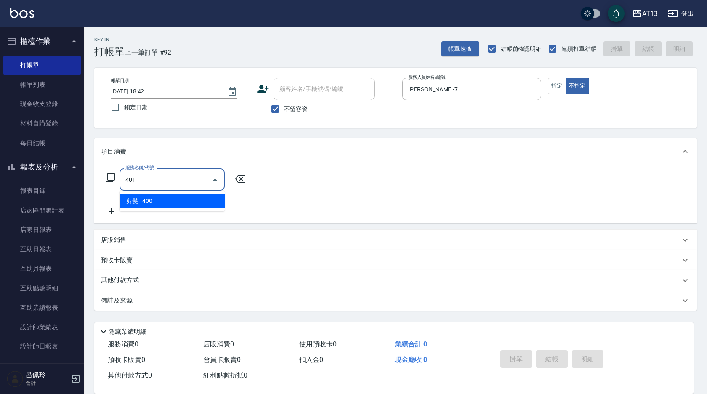
type input "剪髮(401)"
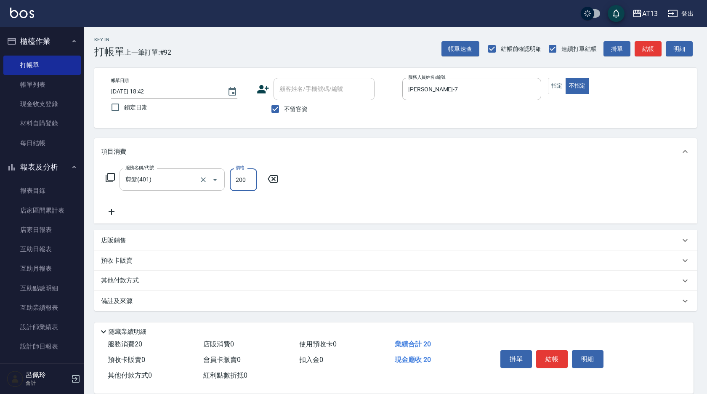
type input "200"
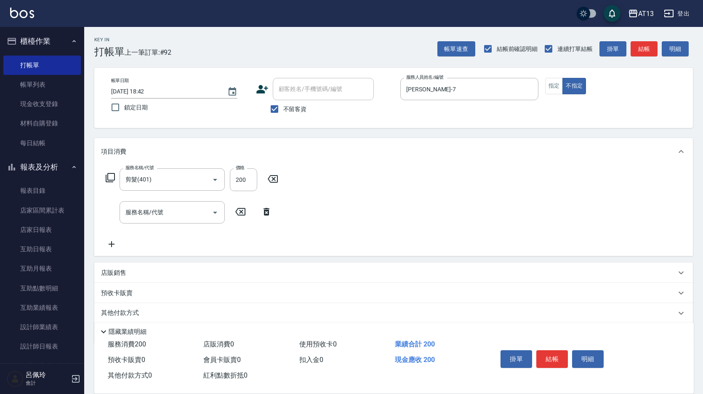
click at [387, 203] on div "服務名稱/代號 剪髮(401) 服務名稱/代號 價格 200 價格 服務名稱/代號 服務名稱/代號" at bounding box center [393, 210] width 599 height 91
click at [563, 359] on button "結帳" at bounding box center [552, 359] width 32 height 18
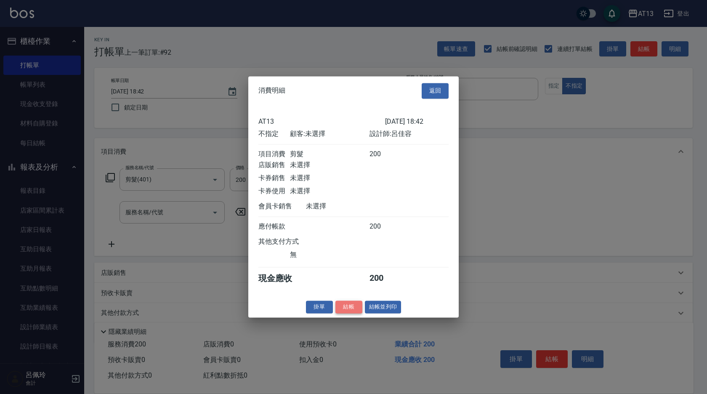
click at [361, 310] on button "結帳" at bounding box center [349, 307] width 27 height 13
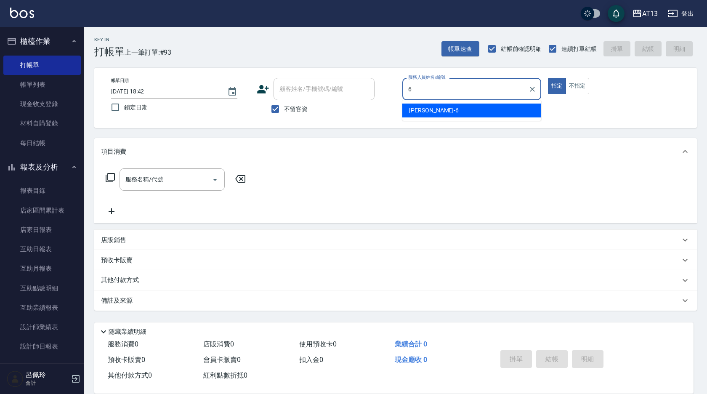
drag, startPoint x: 509, startPoint y: 107, endPoint x: 524, endPoint y: 107, distance: 15.2
click at [508, 108] on div "亭妤 -6" at bounding box center [471, 111] width 139 height 14
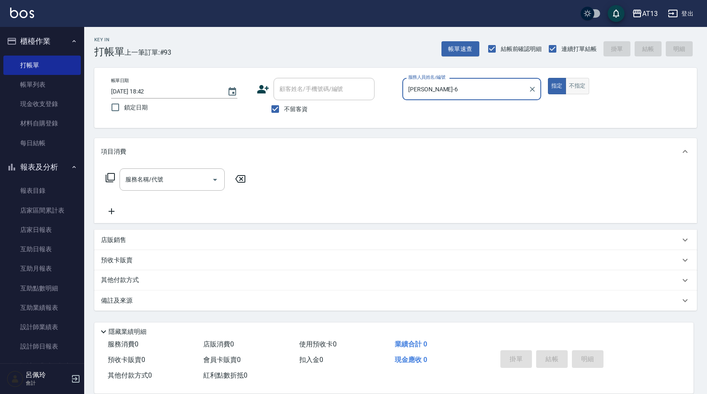
type input "[PERSON_NAME]-6"
click at [580, 86] on button "不指定" at bounding box center [578, 86] width 24 height 16
click at [186, 177] on input "服務名稱/代號" at bounding box center [165, 179] width 85 height 15
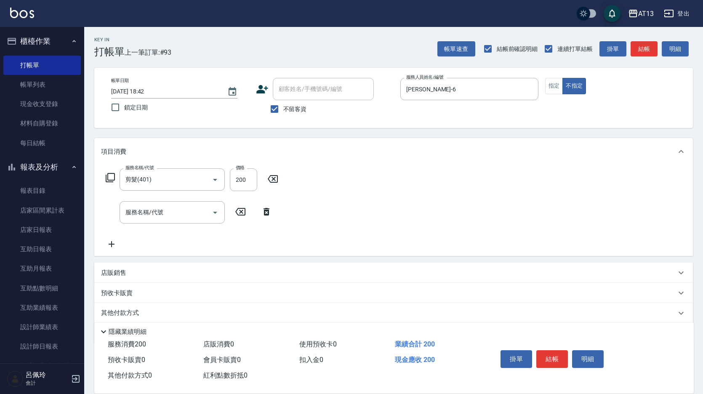
click at [572, 224] on div "服務名稱/代號 剪髮(401) 服務名稱/代號 價格 200 價格 服務名稱/代號 服務名稱/代號" at bounding box center [393, 210] width 599 height 91
click at [567, 352] on button "結帳" at bounding box center [552, 359] width 32 height 18
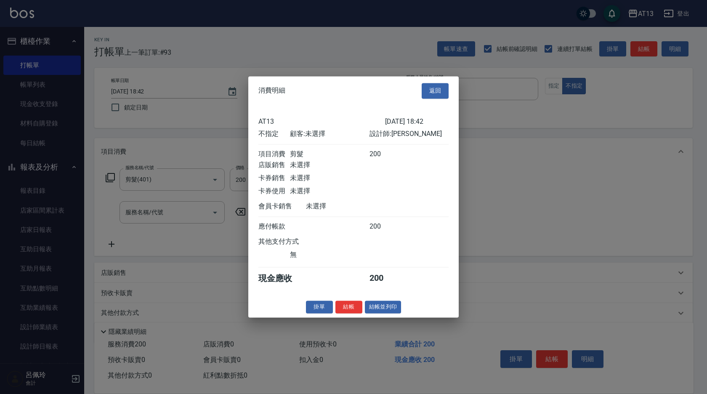
click at [356, 310] on button "結帳" at bounding box center [349, 307] width 27 height 13
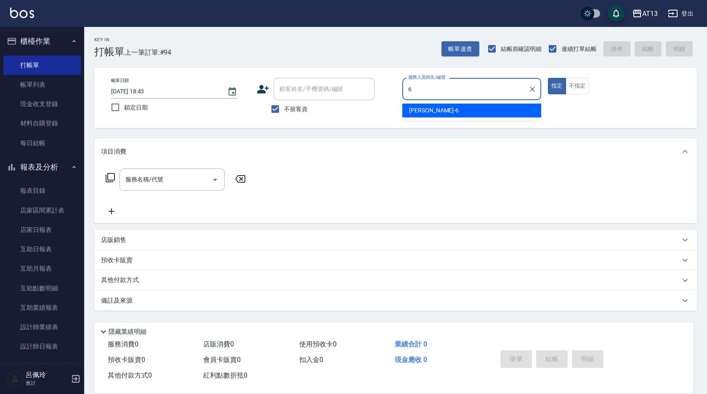
drag, startPoint x: 439, startPoint y: 112, endPoint x: 344, endPoint y: 139, distance: 99.0
click at [439, 112] on div "亭妤 -6" at bounding box center [471, 111] width 139 height 14
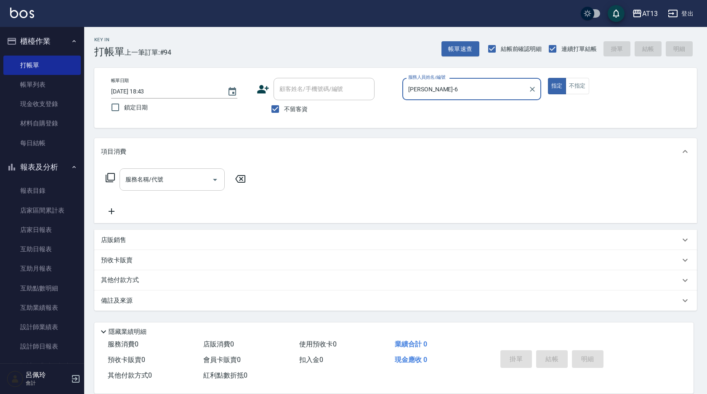
click at [175, 178] on input "服務名稱/代號" at bounding box center [165, 179] width 85 height 15
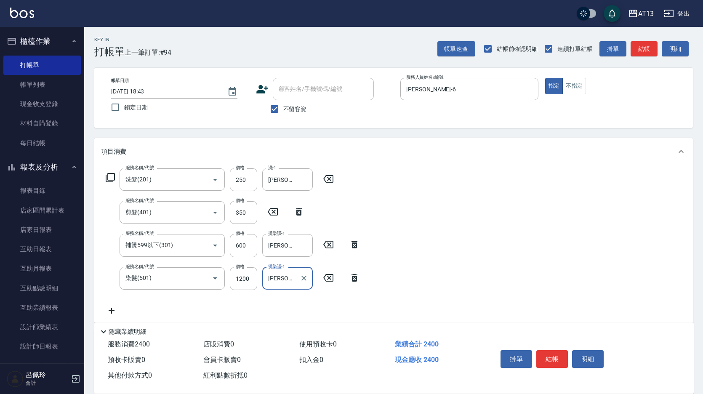
click at [474, 267] on div "服務名稱/代號 洗髮(201) 服務名稱/代號 價格 250 價格 洗-1 [PERSON_NAME]-26 洗-1 服務名稱/代號 剪髮(401) 服務名稱…" at bounding box center [393, 243] width 599 height 157
click at [559, 353] on button "結帳" at bounding box center [552, 359] width 32 height 18
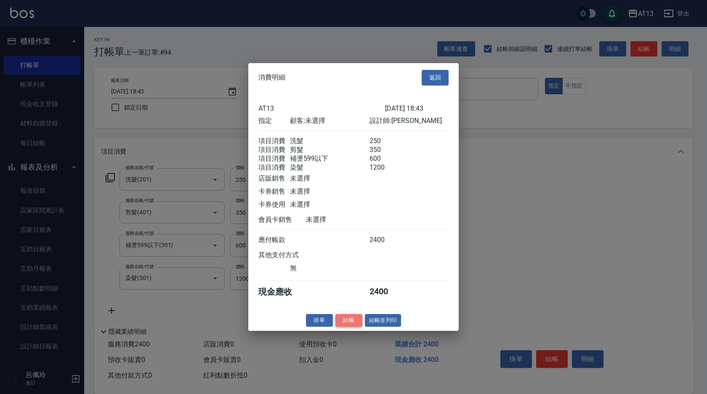
click at [342, 327] on button "結帳" at bounding box center [349, 320] width 27 height 13
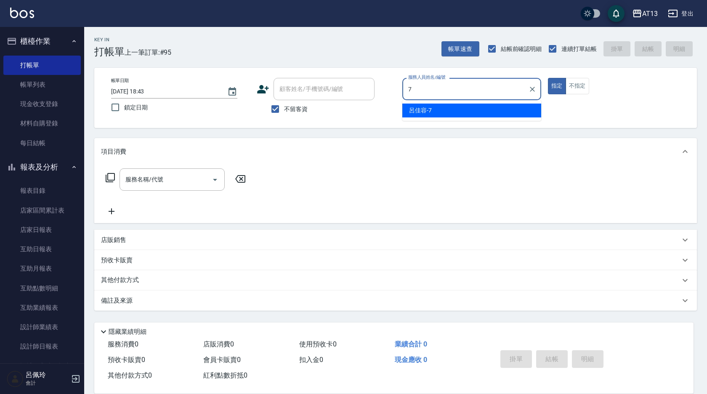
click at [471, 115] on div "[PERSON_NAME]-7" at bounding box center [471, 111] width 139 height 14
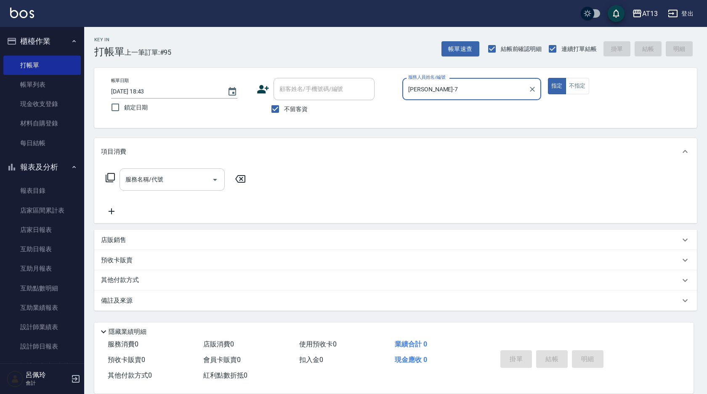
click at [186, 181] on input "服務名稱/代號" at bounding box center [165, 179] width 85 height 15
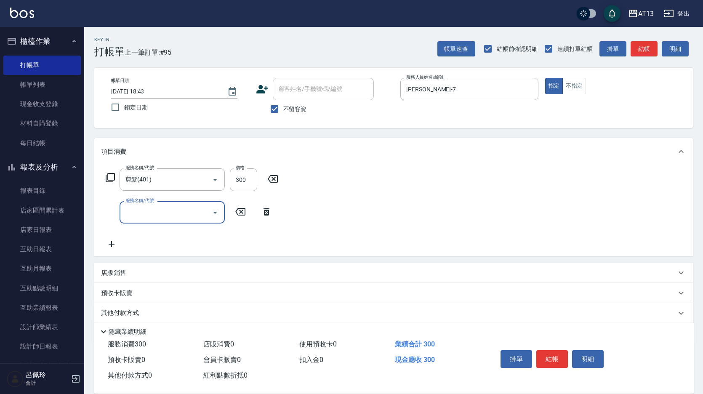
click at [136, 274] on div "店販銷售" at bounding box center [388, 273] width 575 height 9
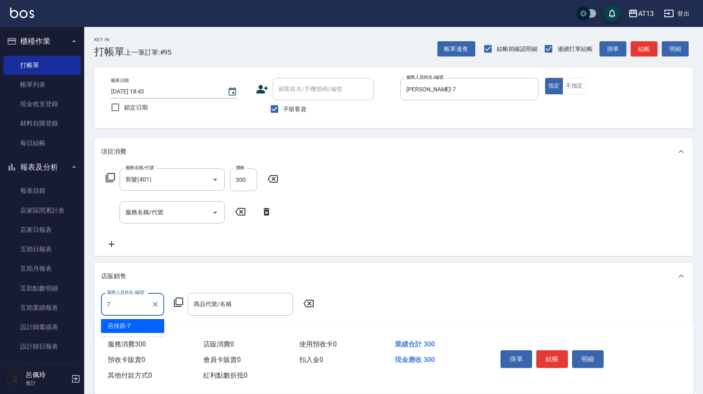
click at [137, 328] on div "[PERSON_NAME]-7" at bounding box center [132, 326] width 63 height 14
click at [211, 313] on div "商品代號/名稱" at bounding box center [240, 304] width 105 height 22
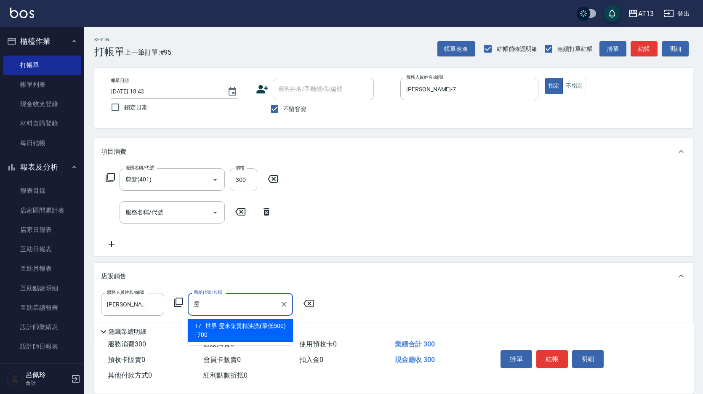
click at [256, 332] on span "T7 - 世界-雯來染燙精油洗(最低500) - 700" at bounding box center [240, 330] width 105 height 23
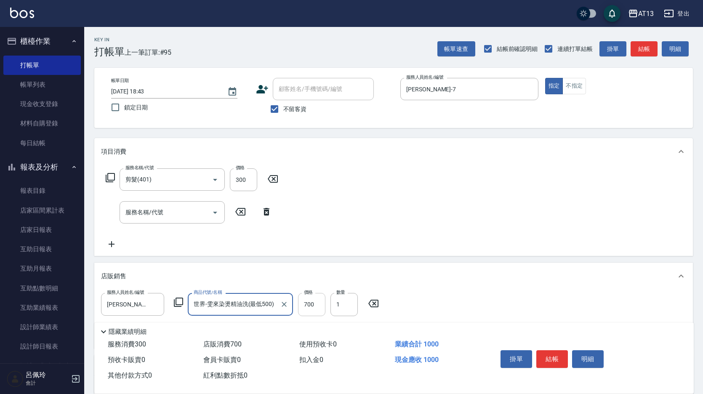
click at [314, 309] on input "700" at bounding box center [311, 304] width 27 height 23
click at [479, 206] on div "服務名稱/代號 剪髮(401) 服務名稱/代號 價格 300 價格 服務名稱/代號 服務名稱/代號" at bounding box center [393, 210] width 599 height 91
drag, startPoint x: 549, startPoint y: 355, endPoint x: 542, endPoint y: 373, distance: 19.9
click at [550, 355] on button "結帳" at bounding box center [552, 359] width 32 height 18
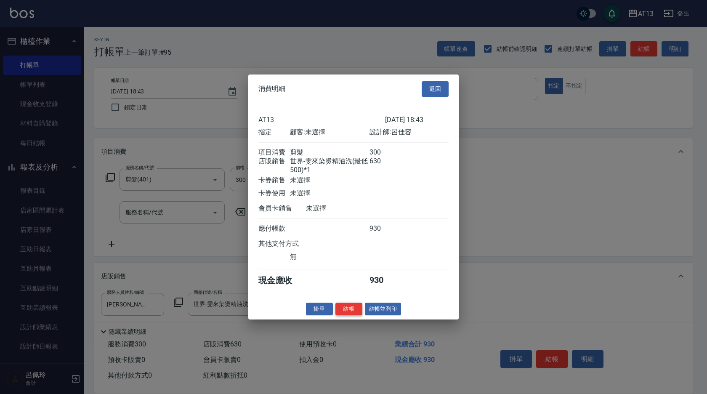
click at [350, 315] on button "結帳" at bounding box center [349, 308] width 27 height 13
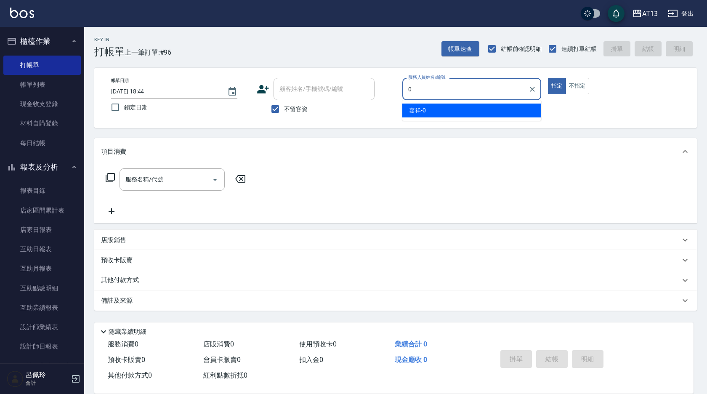
click at [441, 109] on div "嘉祥 -0" at bounding box center [471, 111] width 139 height 14
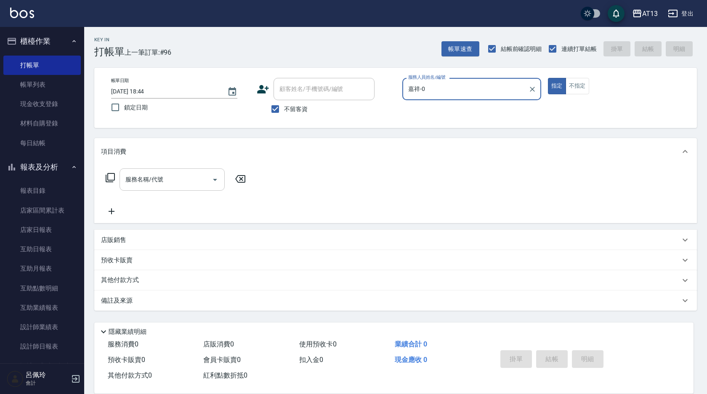
click at [148, 184] on input "服務名稱/代號" at bounding box center [165, 179] width 85 height 15
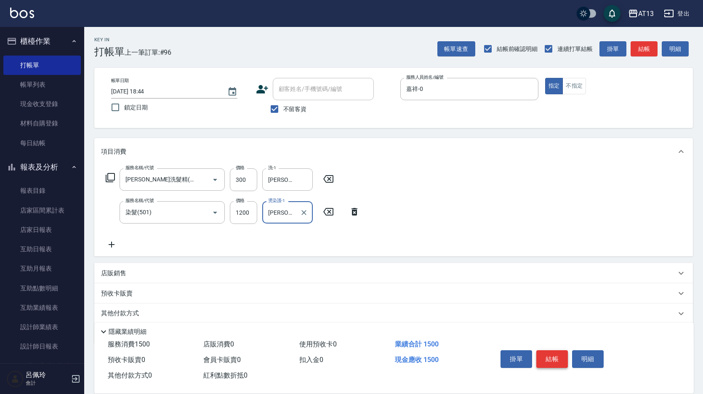
click at [557, 350] on button "結帳" at bounding box center [552, 359] width 32 height 18
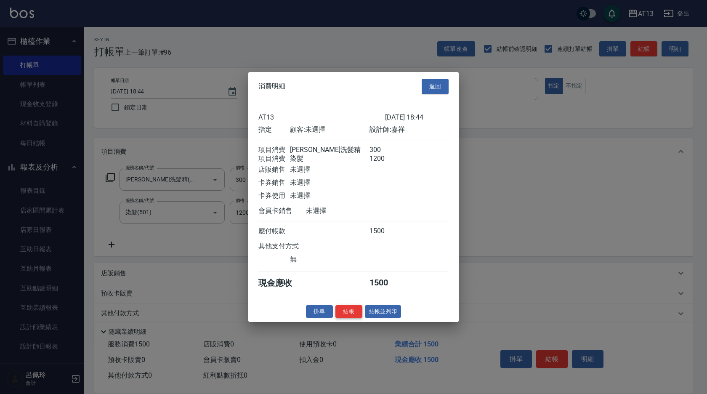
click at [346, 314] on button "結帳" at bounding box center [349, 311] width 27 height 13
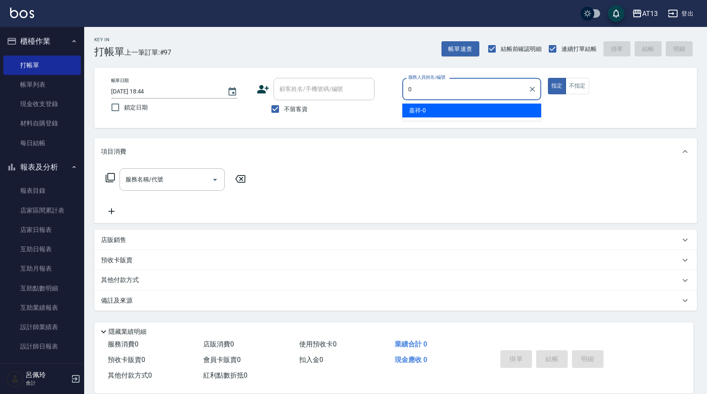
click at [437, 98] on div "0 服務人員姓名/編號" at bounding box center [471, 89] width 139 height 22
click at [442, 110] on div "嘉祥 -0" at bounding box center [471, 111] width 139 height 14
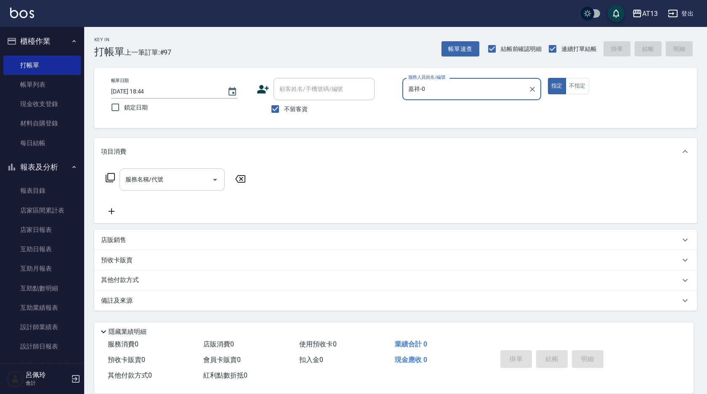
click at [179, 176] on input "服務名稱/代號" at bounding box center [165, 179] width 85 height 15
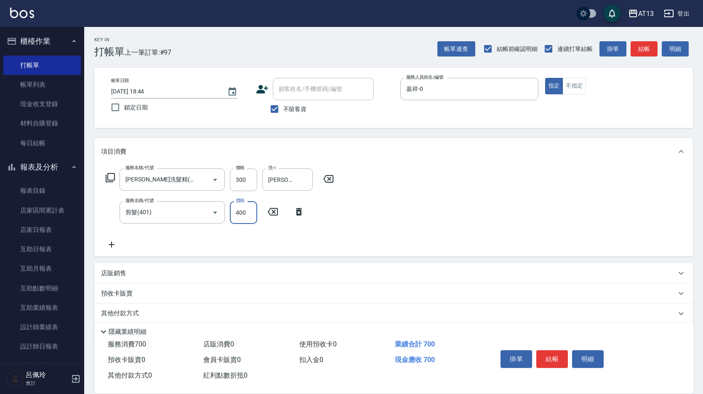
click at [416, 208] on div "服務名稱/代號 [PERSON_NAME]洗髮精(210) 服務名稱/代號 價格 300 價格 洗-1 [PERSON_NAME]-11 洗-1 服務名稱/代…" at bounding box center [393, 210] width 599 height 91
drag, startPoint x: 561, startPoint y: 355, endPoint x: 546, endPoint y: 354, distance: 14.3
click at [561, 356] on button "結帳" at bounding box center [552, 359] width 32 height 18
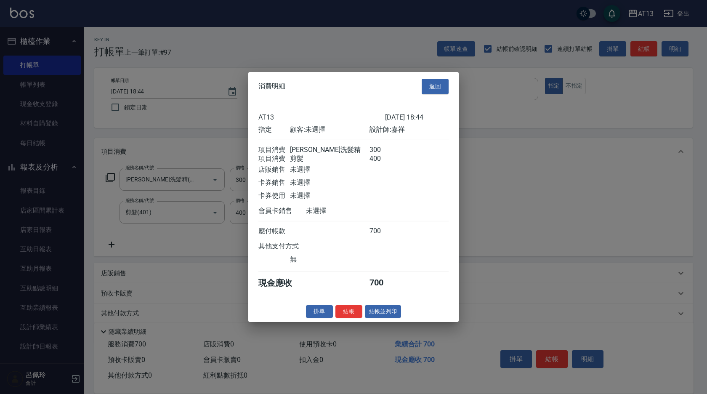
click at [346, 315] on button "結帳" at bounding box center [349, 311] width 27 height 13
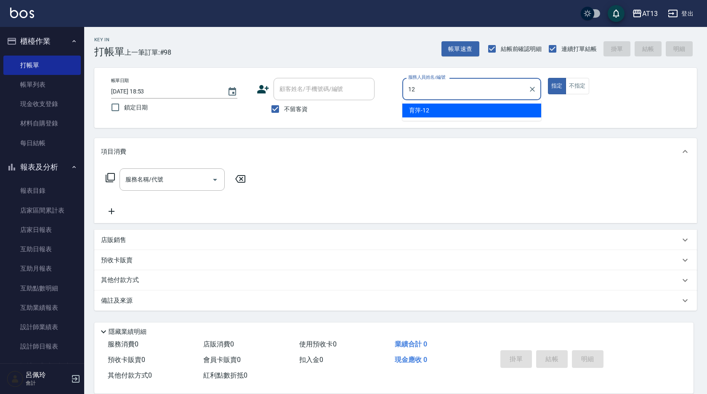
click at [435, 108] on div "育萍 -12" at bounding box center [471, 111] width 139 height 14
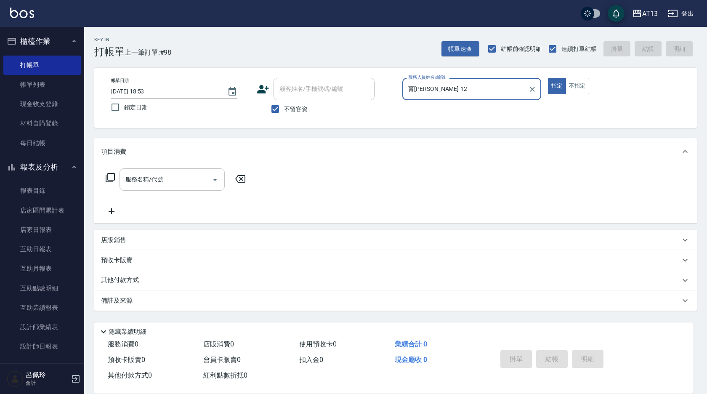
click at [152, 176] on div "服務名稱/代號 服務名稱/代號" at bounding box center [172, 179] width 105 height 22
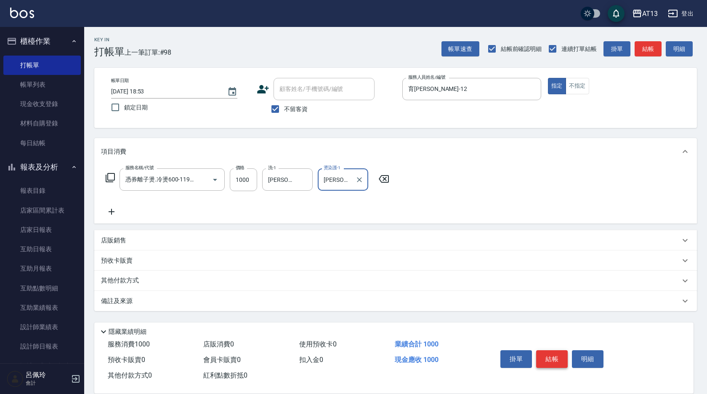
click at [550, 352] on button "結帳" at bounding box center [552, 359] width 32 height 18
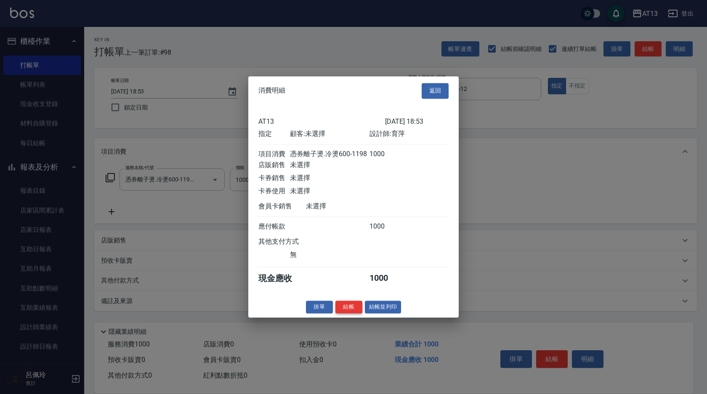
click at [348, 312] on button "結帳" at bounding box center [349, 307] width 27 height 13
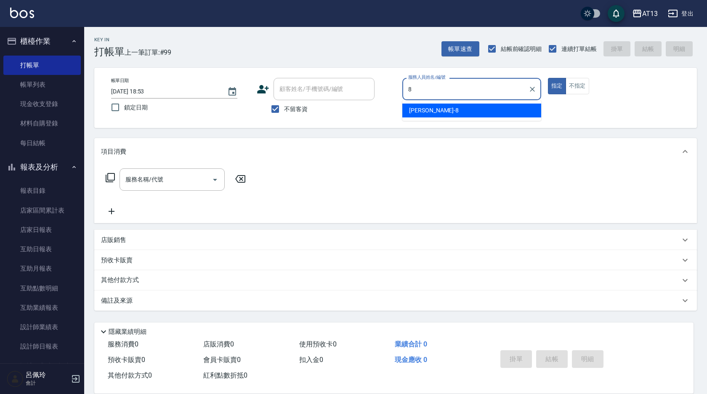
click at [489, 107] on div "[PERSON_NAME] -8" at bounding box center [471, 111] width 139 height 14
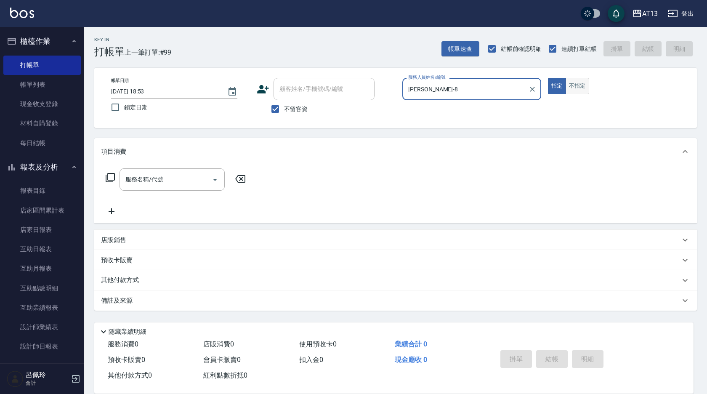
click at [588, 88] on button "不指定" at bounding box center [578, 86] width 24 height 16
drag, startPoint x: 175, startPoint y: 177, endPoint x: 169, endPoint y: 179, distance: 6.3
click at [172, 178] on input "服務名稱/代號" at bounding box center [165, 179] width 85 height 15
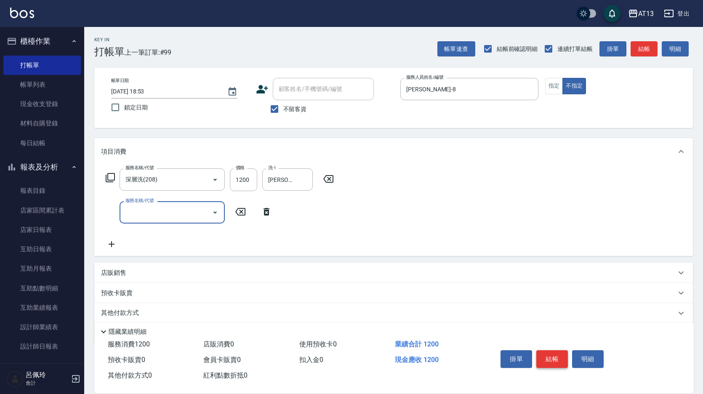
click at [550, 350] on button "結帳" at bounding box center [552, 359] width 32 height 18
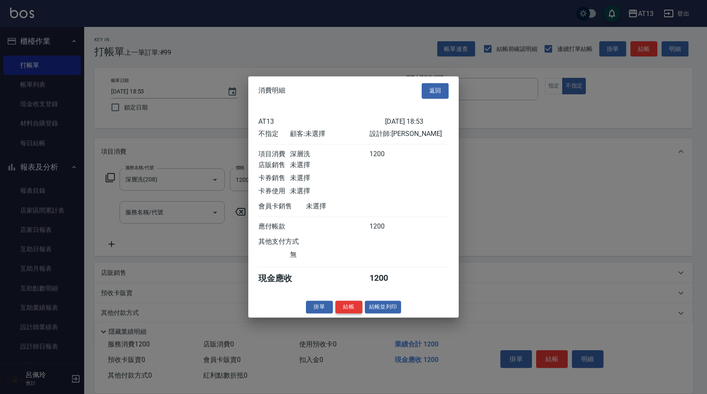
click at [353, 313] on button "結帳" at bounding box center [349, 307] width 27 height 13
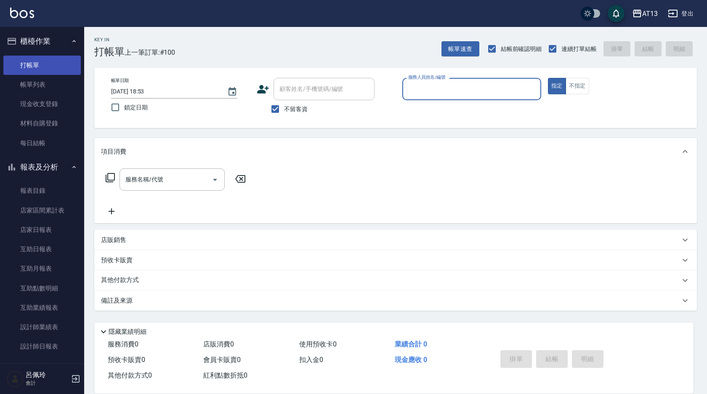
click at [40, 86] on link "帳單列表" at bounding box center [41, 84] width 77 height 19
click at [42, 83] on link "帳單列表" at bounding box center [41, 84] width 77 height 19
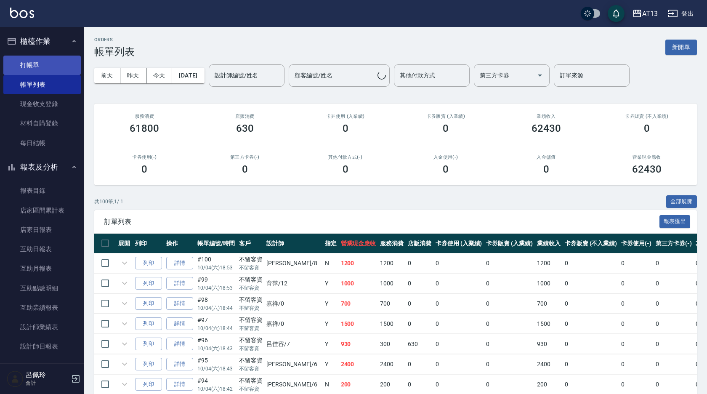
click at [37, 60] on link "打帳單" at bounding box center [41, 65] width 77 height 19
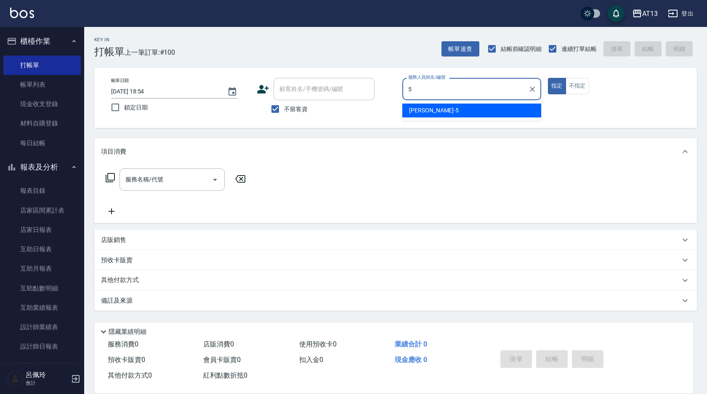
click at [469, 108] on div "[PERSON_NAME] -5" at bounding box center [471, 111] width 139 height 14
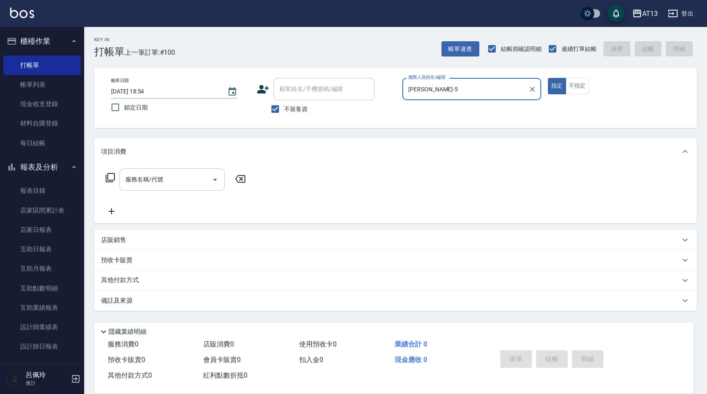
click at [184, 174] on input "服務名稱/代號" at bounding box center [165, 179] width 85 height 15
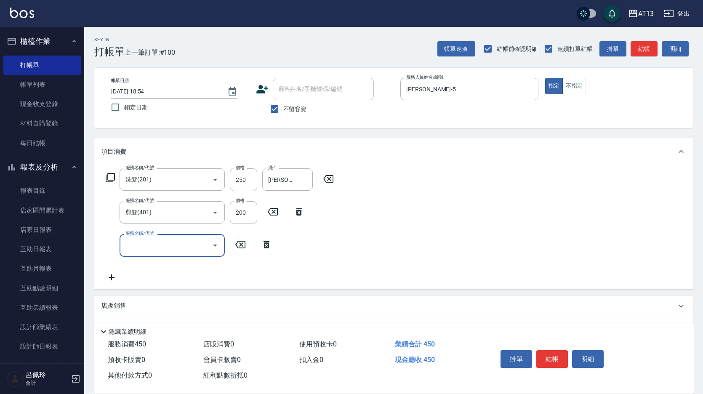
click at [469, 243] on div "服務名稱/代號 洗髮(201) 服務名稱/代號 價格 250 價格 洗-1 [PERSON_NAME]-11 洗-1 服務名稱/代號 剪髮(401) 服務名稱…" at bounding box center [393, 227] width 599 height 124
click at [562, 357] on button "結帳" at bounding box center [552, 359] width 32 height 18
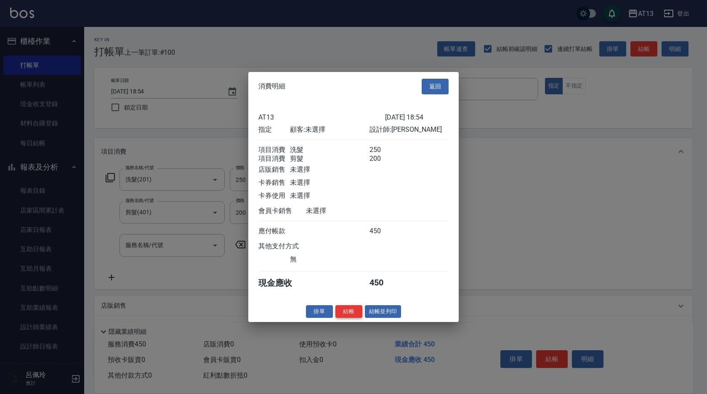
click at [355, 315] on button "結帳" at bounding box center [349, 311] width 27 height 13
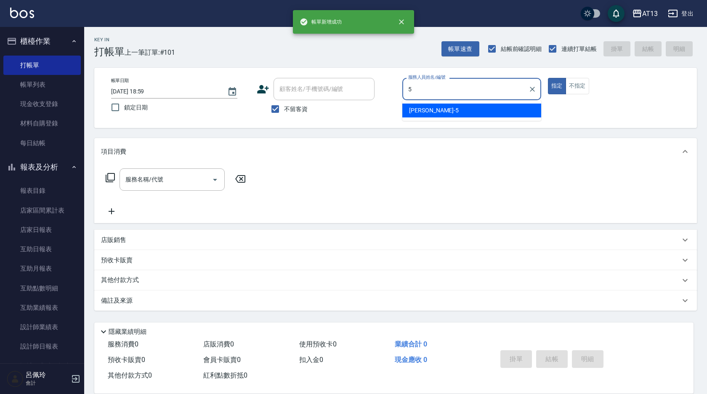
click at [434, 109] on div "[PERSON_NAME] -5" at bounding box center [471, 111] width 139 height 14
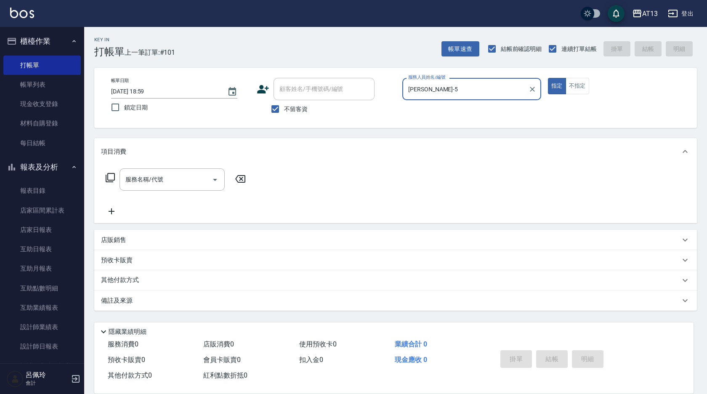
click at [151, 177] on div "服務名稱/代號 服務名稱/代號" at bounding box center [172, 179] width 105 height 22
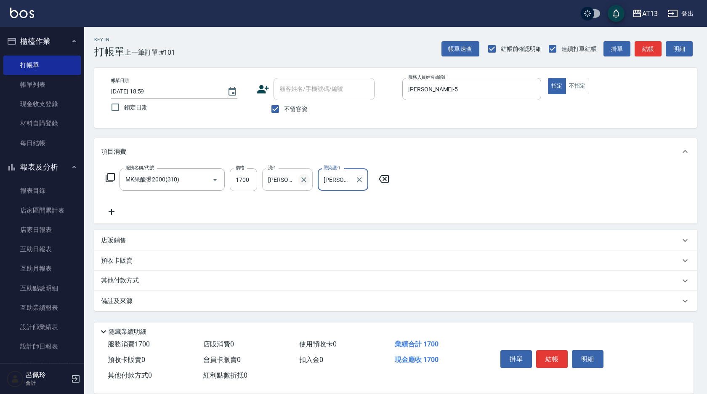
click at [307, 179] on icon "Clear" at bounding box center [304, 180] width 8 height 8
click at [548, 350] on button "結帳" at bounding box center [552, 359] width 32 height 18
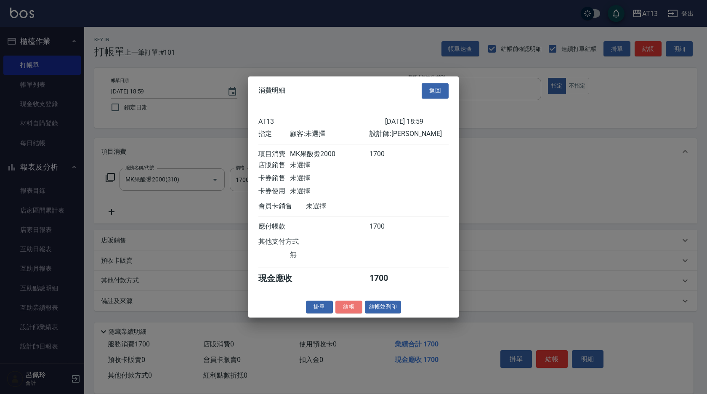
drag, startPoint x: 344, startPoint y: 307, endPoint x: 355, endPoint y: 311, distance: 12.3
click at [344, 307] on button "結帳" at bounding box center [349, 307] width 27 height 13
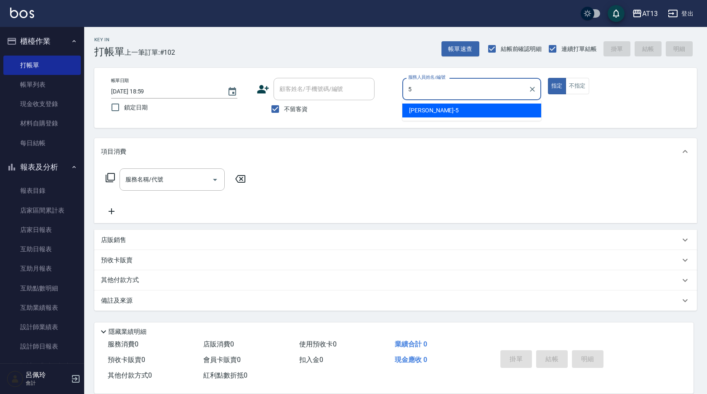
click at [452, 112] on div "[PERSON_NAME] -5" at bounding box center [471, 111] width 139 height 14
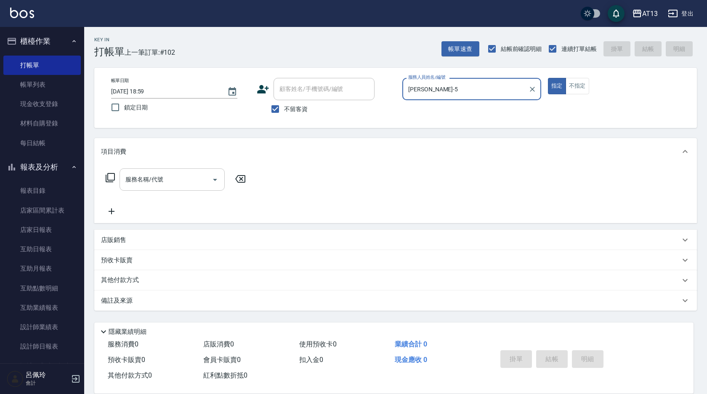
click at [169, 185] on input "服務名稱/代號" at bounding box center [165, 179] width 85 height 15
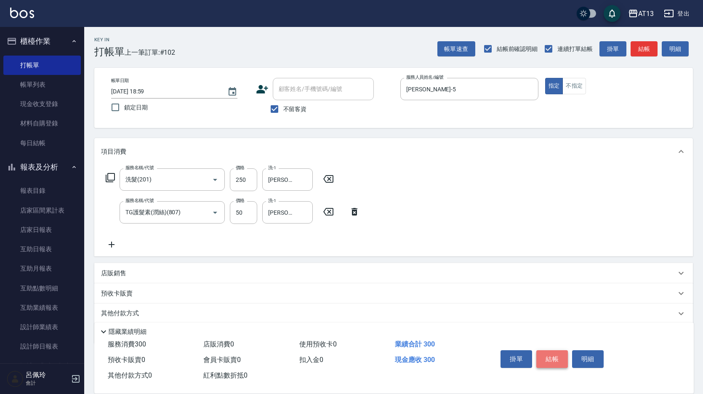
click at [556, 354] on button "結帳" at bounding box center [552, 359] width 32 height 18
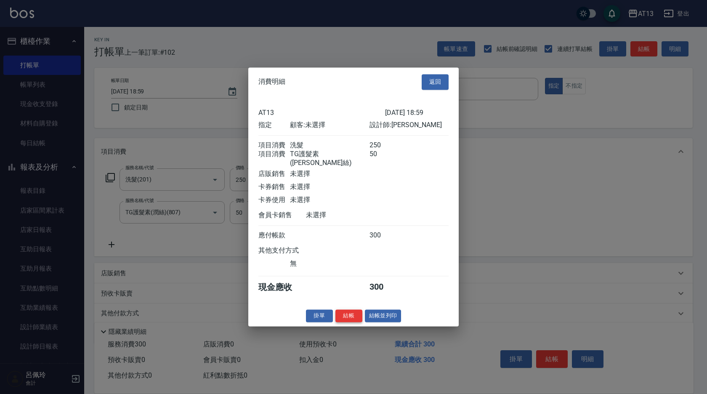
click at [352, 321] on button "結帳" at bounding box center [349, 315] width 27 height 13
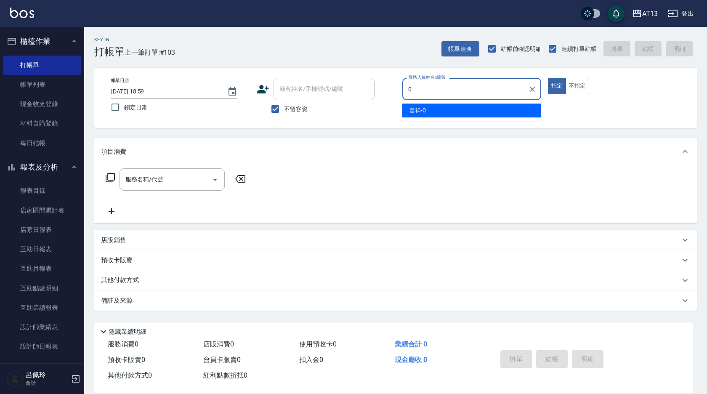
click at [441, 105] on div "嘉祥 -0" at bounding box center [471, 111] width 139 height 14
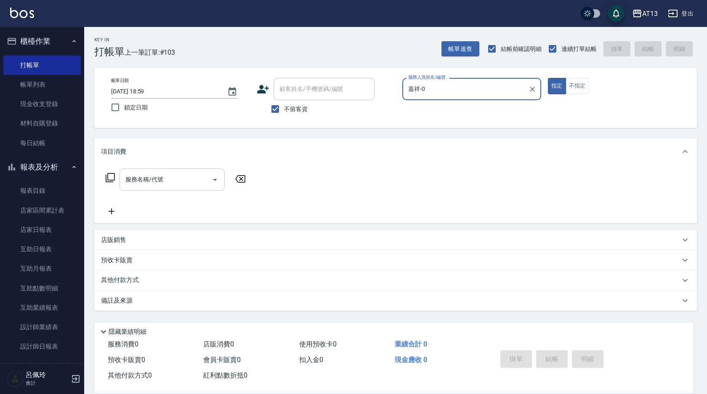
click at [176, 172] on input "服務名稱/代號" at bounding box center [165, 179] width 85 height 15
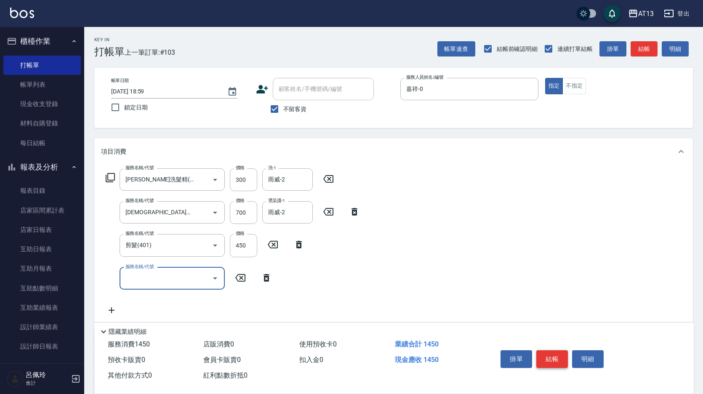
click at [545, 351] on button "結帳" at bounding box center [552, 359] width 32 height 18
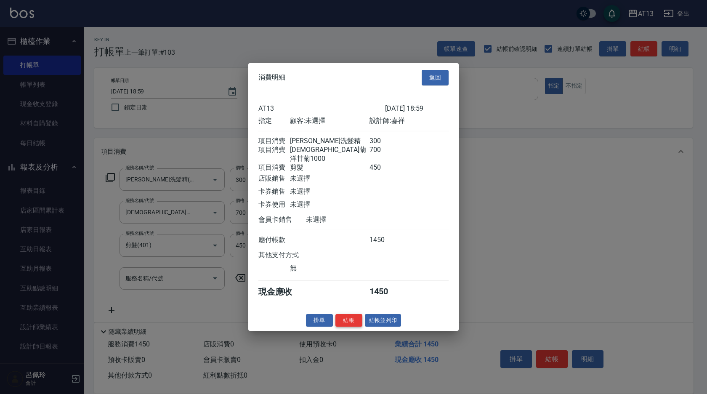
click at [350, 319] on button "結帳" at bounding box center [349, 320] width 27 height 13
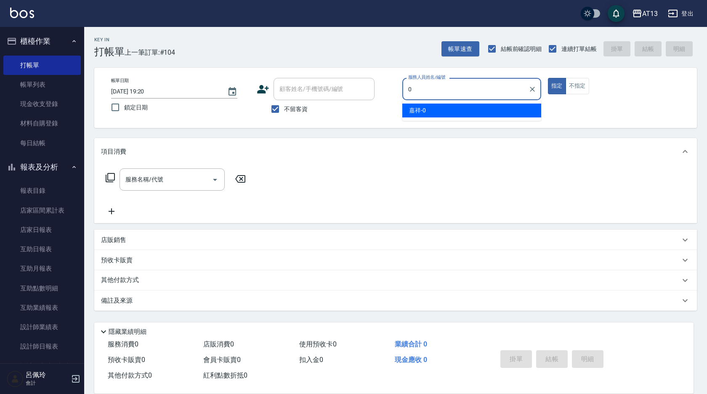
click at [421, 105] on div "嘉祥 -0" at bounding box center [471, 111] width 139 height 14
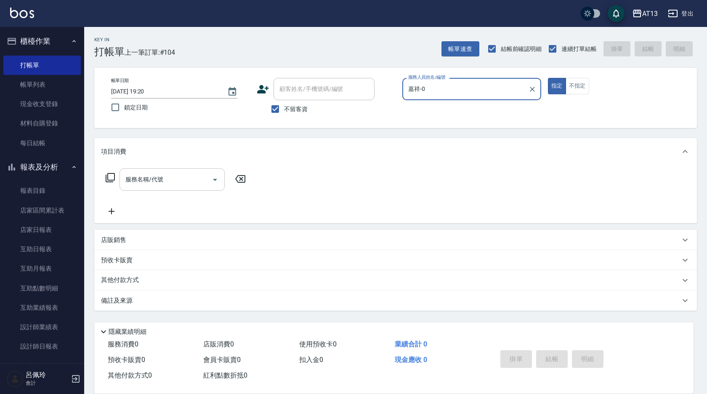
click at [191, 180] on input "服務名稱/代號" at bounding box center [165, 179] width 85 height 15
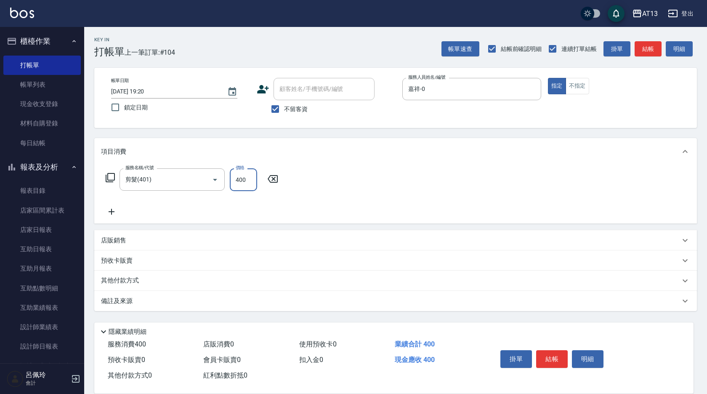
click at [461, 178] on div "服務名稱/代號 剪髮(401) 服務名稱/代號 價格 400 價格" at bounding box center [395, 194] width 603 height 59
click at [543, 353] on button "結帳" at bounding box center [552, 359] width 32 height 18
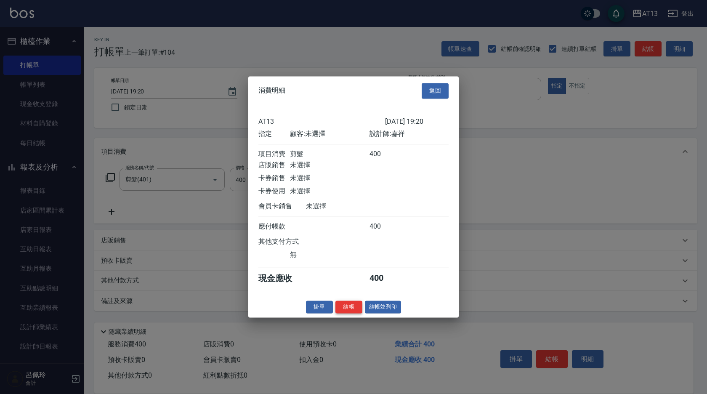
click at [339, 313] on button "結帳" at bounding box center [349, 307] width 27 height 13
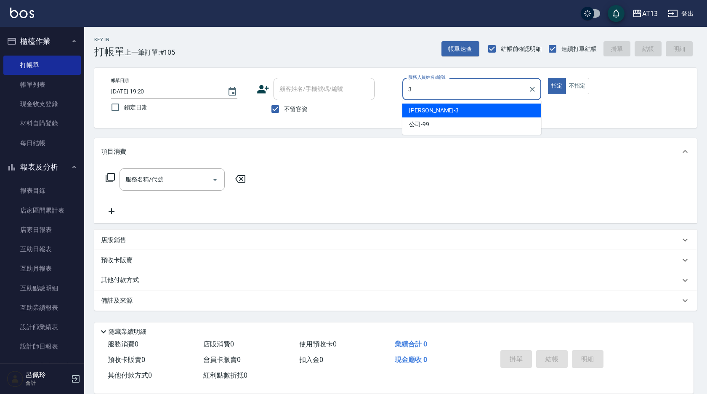
click at [509, 105] on div "[PERSON_NAME] -3" at bounding box center [471, 111] width 139 height 14
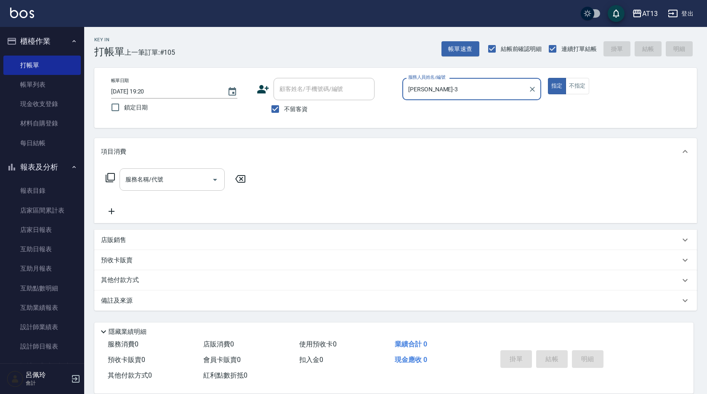
click at [187, 180] on input "服務名稱/代號" at bounding box center [165, 179] width 85 height 15
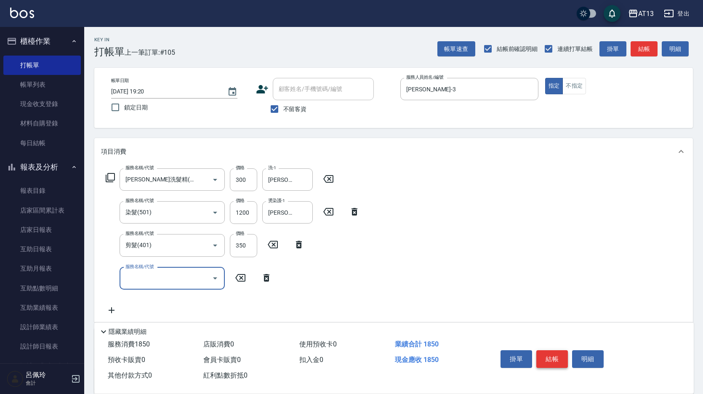
click at [551, 362] on button "結帳" at bounding box center [552, 359] width 32 height 18
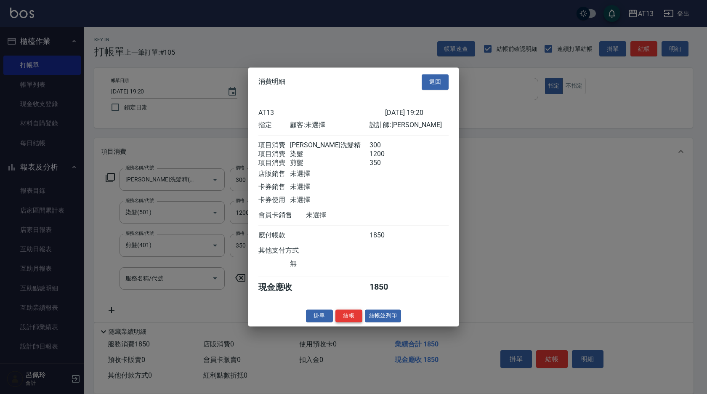
click at [351, 322] on button "結帳" at bounding box center [349, 315] width 27 height 13
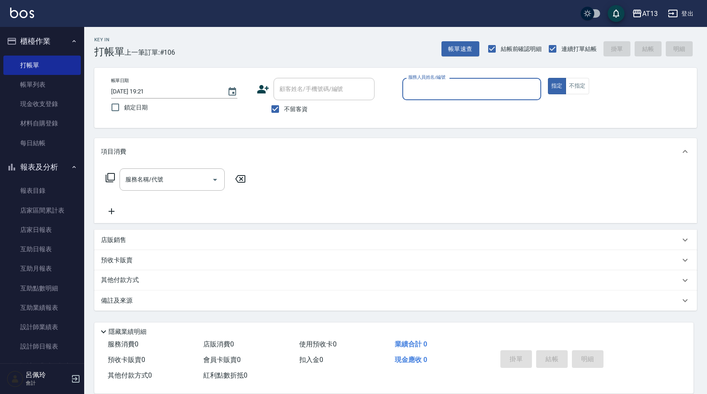
click at [233, 394] on html "AT13 登出 櫃檯作業 打帳單 帳單列表 現金收支登錄 材料自購登錄 每日結帳 報表及分析 報表目錄 店家區間累計表 店家日報表 互助日報表 互助月報表 互…" at bounding box center [353, 197] width 707 height 394
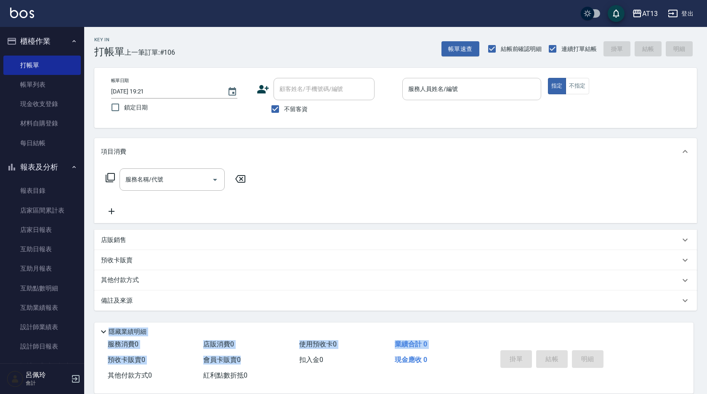
click at [482, 96] on input "服務人員姓名/編號" at bounding box center [471, 89] width 131 height 15
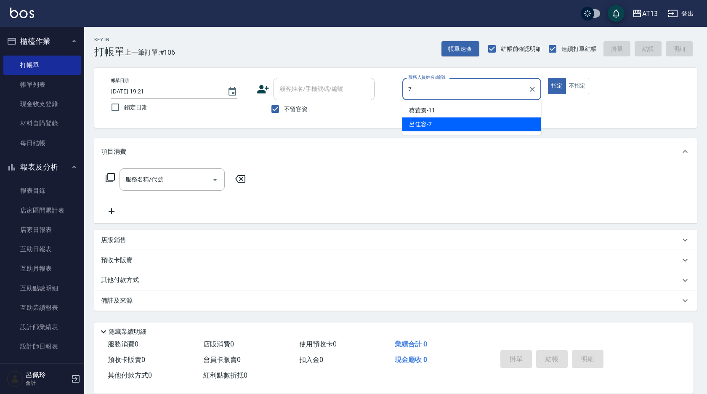
click at [476, 126] on div "[PERSON_NAME]-7" at bounding box center [471, 124] width 139 height 14
click at [573, 90] on button "不指定" at bounding box center [578, 86] width 24 height 16
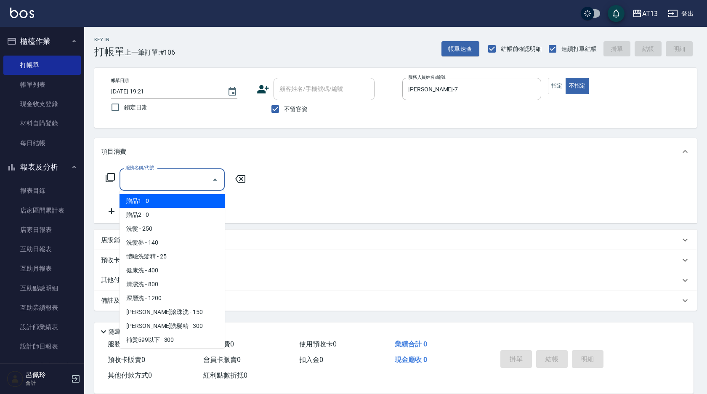
click at [154, 180] on input "服務名稱/代號" at bounding box center [165, 179] width 85 height 15
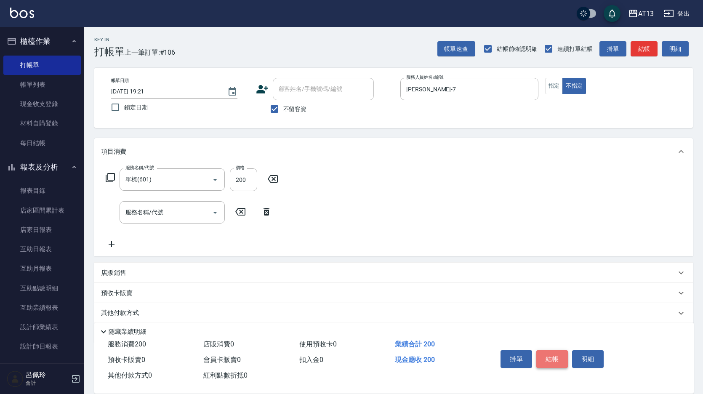
click at [550, 360] on button "結帳" at bounding box center [552, 359] width 32 height 18
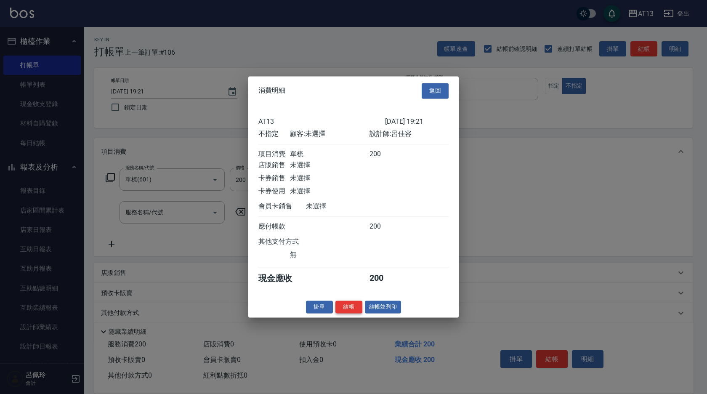
click at [341, 311] on button "結帳" at bounding box center [349, 307] width 27 height 13
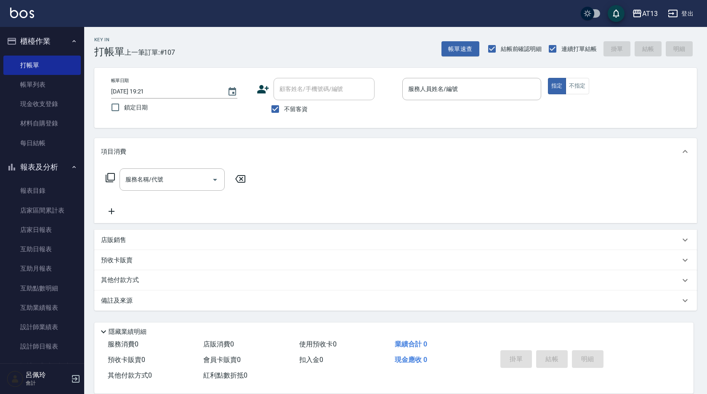
drag, startPoint x: 498, startPoint y: 10, endPoint x: 228, endPoint y: 199, distance: 329.2
click at [290, 218] on div "服務名稱/代號 服務名稱/代號" at bounding box center [395, 194] width 603 height 58
click at [35, 85] on link "帳單列表" at bounding box center [41, 84] width 77 height 19
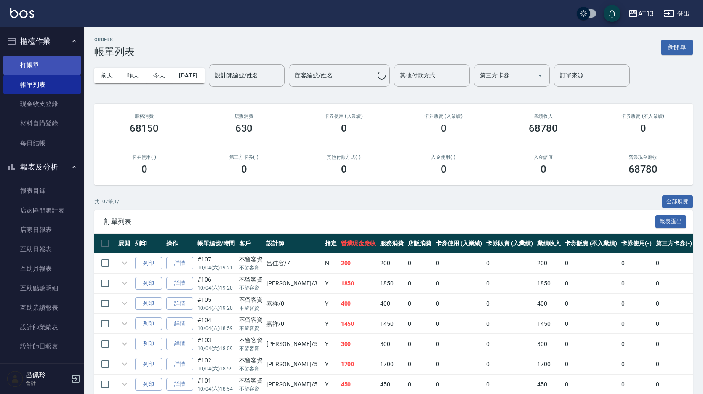
click at [26, 59] on link "打帳單" at bounding box center [41, 65] width 77 height 19
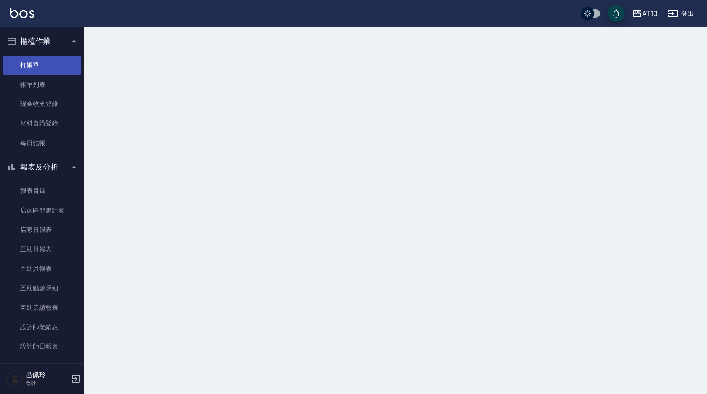
click at [25, 61] on link "打帳單" at bounding box center [41, 65] width 77 height 19
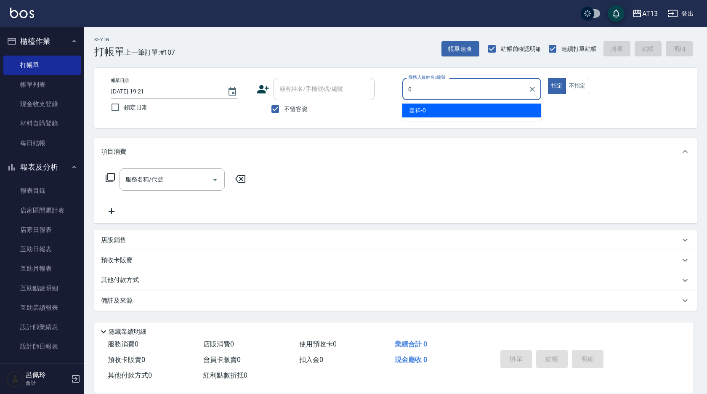
click at [436, 115] on div "嘉祥 -0" at bounding box center [471, 111] width 139 height 14
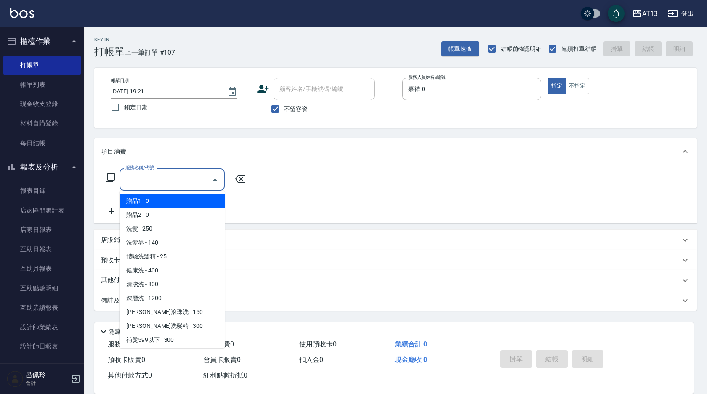
click at [191, 180] on input "服務名稱/代號" at bounding box center [165, 179] width 85 height 15
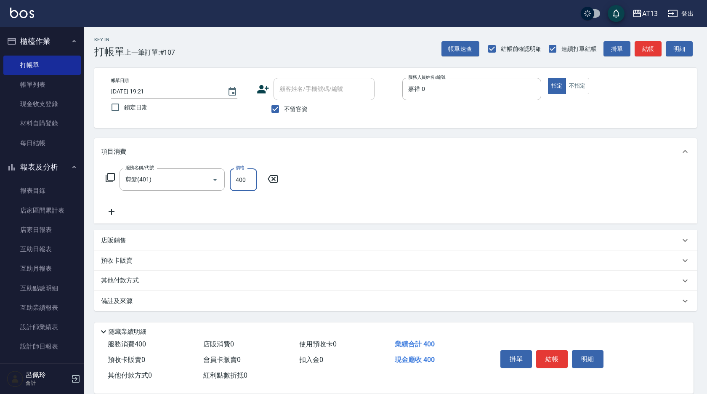
click at [570, 191] on div "服務名稱/代號 剪髮(401) 服務名稱/代號 價格 400 價格" at bounding box center [395, 194] width 603 height 59
click at [557, 360] on button "結帳" at bounding box center [552, 359] width 32 height 18
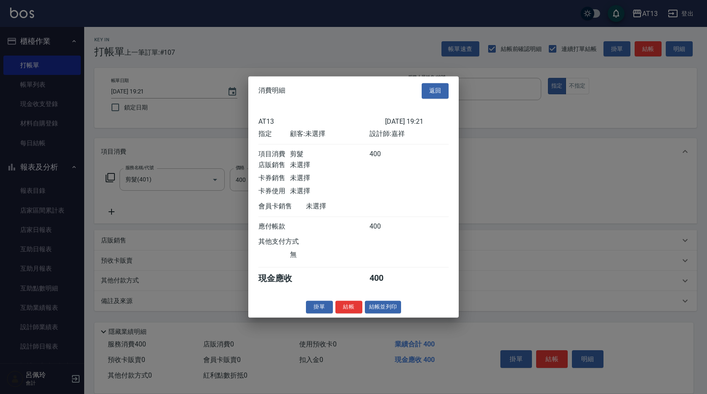
click at [353, 308] on button "結帳" at bounding box center [349, 307] width 27 height 13
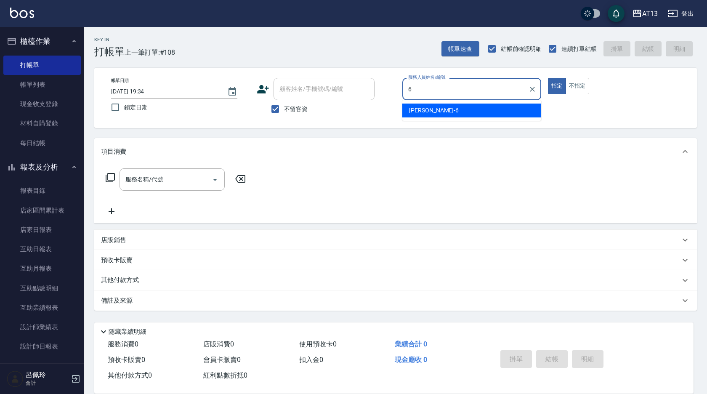
click at [437, 115] on div "亭妤 -6" at bounding box center [471, 111] width 139 height 14
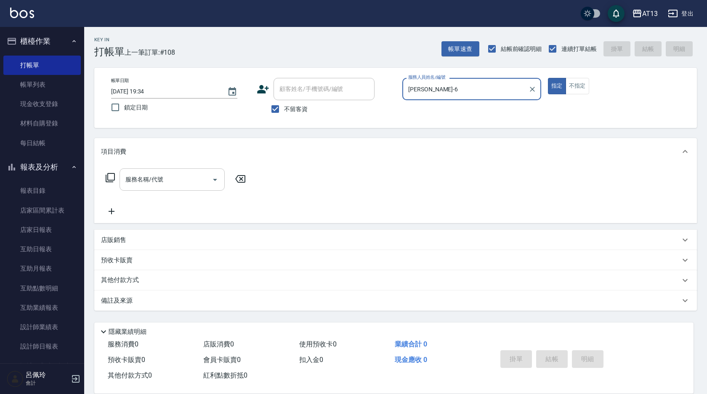
click at [173, 180] on input "服務名稱/代號" at bounding box center [165, 179] width 85 height 15
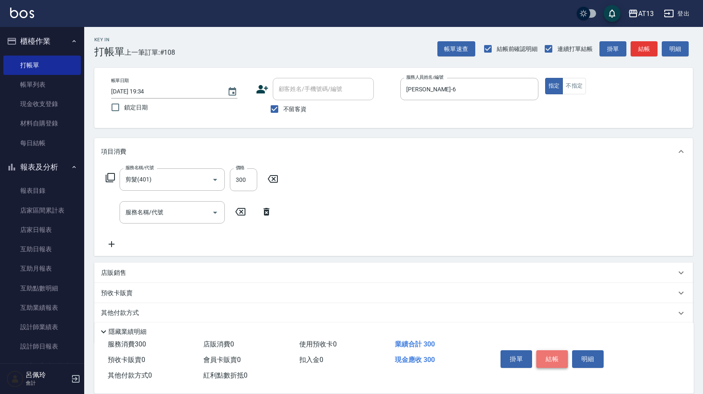
click at [543, 353] on button "結帳" at bounding box center [552, 359] width 32 height 18
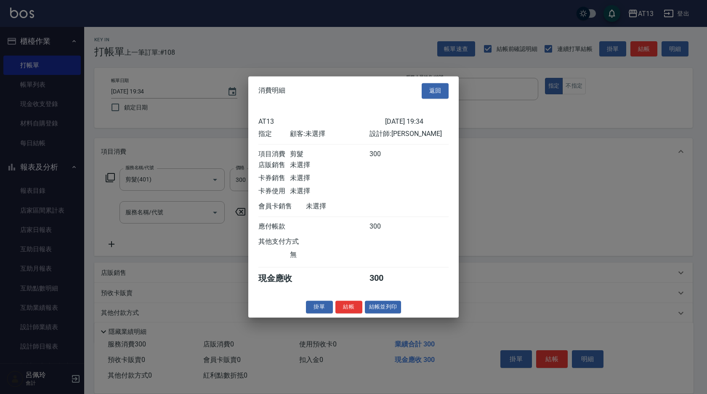
click at [344, 309] on button "結帳" at bounding box center [349, 307] width 27 height 13
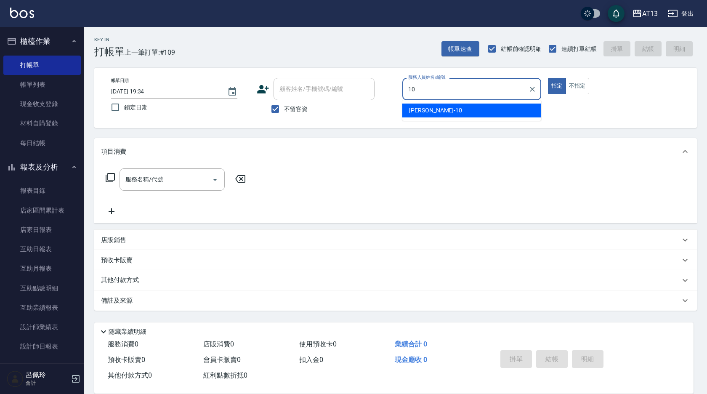
click at [506, 111] on div "[PERSON_NAME] -10" at bounding box center [471, 111] width 139 height 14
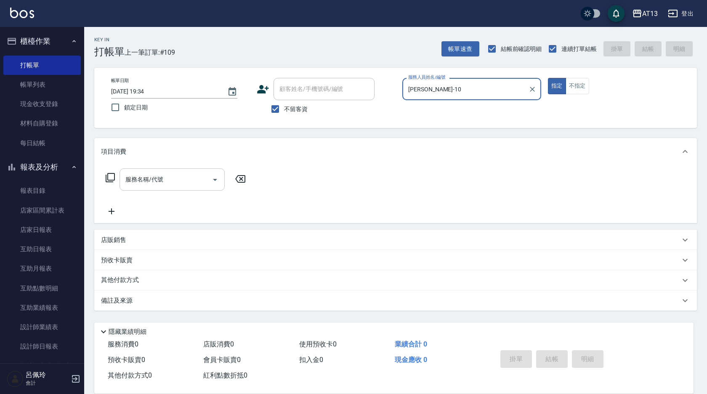
click at [204, 180] on input "服務名稱/代號" at bounding box center [165, 179] width 85 height 15
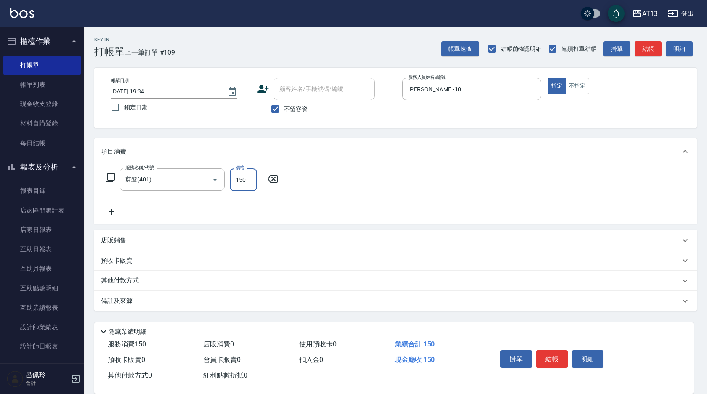
click at [497, 207] on div "服務名稱/代號 剪髮(401) 服務名稱/代號 價格 150 價格" at bounding box center [395, 194] width 603 height 59
click at [546, 356] on button "結帳" at bounding box center [552, 359] width 32 height 18
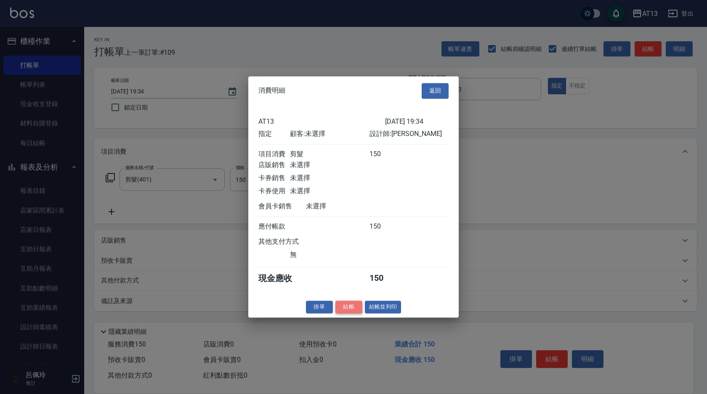
click at [350, 311] on button "結帳" at bounding box center [349, 307] width 27 height 13
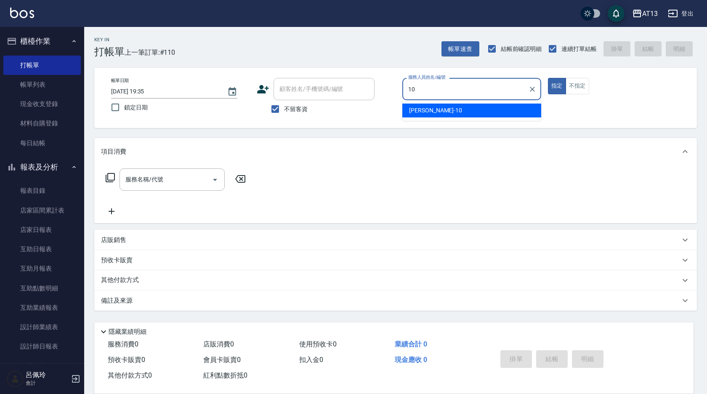
click at [435, 113] on div "[PERSON_NAME] -10" at bounding box center [471, 111] width 139 height 14
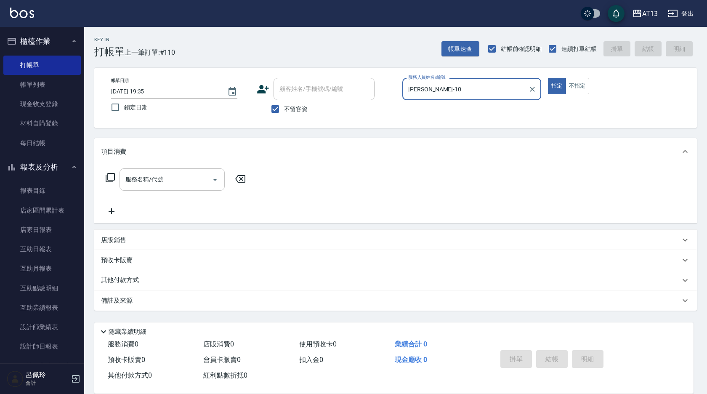
click at [164, 181] on input "服務名稱/代號" at bounding box center [165, 179] width 85 height 15
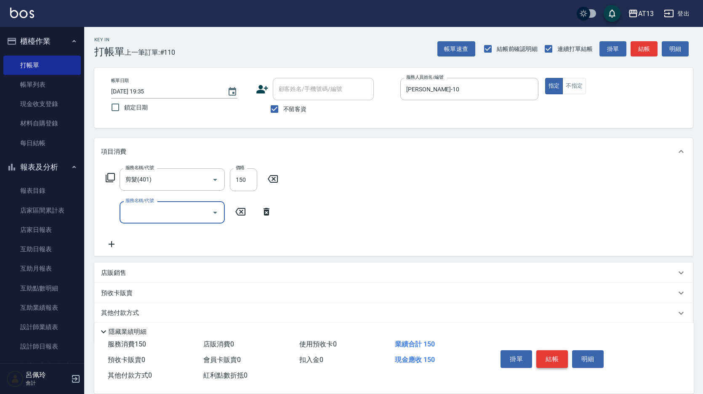
click at [557, 352] on button "結帳" at bounding box center [552, 359] width 32 height 18
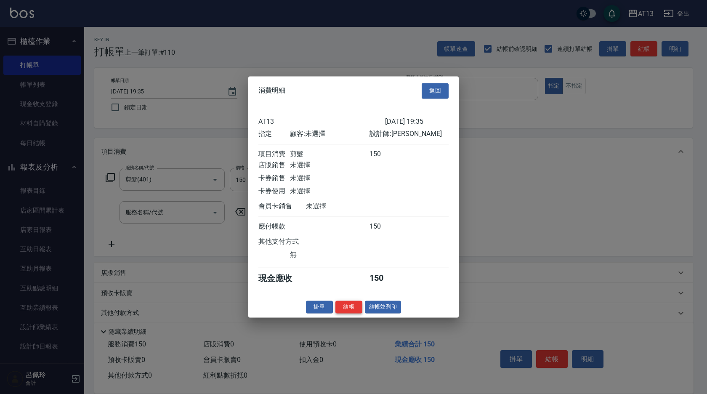
click at [349, 314] on button "結帳" at bounding box center [349, 307] width 27 height 13
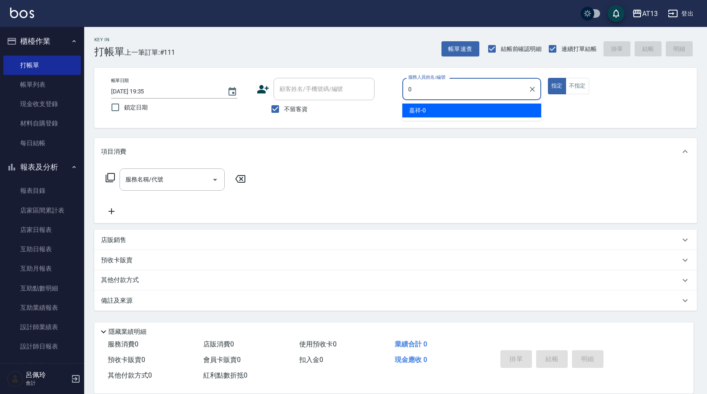
click at [426, 112] on span "嘉祥 -0" at bounding box center [417, 110] width 17 height 9
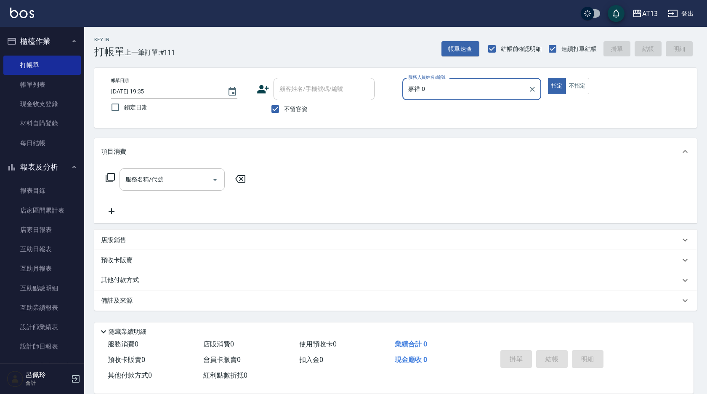
click at [181, 180] on input "服務名稱/代號" at bounding box center [165, 179] width 85 height 15
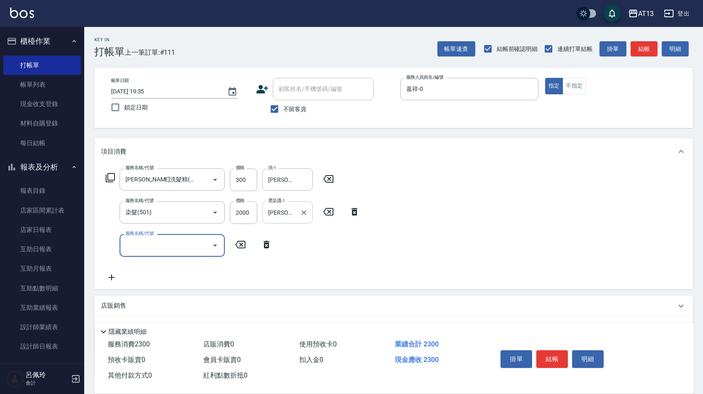
click at [303, 215] on icon "Clear" at bounding box center [304, 212] width 8 height 8
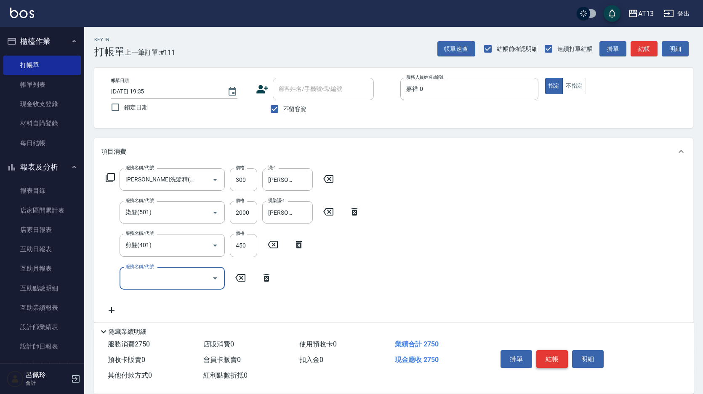
click at [542, 360] on button "結帳" at bounding box center [552, 359] width 32 height 18
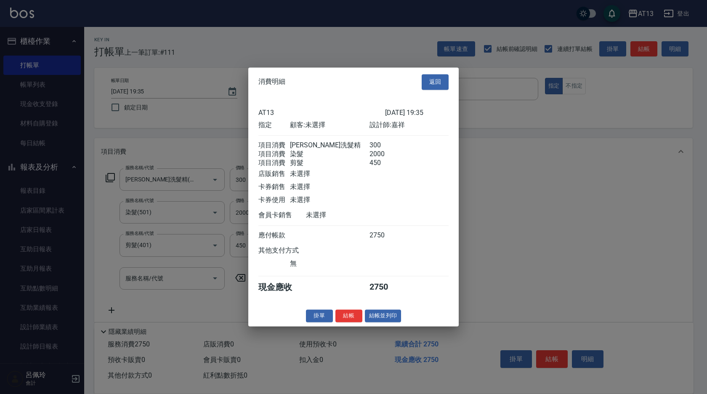
click at [357, 322] on button "結帳" at bounding box center [349, 315] width 27 height 13
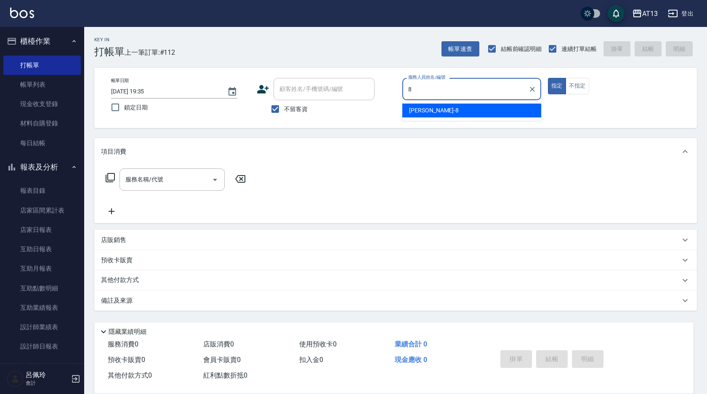
click at [475, 120] on ul "[PERSON_NAME] -8" at bounding box center [471, 110] width 139 height 21
click at [486, 115] on div "[PERSON_NAME] -8" at bounding box center [471, 111] width 139 height 14
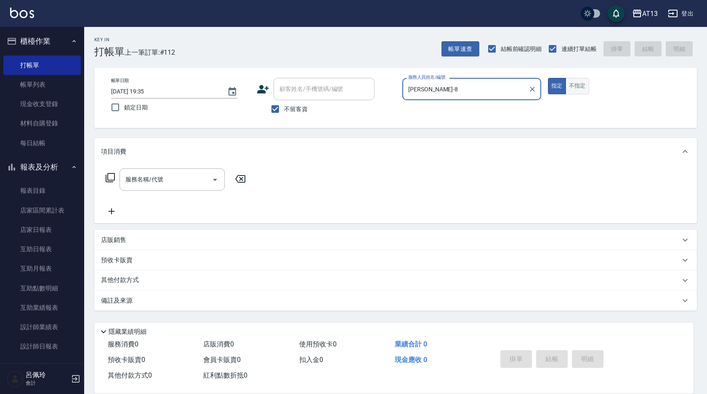
click at [578, 91] on button "不指定" at bounding box center [578, 86] width 24 height 16
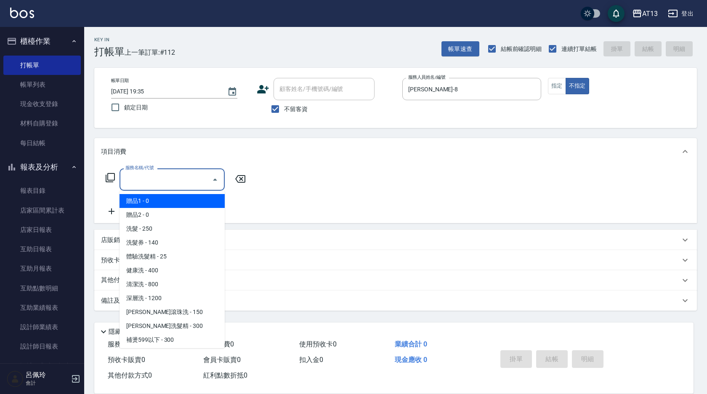
click at [190, 172] on input "服務名稱/代號" at bounding box center [165, 179] width 85 height 15
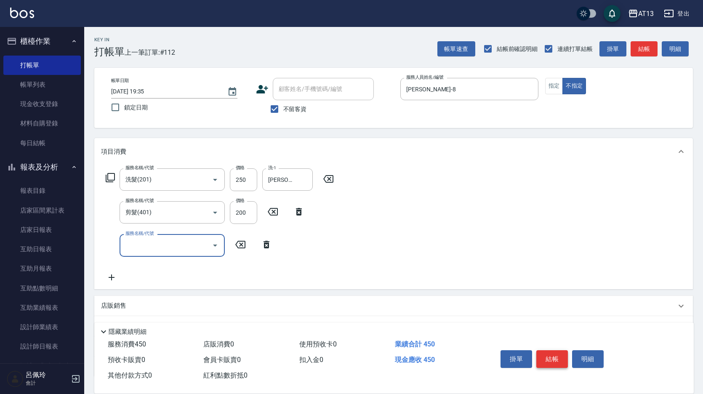
drag, startPoint x: 552, startPoint y: 357, endPoint x: 543, endPoint y: 354, distance: 8.9
click at [551, 357] on button "結帳" at bounding box center [552, 359] width 32 height 18
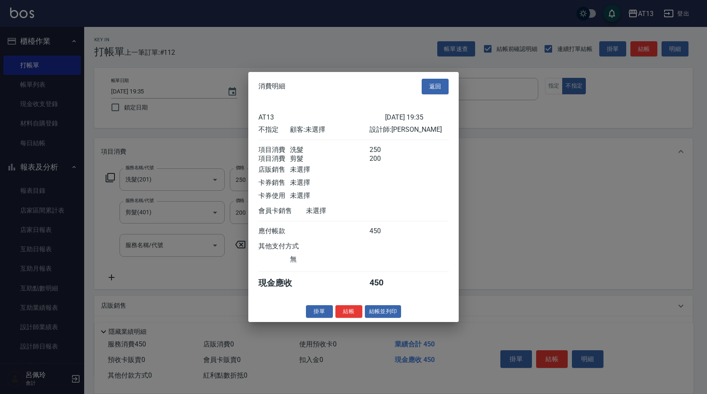
click at [357, 314] on button "結帳" at bounding box center [349, 311] width 27 height 13
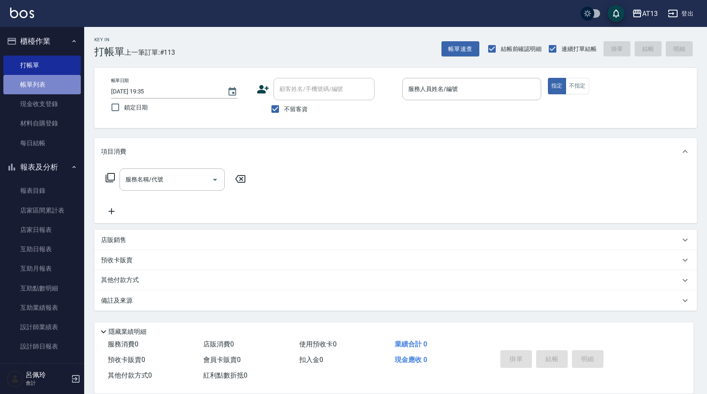
click at [47, 88] on link "帳單列表" at bounding box center [41, 84] width 77 height 19
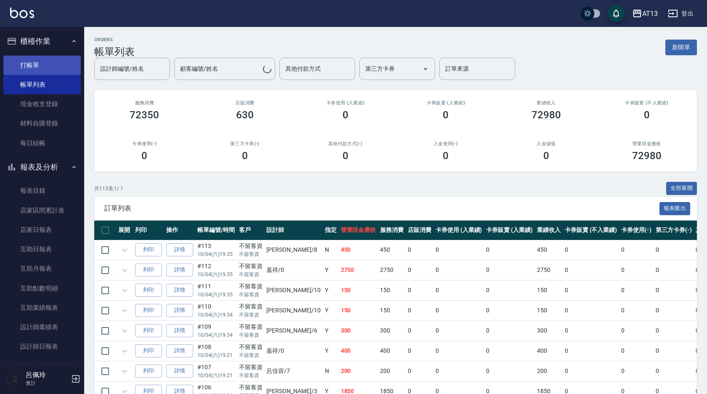
click at [43, 59] on link "打帳單" at bounding box center [41, 65] width 77 height 19
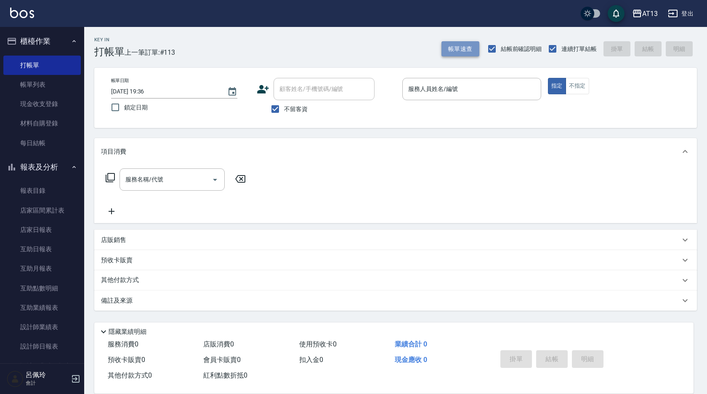
click at [462, 46] on button "帳單速查" at bounding box center [461, 49] width 38 height 16
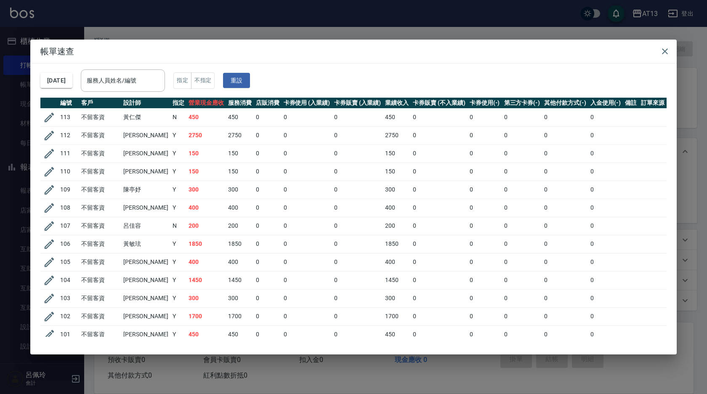
click at [116, 82] on div "服務人員姓名/編號 服務人員姓名/編號" at bounding box center [123, 80] width 84 height 22
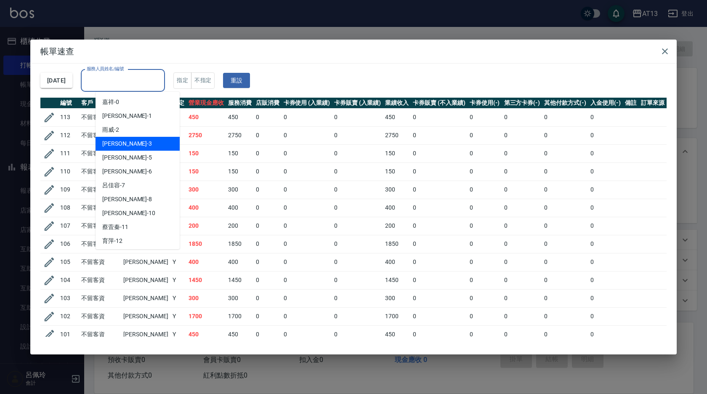
click at [141, 144] on div "[PERSON_NAME] -3" at bounding box center [138, 144] width 84 height 14
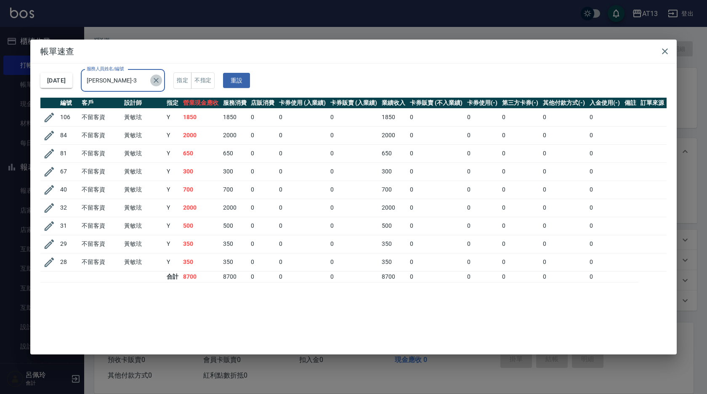
click at [160, 83] on icon "Clear" at bounding box center [156, 80] width 8 height 8
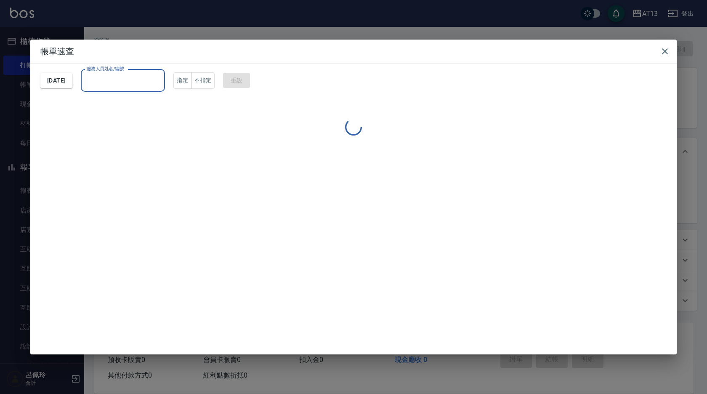
click at [142, 81] on input "服務人員姓名/編號" at bounding box center [123, 80] width 77 height 15
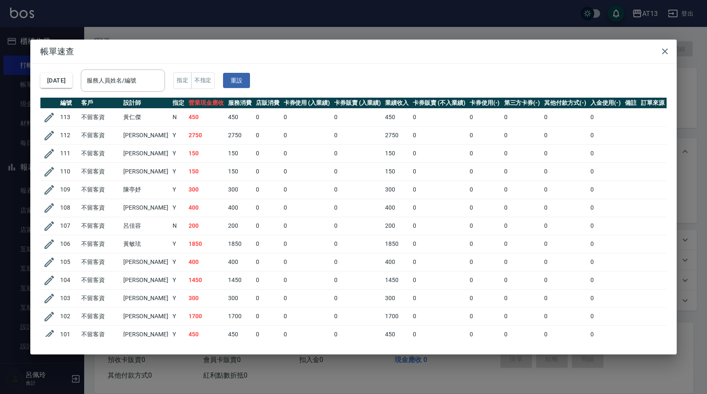
drag, startPoint x: 668, startPoint y: 49, endPoint x: 493, endPoint y: 115, distance: 187.2
click at [503, 110] on div "帳單速查 [DATE] 服務人員姓名/編號 服務人員姓名/編號 指定 不指定 重設 編號 客戶 設計師 指定 營業現金應收 服務消費 店販消費 卡券使用 (入…" at bounding box center [353, 197] width 647 height 315
click at [152, 82] on input "服務人員姓名/編號" at bounding box center [123, 80] width 77 height 15
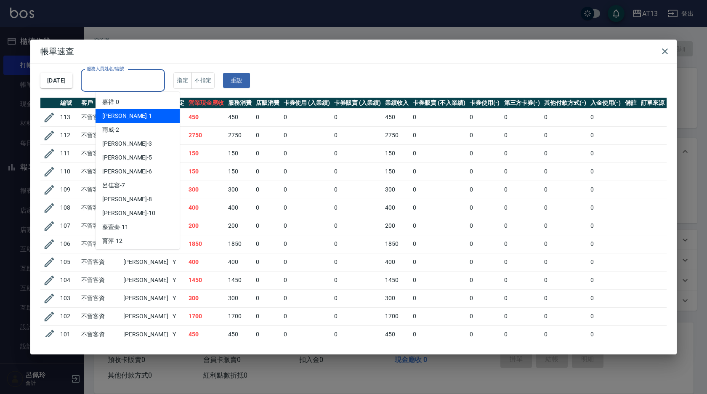
drag, startPoint x: 155, startPoint y: 114, endPoint x: 154, endPoint y: 100, distance: 13.5
click at [154, 114] on div "[PERSON_NAME] -1" at bounding box center [138, 116] width 84 height 14
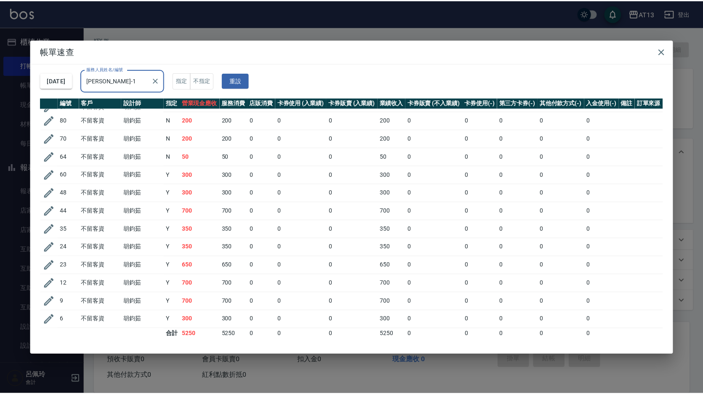
scroll to position [36, 0]
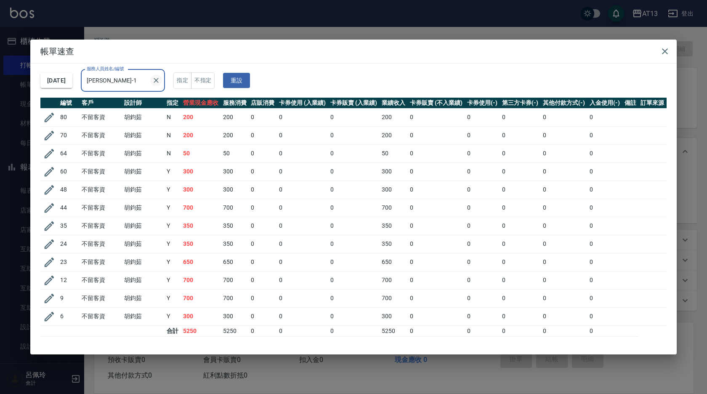
click at [159, 78] on icon "Clear" at bounding box center [156, 80] width 5 height 5
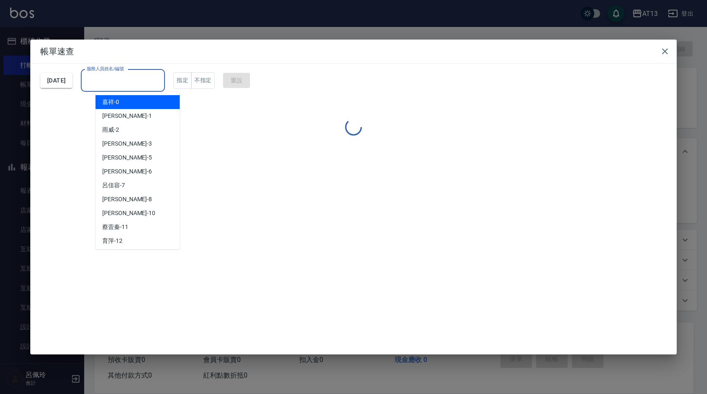
click at [156, 79] on input "服務人員姓名/編號" at bounding box center [123, 80] width 77 height 15
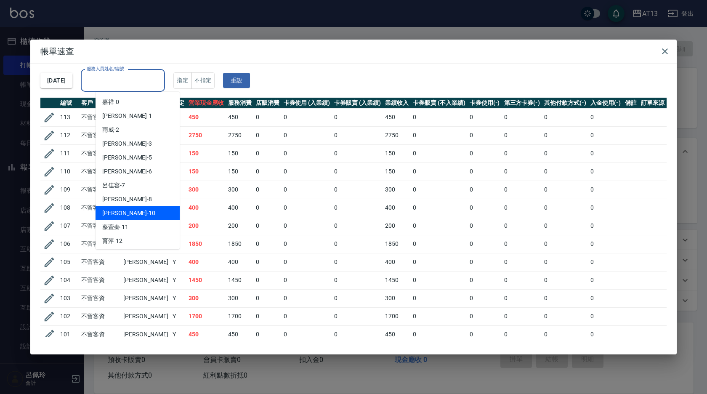
click at [133, 210] on div "[PERSON_NAME] -10" at bounding box center [138, 213] width 84 height 14
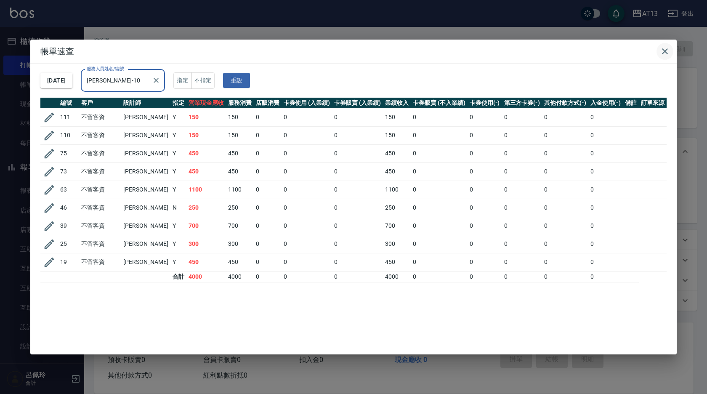
click at [667, 50] on icon "button" at bounding box center [665, 51] width 6 height 6
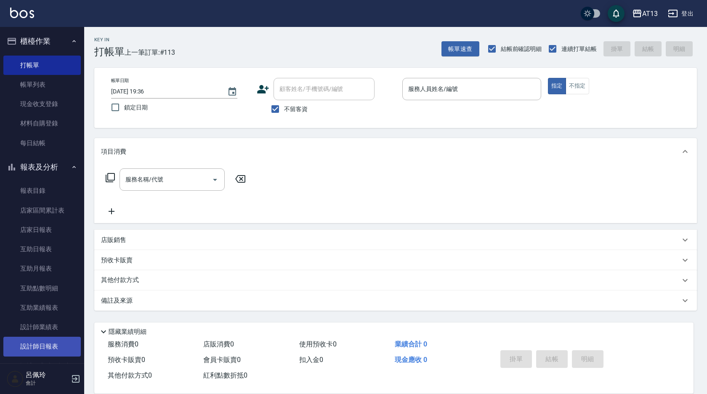
drag, startPoint x: 16, startPoint y: 349, endPoint x: 19, endPoint y: 339, distance: 10.8
click at [16, 349] on link "設計師日報表" at bounding box center [41, 346] width 77 height 19
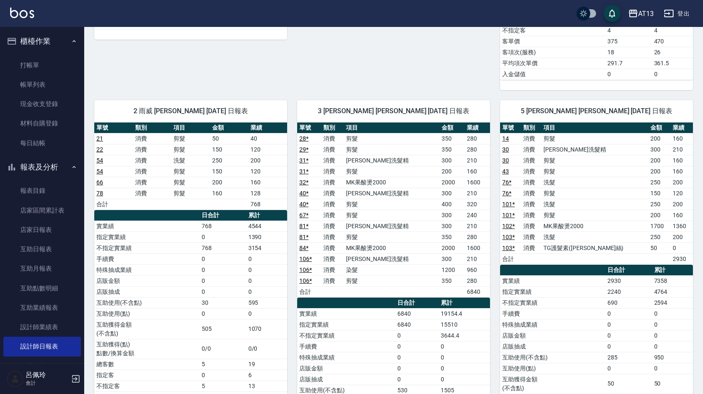
scroll to position [337, 0]
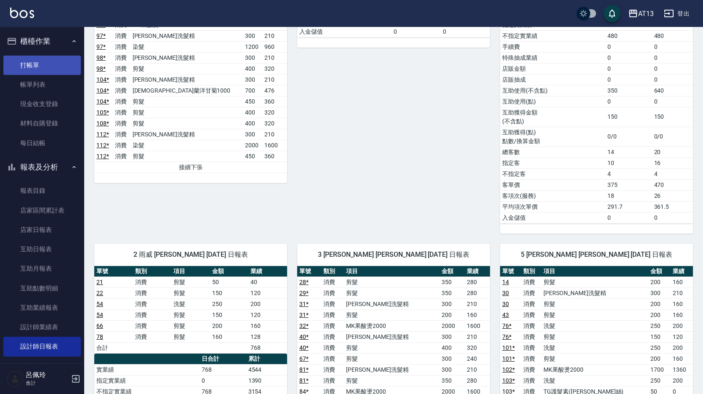
click at [41, 68] on link "打帳單" at bounding box center [41, 65] width 77 height 19
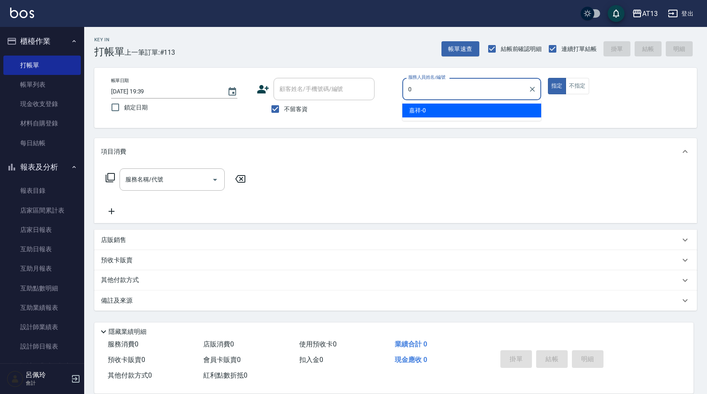
click at [470, 112] on div "嘉祥 -0" at bounding box center [471, 111] width 139 height 14
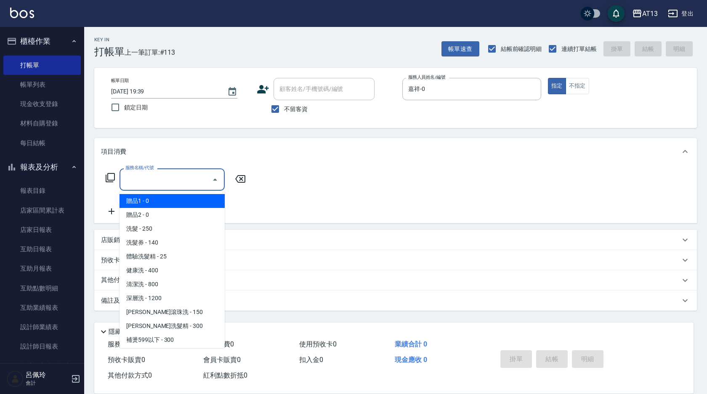
click at [183, 182] on input "服務名稱/代號" at bounding box center [165, 179] width 85 height 15
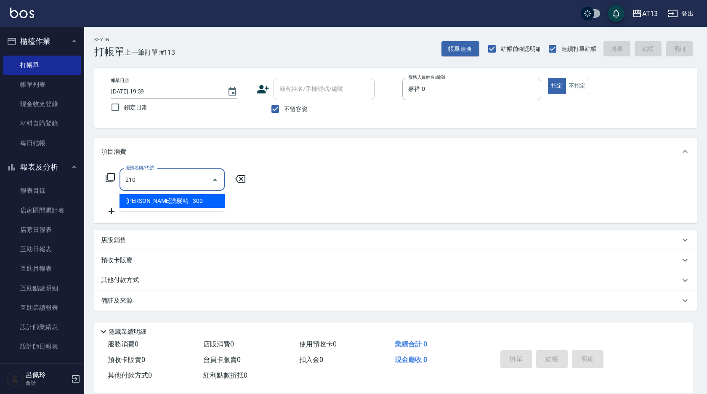
click at [207, 204] on span "[PERSON_NAME]洗髮精 - 300" at bounding box center [172, 201] width 105 height 14
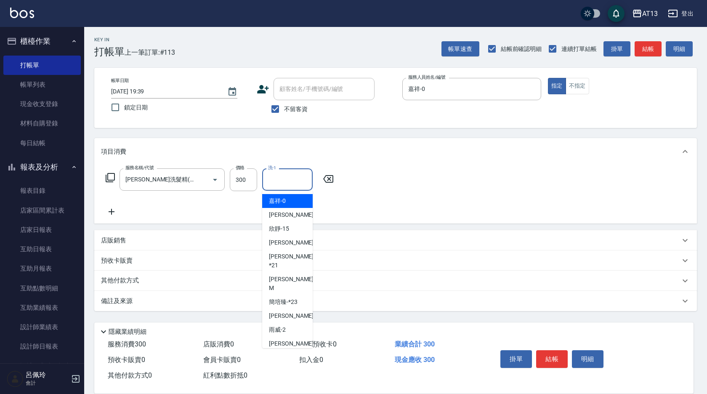
click at [272, 180] on input "洗-1" at bounding box center [287, 179] width 43 height 15
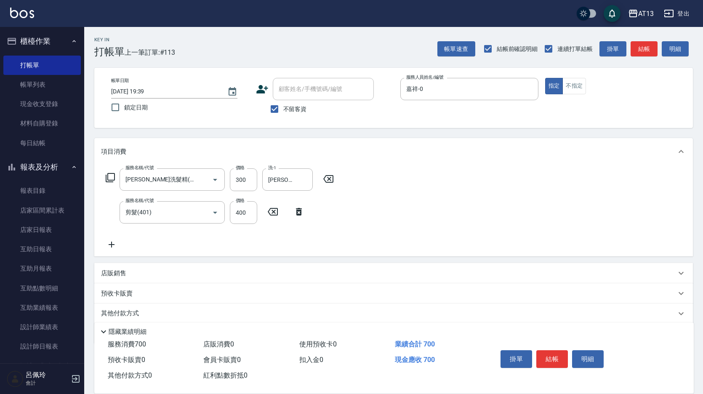
click at [606, 225] on div "服務名稱/代號 [PERSON_NAME]洗髮精(210) 服務名稱/代號 價格 300 價格 洗-1 [PERSON_NAME]-26 洗-1 服務名稱/代…" at bounding box center [393, 210] width 599 height 91
click at [546, 362] on button "結帳" at bounding box center [552, 359] width 32 height 18
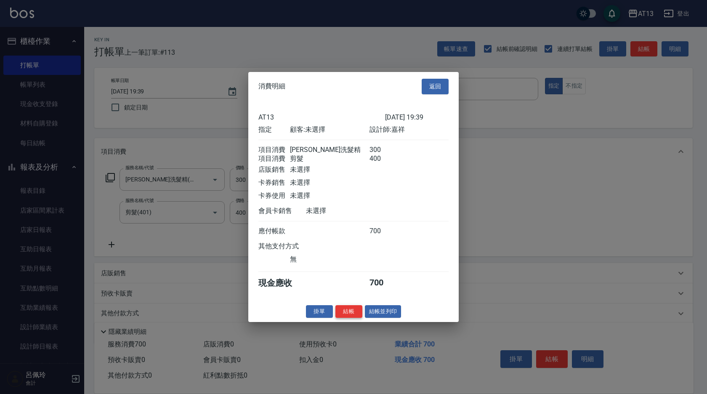
click at [341, 316] on button "結帳" at bounding box center [349, 311] width 27 height 13
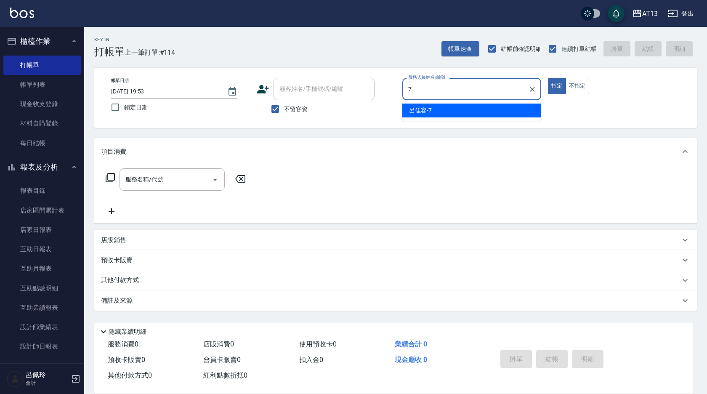
click at [445, 107] on div "[PERSON_NAME]-7" at bounding box center [471, 111] width 139 height 14
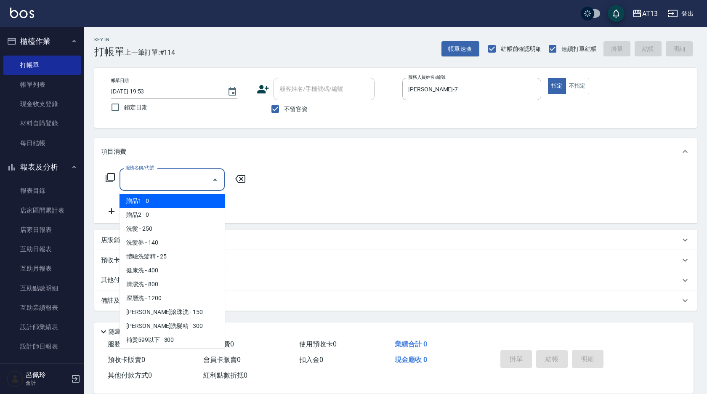
click at [192, 175] on input "服務名稱/代號" at bounding box center [165, 179] width 85 height 15
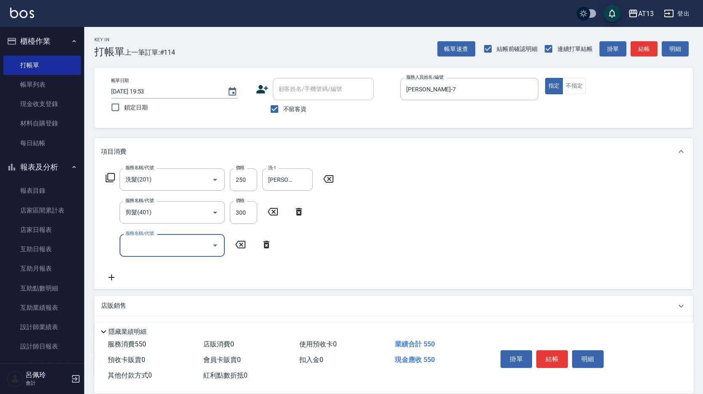
drag, startPoint x: 448, startPoint y: 235, endPoint x: 522, endPoint y: 328, distance: 118.5
click at [456, 245] on div "服務名稱/代號 洗髮(201) 服務名稱/代號 價格 250 價格 洗-1 [PERSON_NAME]-26 洗-1 服務名稱/代號 剪髮(401) 服務名稱…" at bounding box center [393, 227] width 599 height 124
click at [544, 354] on button "結帳" at bounding box center [552, 359] width 32 height 18
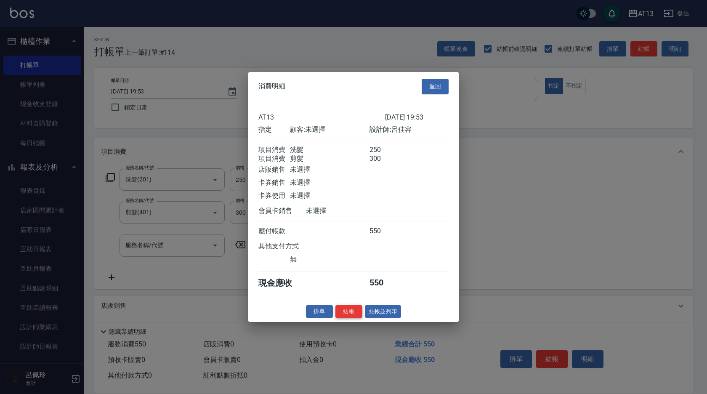
click at [353, 316] on button "結帳" at bounding box center [349, 311] width 27 height 13
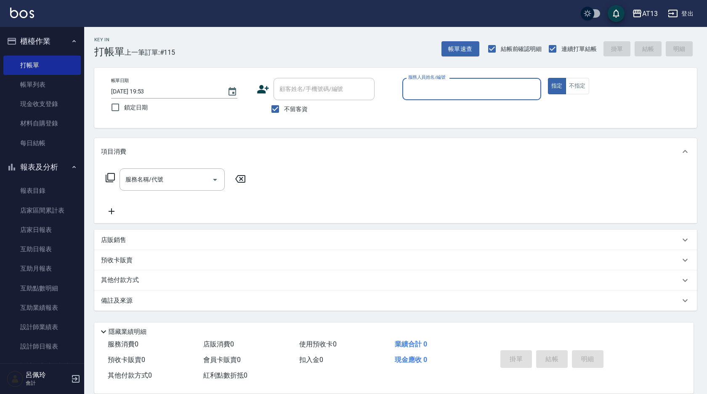
click at [237, 226] on div "項目消費 服務名稱/代號 服務名稱/代號 店販銷售 服務人員姓名/編號 服務人員姓名/編號 商品代號/名稱 商品代號/名稱 預收卡販賣 卡券名稱/代號 卡券名…" at bounding box center [395, 224] width 603 height 173
click at [21, 0] on html "AT13 登出 櫃檯作業 打帳單 帳單列表 現金收支登錄 材料自購登錄 每日結帳 報表及分析 報表目錄 店家區間累計表 店家日報表 互助日報表 互助月報表 互…" at bounding box center [353, 197] width 707 height 394
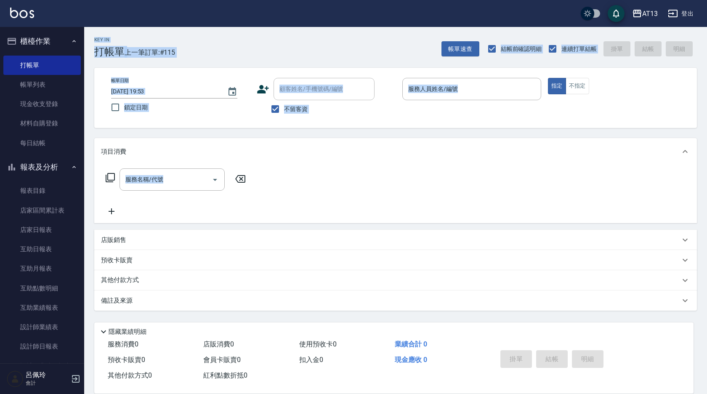
drag, startPoint x: 21, startPoint y: -8, endPoint x: 431, endPoint y: 132, distance: 433.3
click at [424, 134] on div "Key In 打帳單 上一筆訂單:#115 帳單速查 結帳前確認明細 連續打單結帳 掛單 結帳 明細 帳單日期 [DATE] 19:53 鎖定日期 顧客姓名/…" at bounding box center [395, 209] width 623 height 365
click at [467, 99] on div "服務人員姓名/編號" at bounding box center [471, 89] width 139 height 22
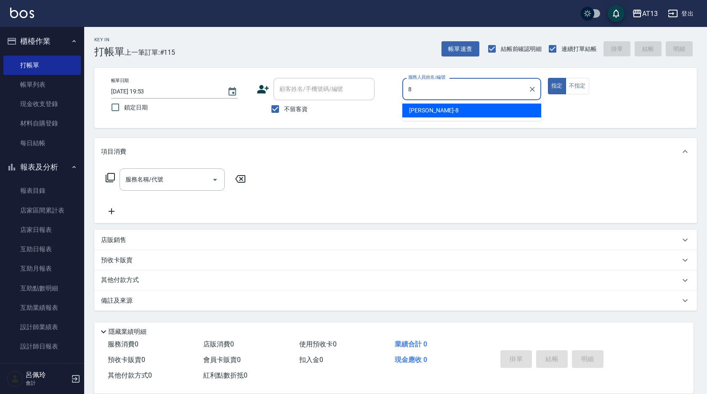
click at [483, 107] on div "[PERSON_NAME] -8" at bounding box center [471, 111] width 139 height 14
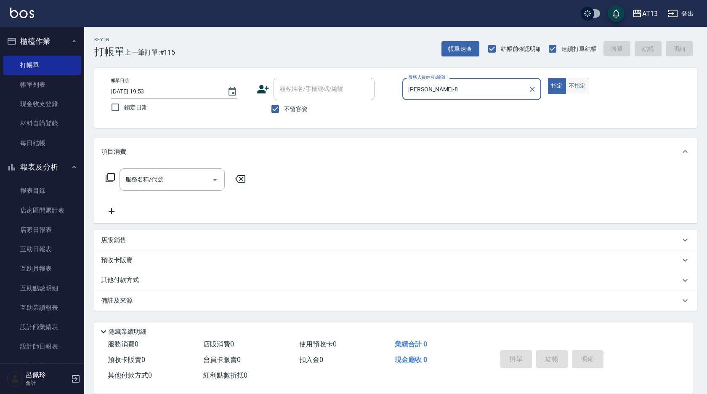
click at [578, 88] on button "不指定" at bounding box center [578, 86] width 24 height 16
click at [197, 177] on input "服務名稱/代號" at bounding box center [165, 179] width 85 height 15
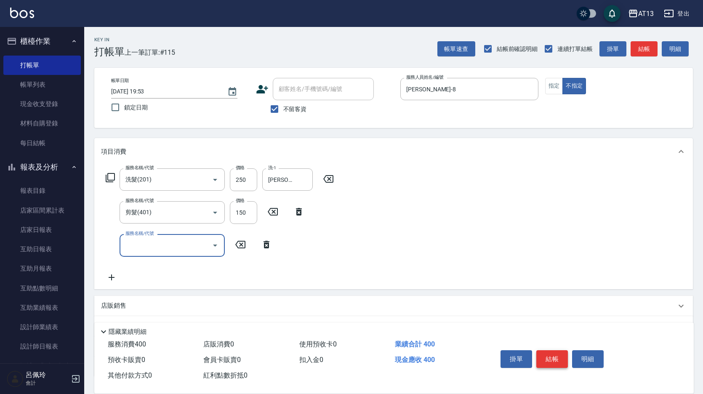
click at [558, 358] on button "結帳" at bounding box center [552, 359] width 32 height 18
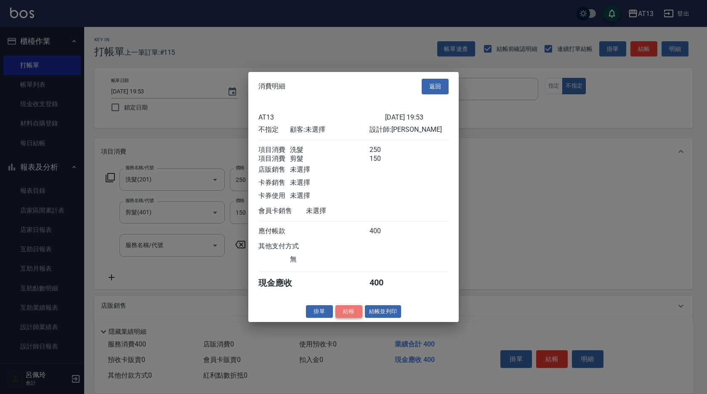
click at [358, 318] on button "結帳" at bounding box center [349, 311] width 27 height 13
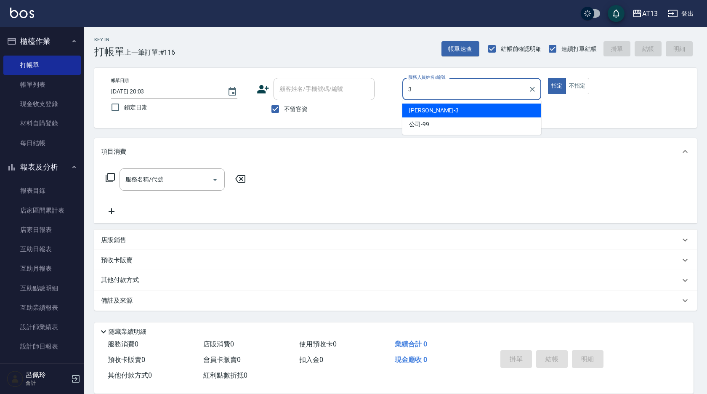
click at [431, 111] on div "[PERSON_NAME] -3" at bounding box center [471, 111] width 139 height 14
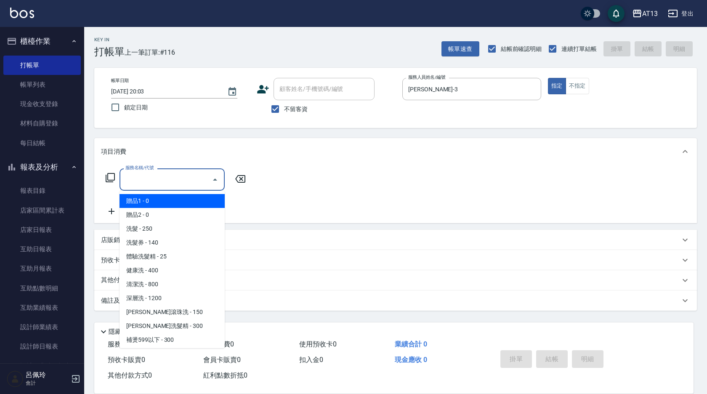
drag, startPoint x: 185, startPoint y: 173, endPoint x: 179, endPoint y: 172, distance: 6.0
click at [185, 173] on input "服務名稱/代號" at bounding box center [165, 179] width 85 height 15
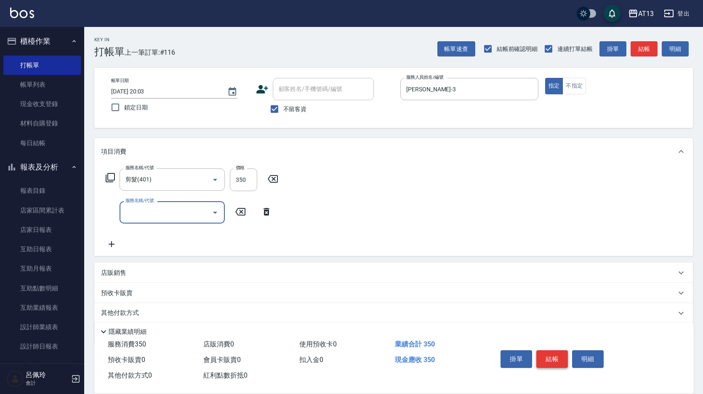
click at [545, 353] on button "結帳" at bounding box center [552, 359] width 32 height 18
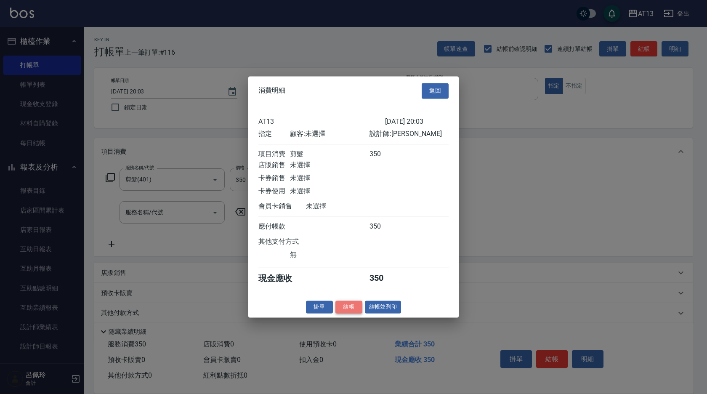
click at [350, 314] on button "結帳" at bounding box center [349, 307] width 27 height 13
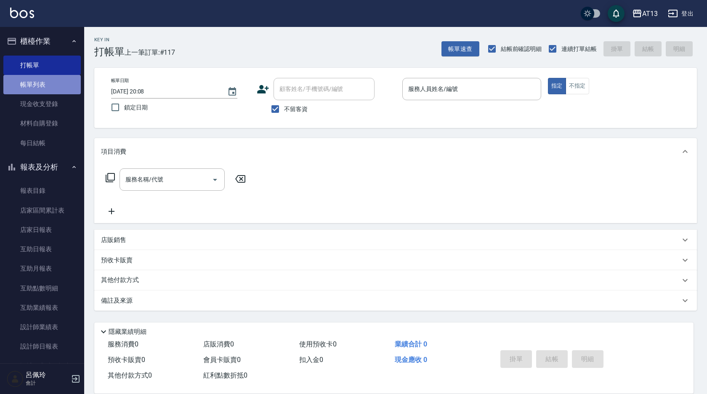
click at [43, 85] on link "帳單列表" at bounding box center [41, 84] width 77 height 19
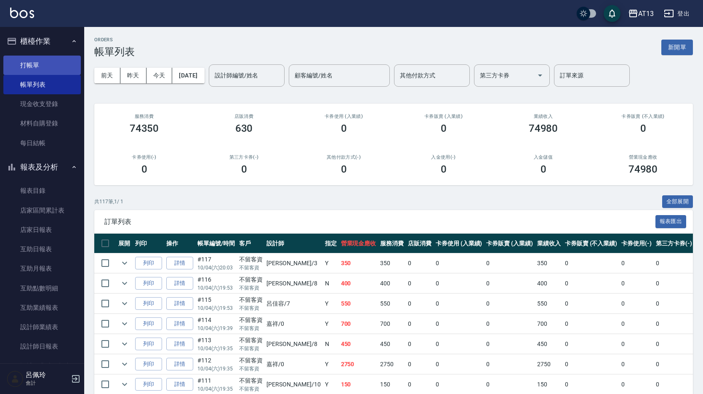
click at [56, 74] on link "打帳單" at bounding box center [41, 65] width 77 height 19
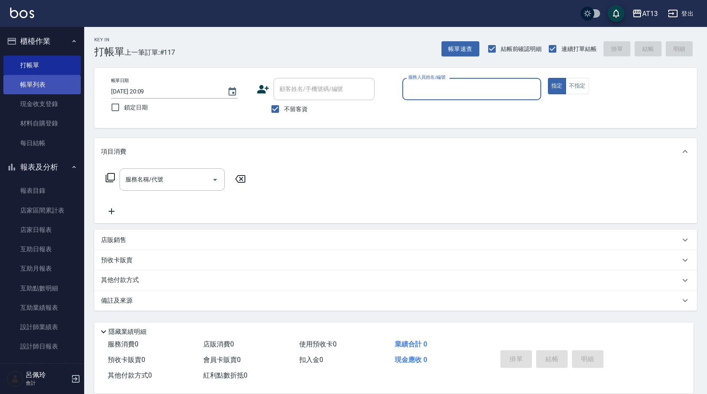
click at [45, 86] on link "帳單列表" at bounding box center [41, 84] width 77 height 19
click at [48, 84] on link "帳單列表" at bounding box center [41, 84] width 77 height 19
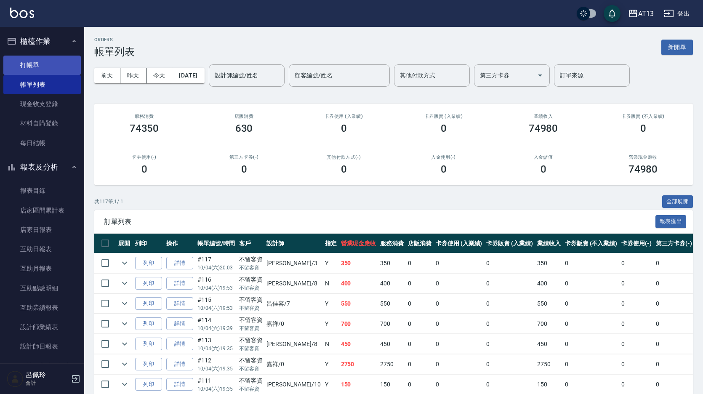
click at [43, 65] on link "打帳單" at bounding box center [41, 65] width 77 height 19
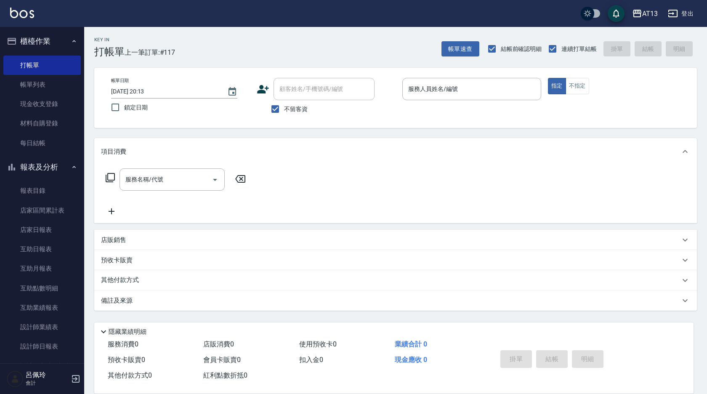
click at [495, 194] on div "服務名稱/代號 服務名稱/代號" at bounding box center [395, 194] width 603 height 58
drag, startPoint x: 439, startPoint y: 83, endPoint x: 432, endPoint y: 99, distance: 18.5
click at [439, 85] on div "服務人員姓名/編號 服務人員姓名/編號" at bounding box center [471, 89] width 139 height 22
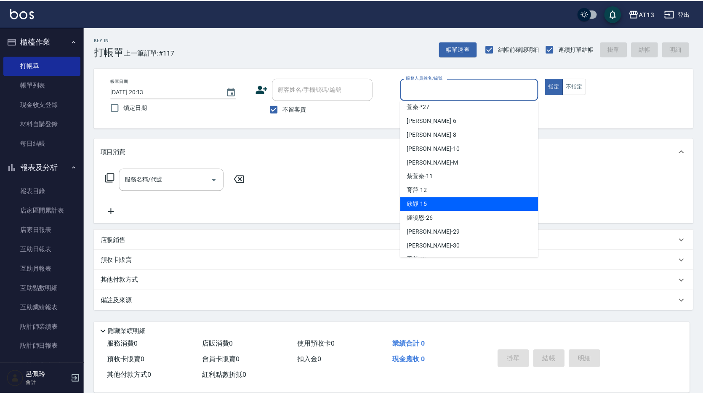
scroll to position [42, 0]
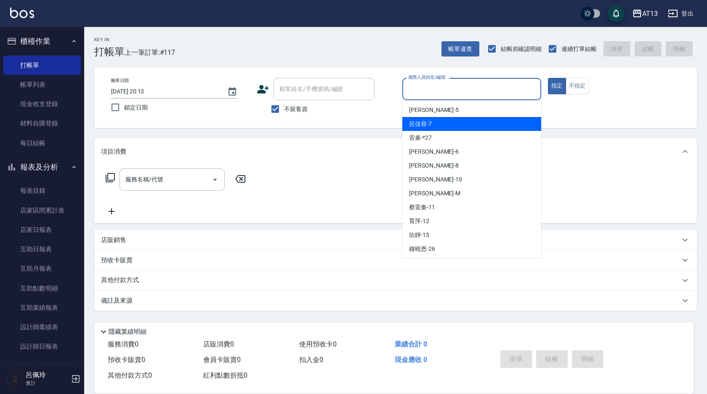
click at [437, 122] on div "[PERSON_NAME]-7" at bounding box center [471, 124] width 139 height 14
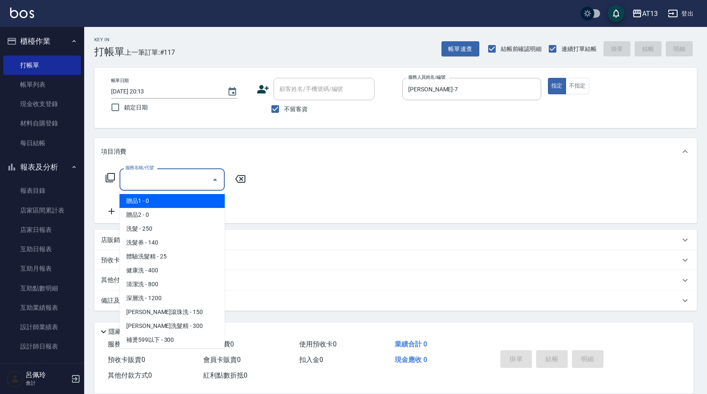
click at [186, 186] on input "服務名稱/代號" at bounding box center [165, 179] width 85 height 15
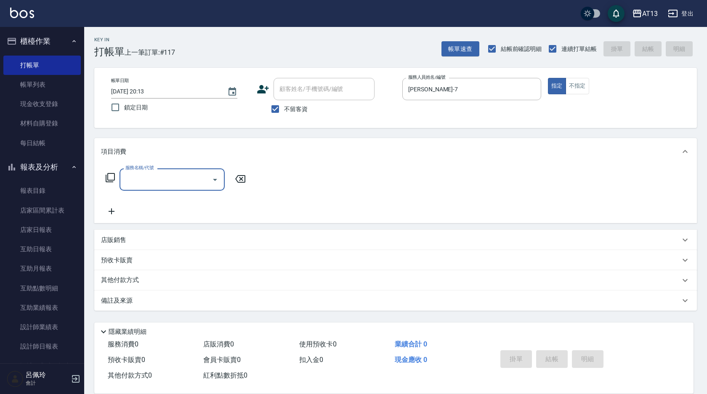
click at [140, 178] on input "服務名稱/代號" at bounding box center [165, 179] width 85 height 15
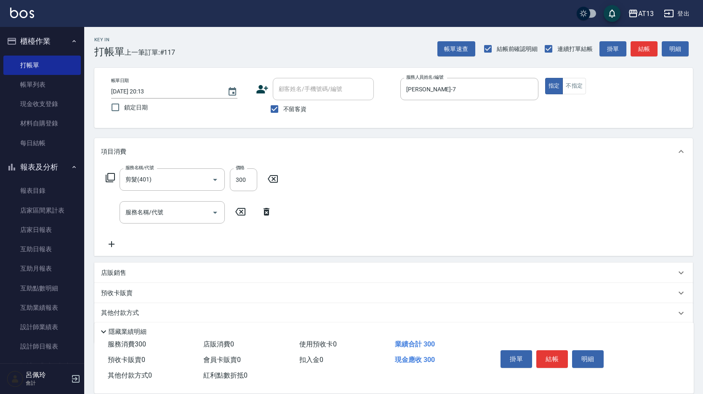
drag, startPoint x: 446, startPoint y: 221, endPoint x: 476, endPoint y: 277, distance: 63.8
click at [446, 227] on div "服務名稱/代號 剪髮(401) 服務名稱/代號 價格 300 價格 服務名稱/代號 服務名稱/代號" at bounding box center [393, 210] width 599 height 91
click at [549, 351] on button "結帳" at bounding box center [552, 359] width 32 height 18
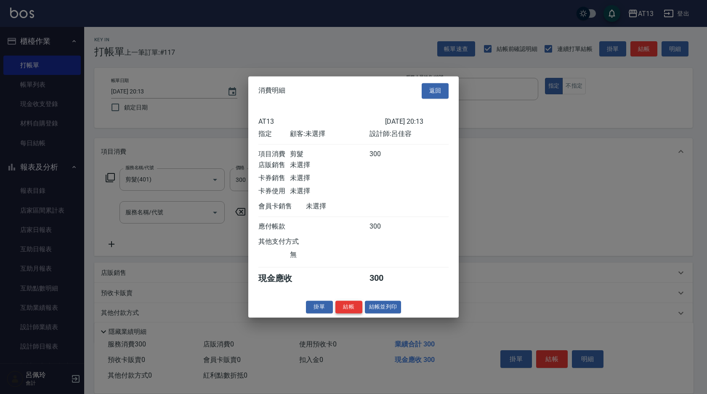
drag, startPoint x: 344, startPoint y: 312, endPoint x: 338, endPoint y: 316, distance: 7.2
click at [344, 312] on button "結帳" at bounding box center [349, 307] width 27 height 13
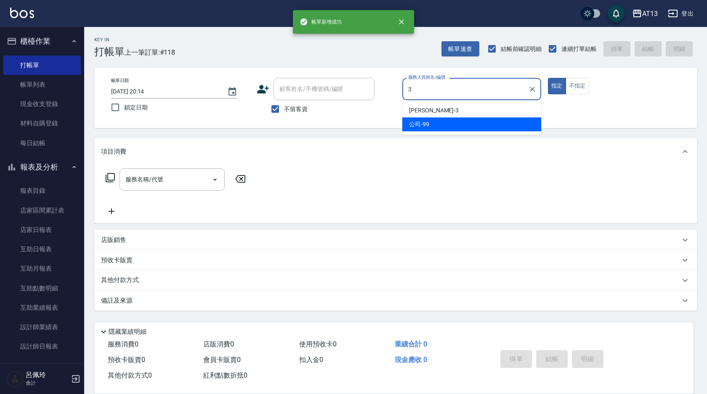
click at [447, 114] on div "[PERSON_NAME] -3" at bounding box center [471, 111] width 139 height 14
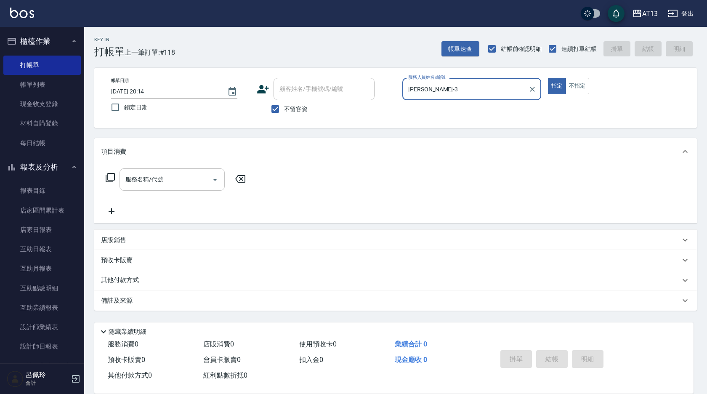
click at [151, 181] on input "服務名稱/代號" at bounding box center [165, 179] width 85 height 15
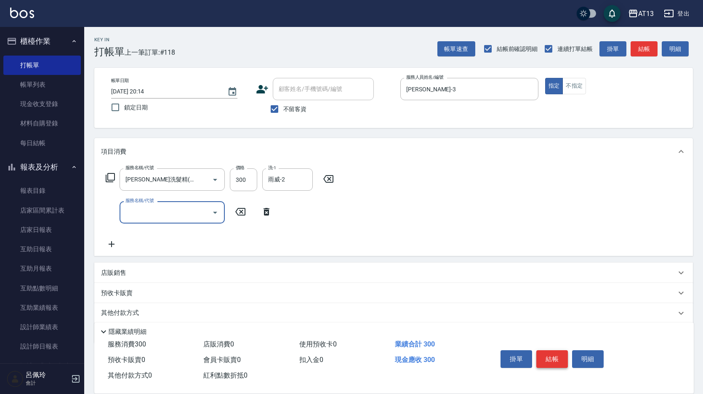
click at [552, 356] on button "結帳" at bounding box center [552, 359] width 32 height 18
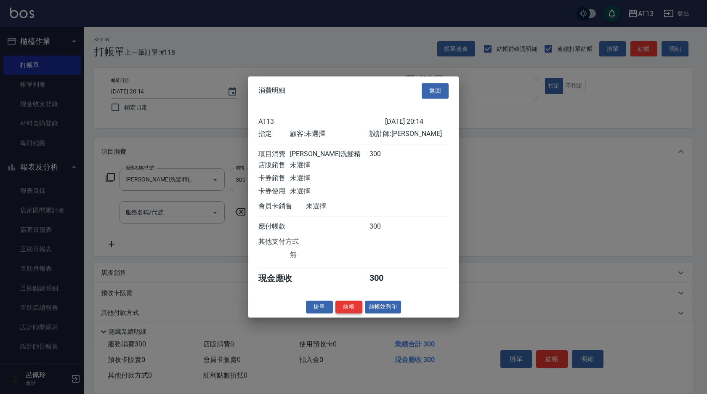
click at [346, 314] on button "結帳" at bounding box center [349, 307] width 27 height 13
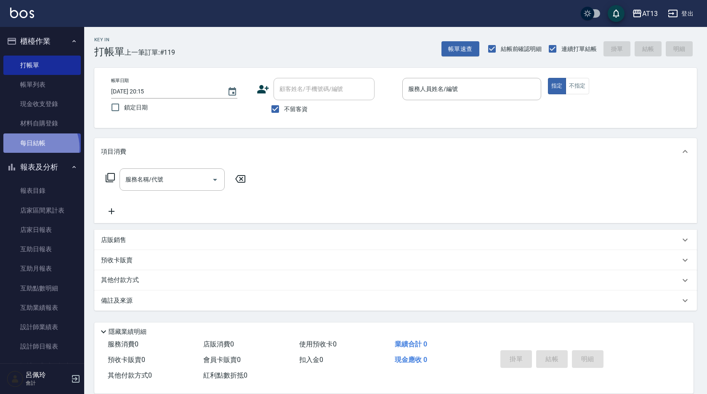
click at [36, 147] on link "每日結帳" at bounding box center [41, 142] width 77 height 19
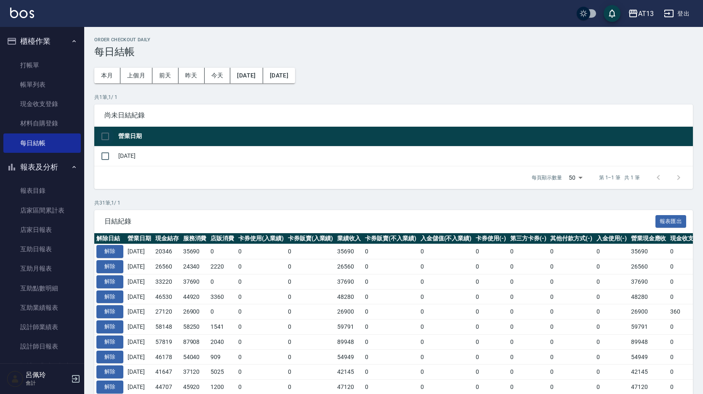
click at [102, 138] on input "checkbox" at bounding box center [105, 137] width 18 height 18
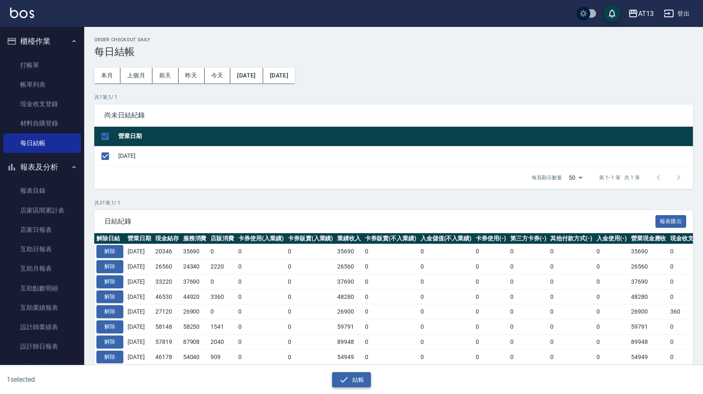
click at [349, 379] on button "結帳" at bounding box center [351, 380] width 39 height 16
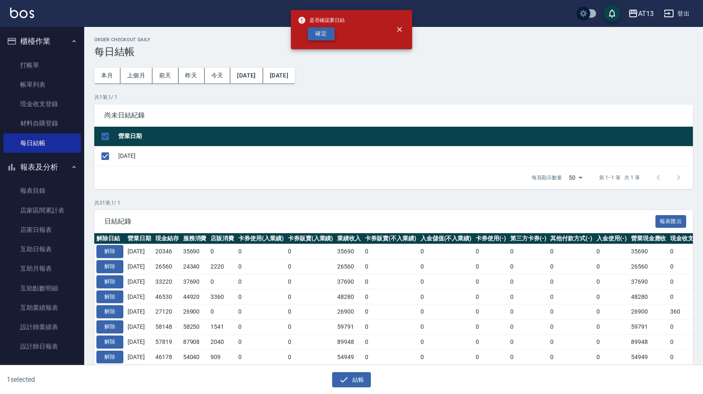
click at [320, 29] on button "確定" at bounding box center [321, 33] width 27 height 13
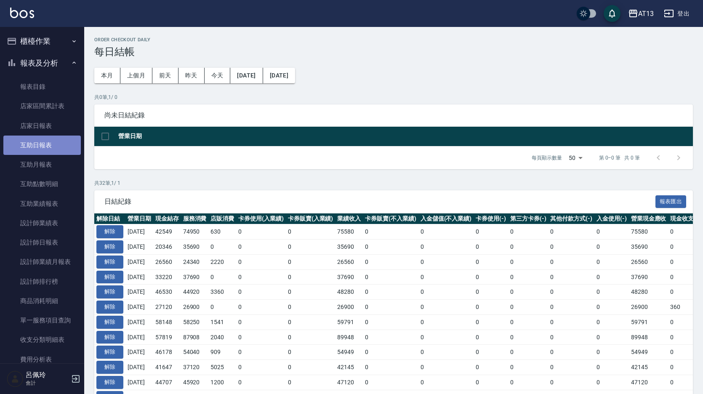
click at [46, 141] on link "互助日報表" at bounding box center [41, 145] width 77 height 19
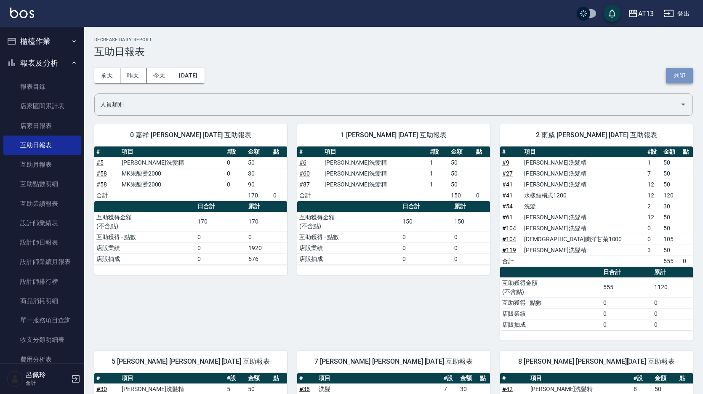
click at [677, 74] on button "列印" at bounding box center [679, 76] width 27 height 16
click at [51, 240] on link "設計師日報表" at bounding box center [41, 242] width 77 height 19
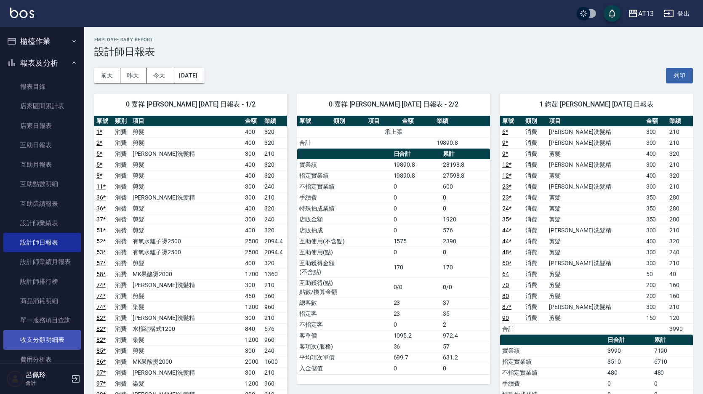
drag, startPoint x: 677, startPoint y: 72, endPoint x: 73, endPoint y: 346, distance: 663.0
click at [677, 72] on button "列印" at bounding box center [679, 76] width 27 height 16
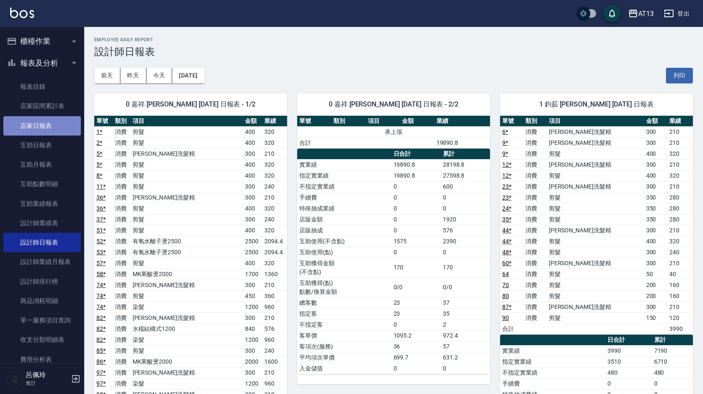
click at [43, 125] on link "店家日報表" at bounding box center [41, 125] width 77 height 19
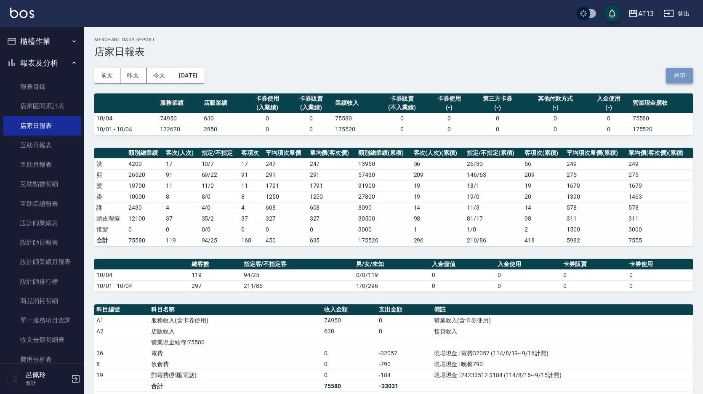
click at [677, 78] on button "列印" at bounding box center [679, 76] width 27 height 16
